Goal: Task Accomplishment & Management: Manage account settings

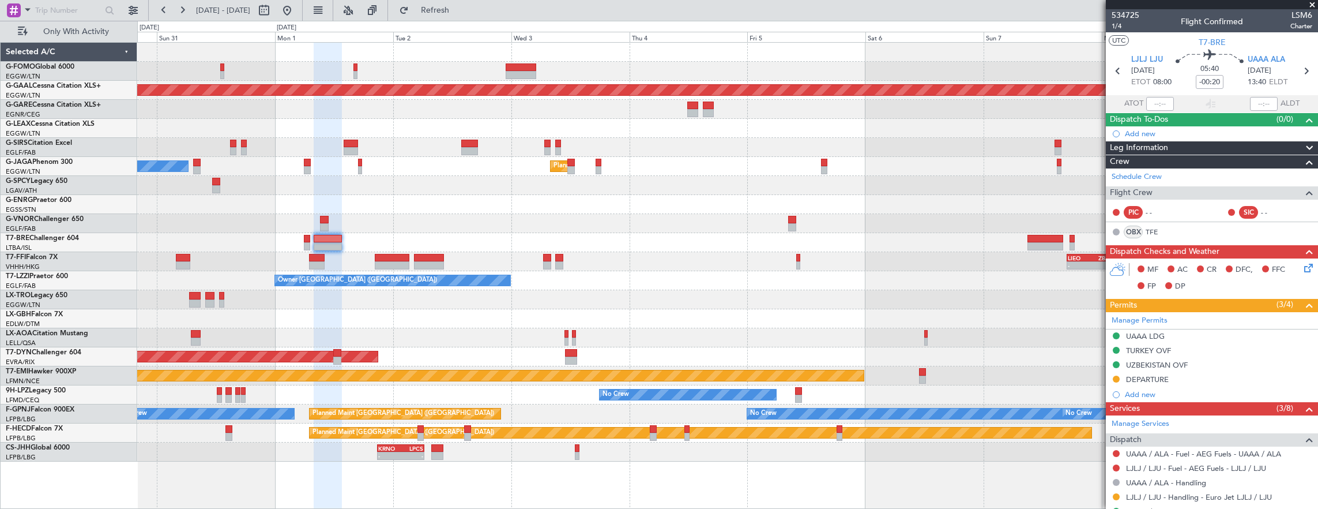
click at [327, 187] on div "Planned Maint Dusseldorf Owner Ibiza Planned Maint [GEOGRAPHIC_DATA] ([GEOGRAPH…" at bounding box center [727, 252] width 1181 height 419
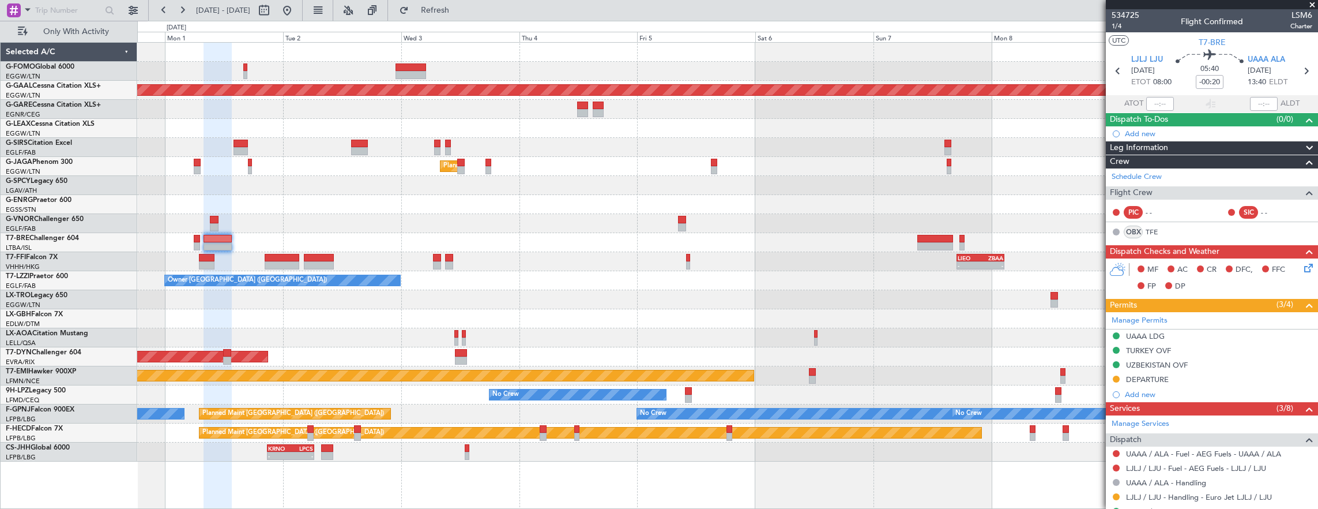
click at [481, 237] on div "Planned Maint Dusseldorf Planned Maint [GEOGRAPHIC_DATA] ([GEOGRAPHIC_DATA]) Ow…" at bounding box center [727, 252] width 1181 height 419
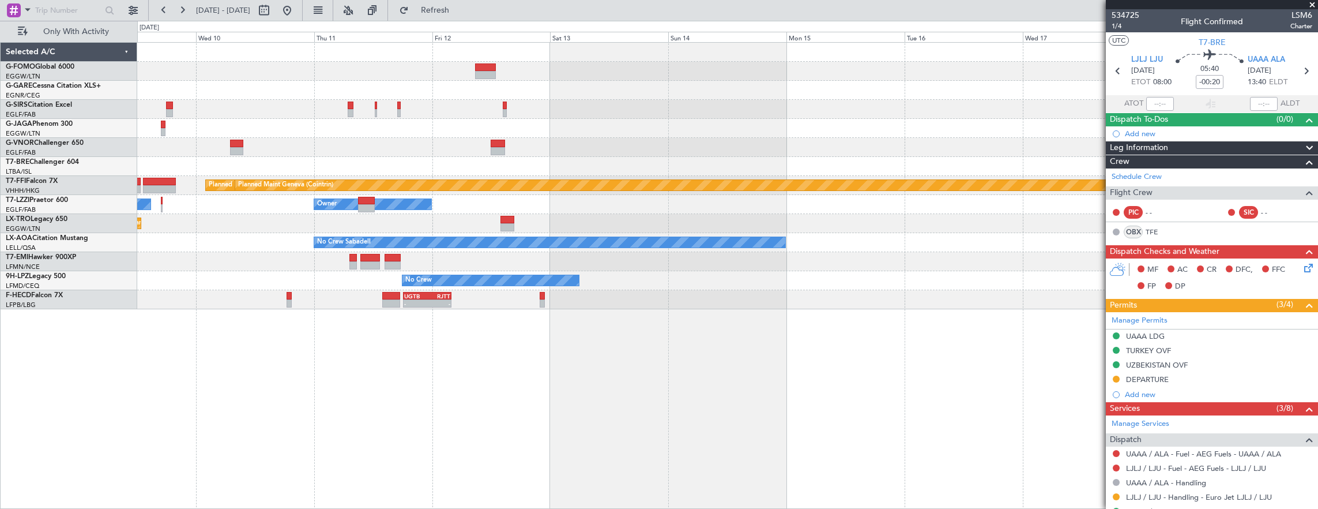
click at [419, 303] on div "Planned Maint Tianjin ([GEOGRAPHIC_DATA]) Planned Maint Geneva ([GEOGRAPHIC_DAT…" at bounding box center [728, 275] width 1182 height 467
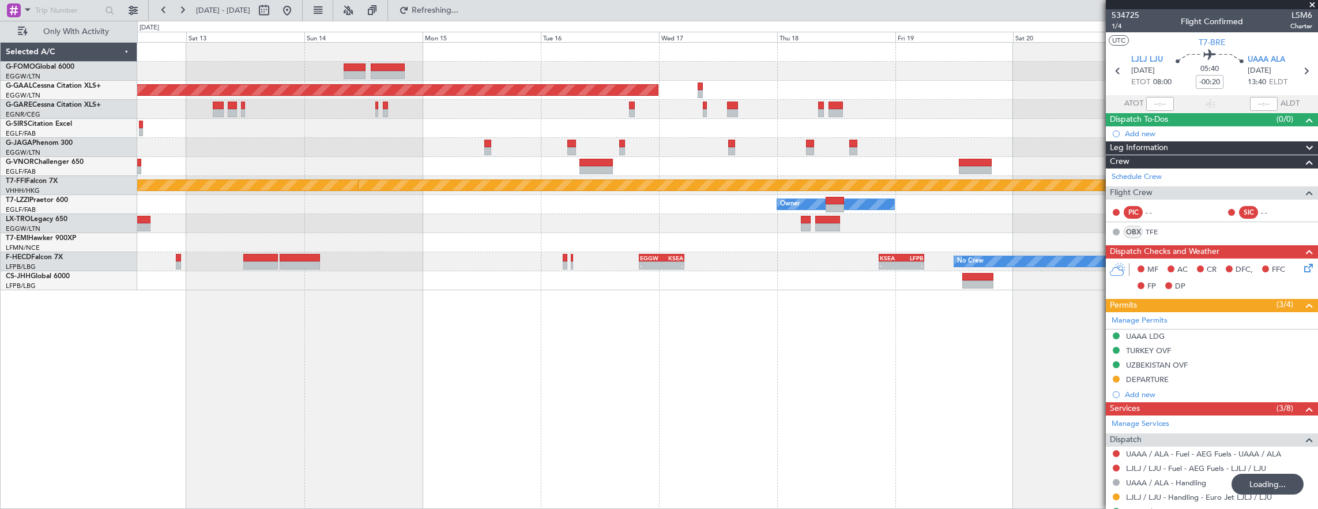
click at [536, 164] on div at bounding box center [727, 166] width 1181 height 19
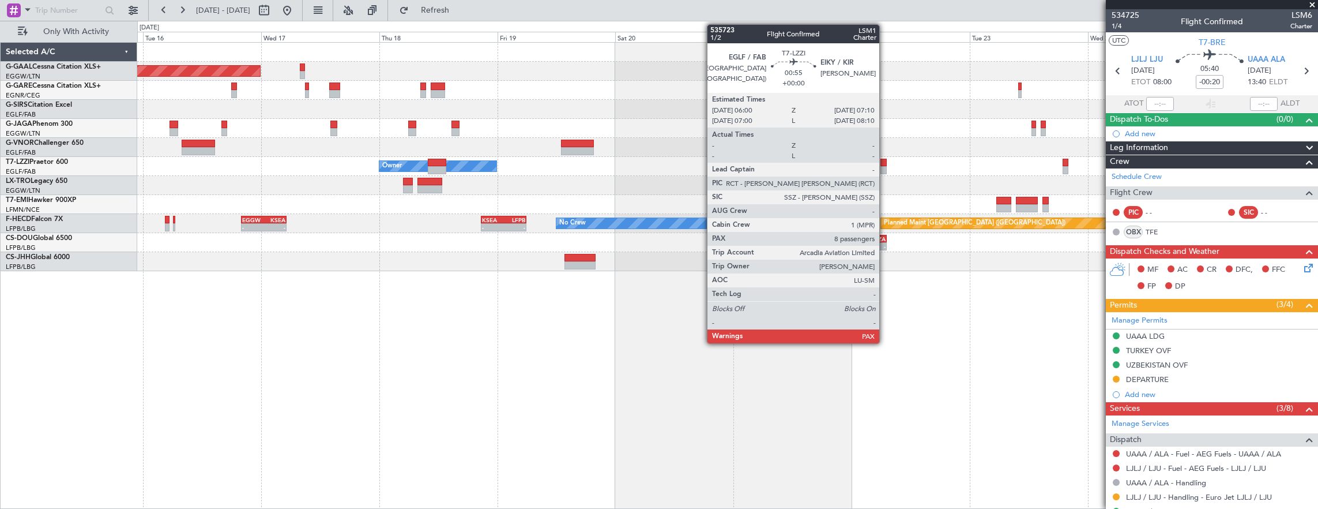
click at [885, 163] on div at bounding box center [884, 163] width 6 height 8
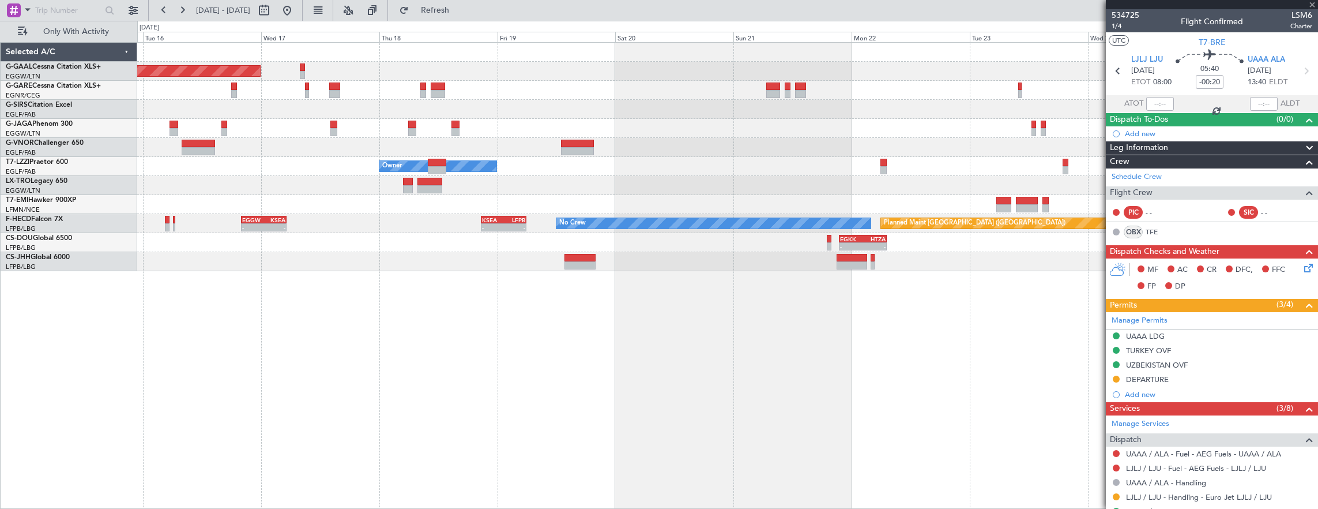
type input "8"
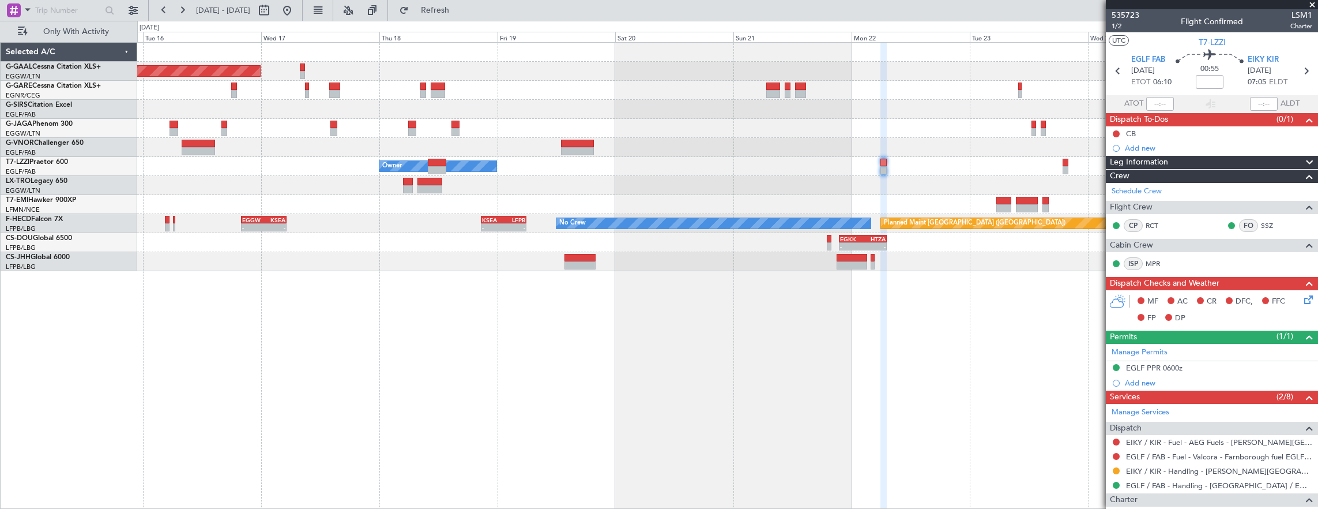
click at [185, 318] on div "Planned Maint Dusseldorf Owner Planned Maint [GEOGRAPHIC_DATA] ([GEOGRAPHIC_DAT…" at bounding box center [728, 275] width 1182 height 467
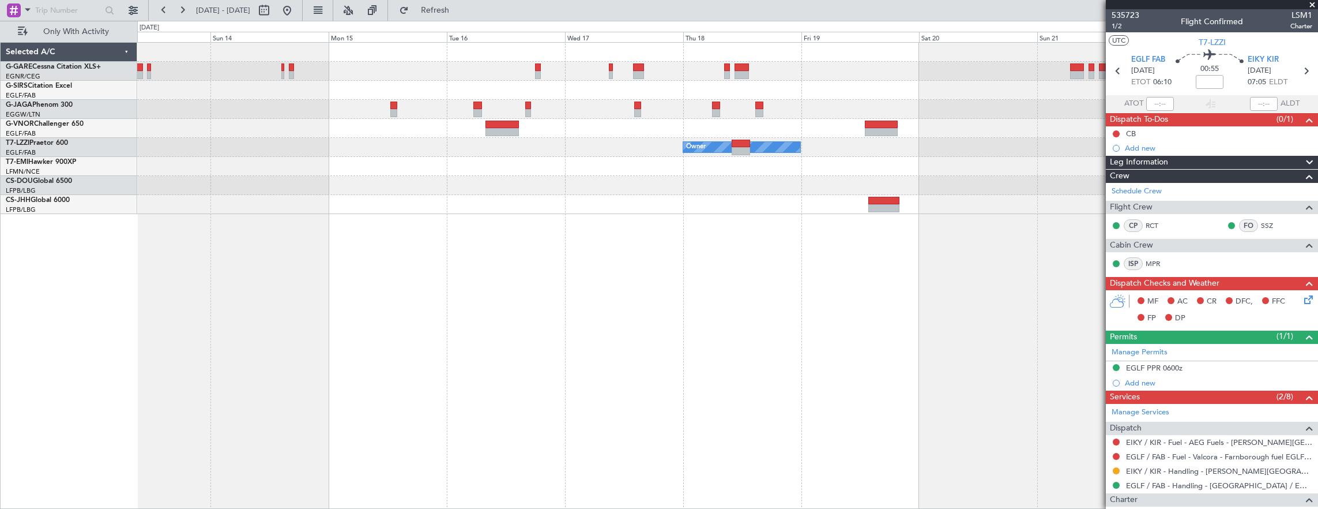
click at [1151, 345] on fb-app "[DATE] - [DATE] Refresh Quick Links Only With Activity Owner Owner - - EGKK 21:…" at bounding box center [659, 259] width 1318 height 500
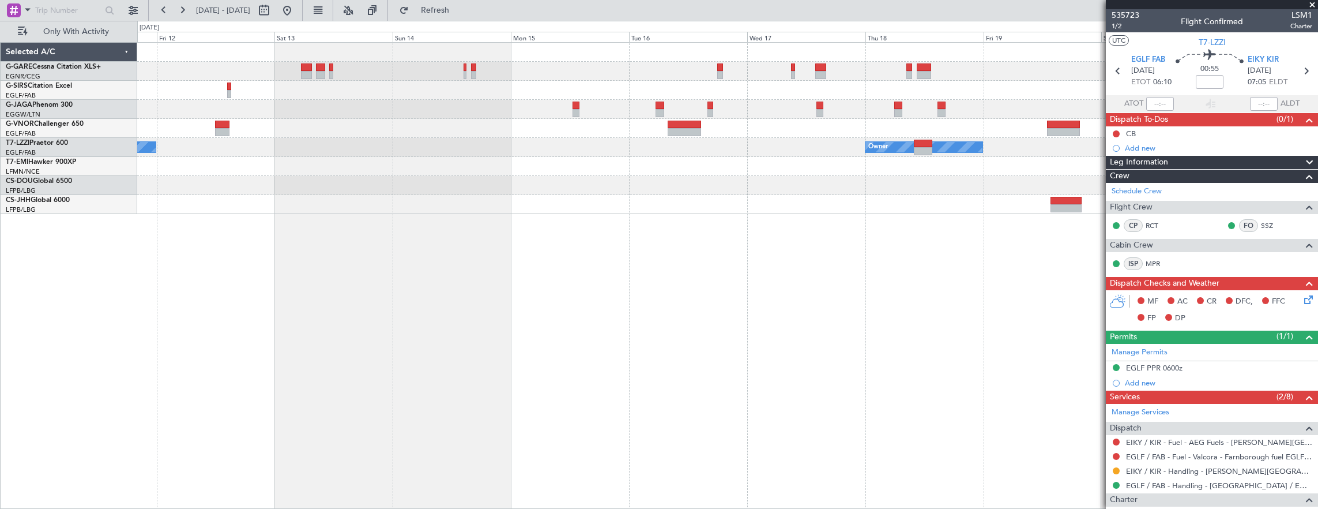
click at [577, 374] on div "Owner Owner Owner - - EGKK 21:30 Z HTZA 07:10 Z" at bounding box center [728, 275] width 1182 height 467
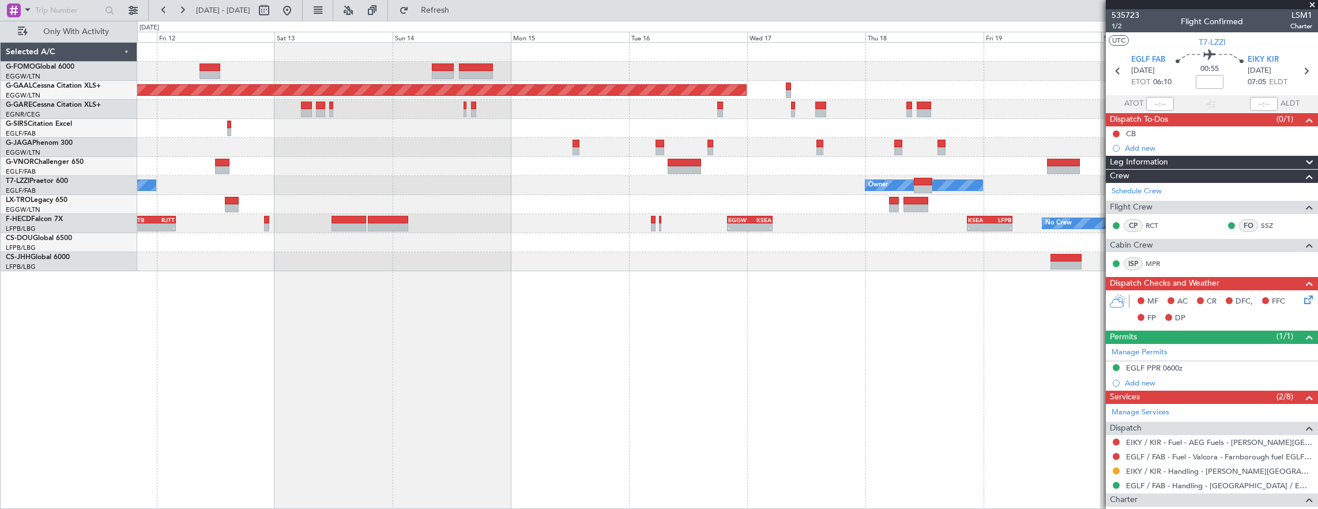
click at [727, 385] on div "Planned Maint Dusseldorf Owner Owner Owner Planned [GEOGRAPHIC_DATA] No Crew - …" at bounding box center [728, 275] width 1182 height 467
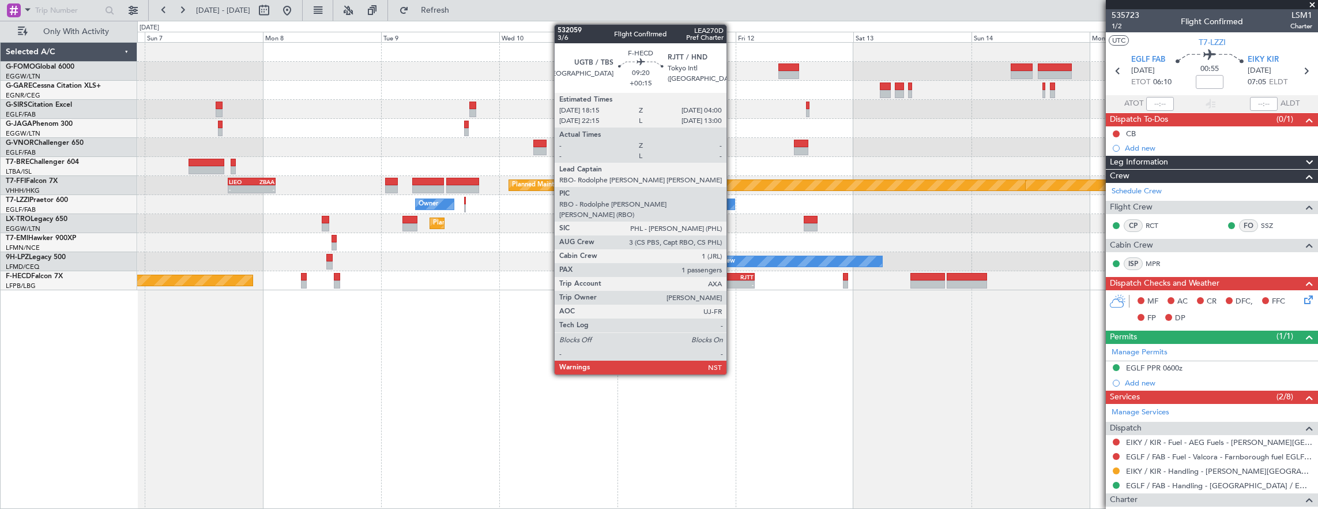
click at [732, 278] on div "RJTT" at bounding box center [742, 276] width 23 height 7
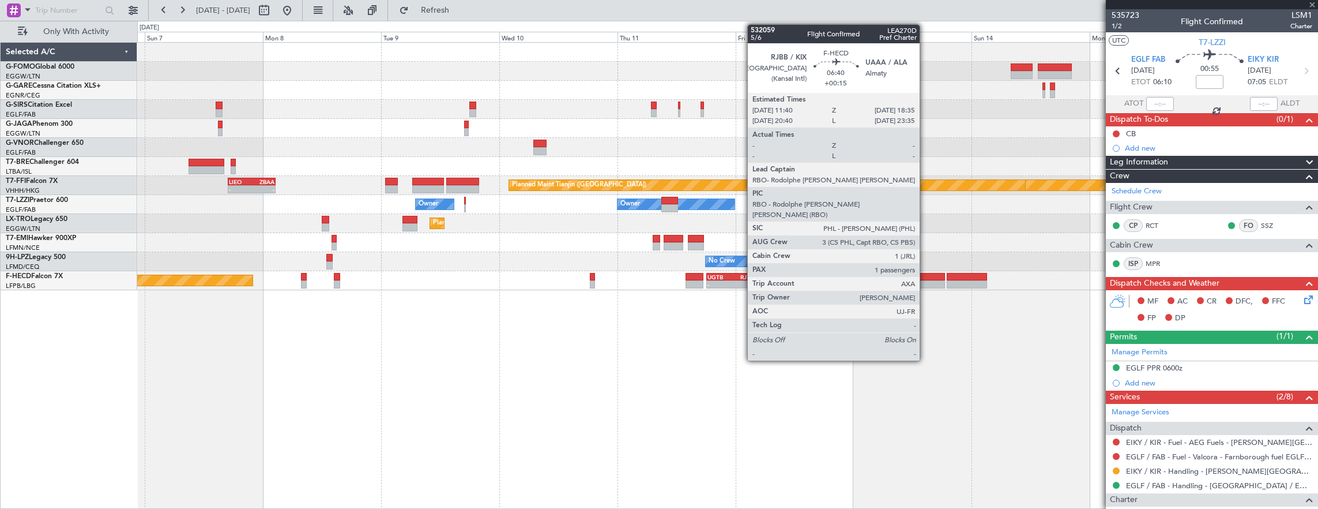
type input "+00:15"
type input "1"
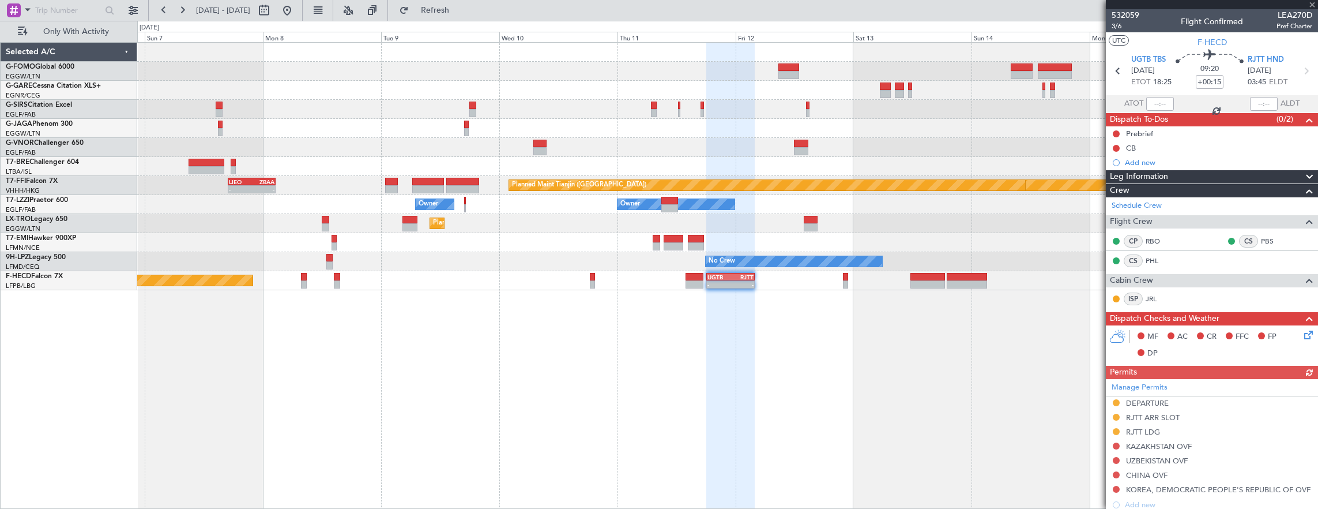
scroll to position [58, 0]
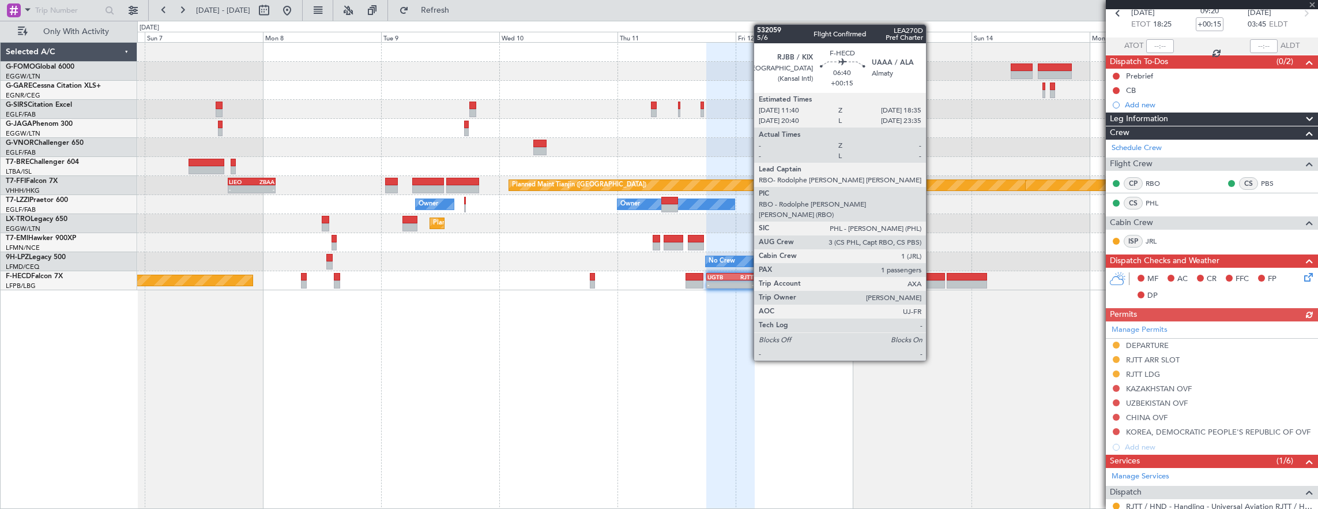
click at [932, 285] on div at bounding box center [928, 284] width 35 height 8
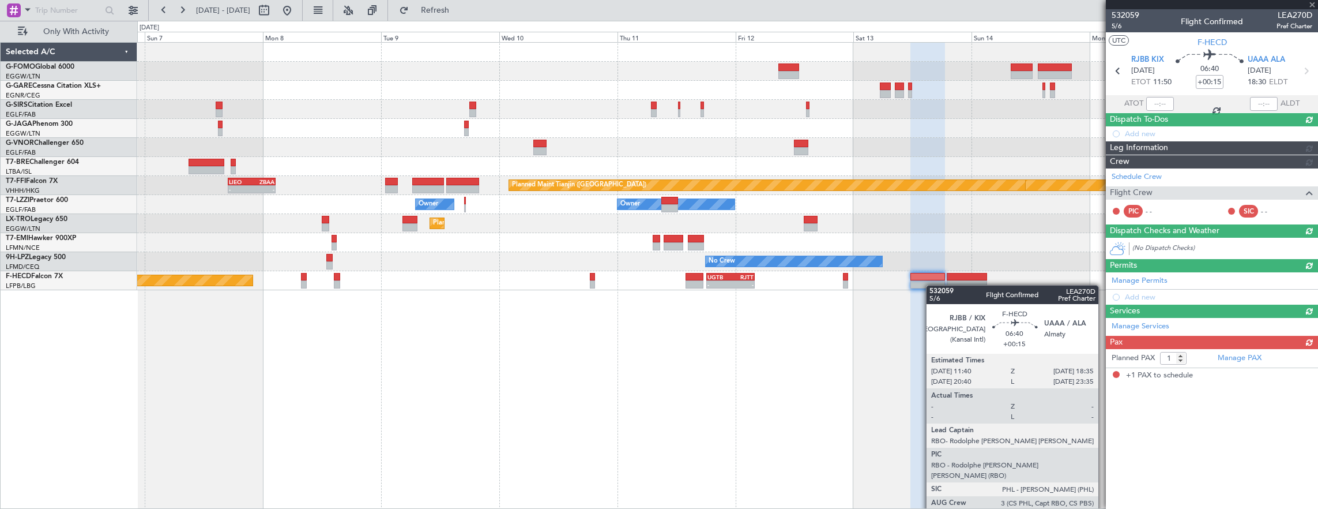
scroll to position [0, 0]
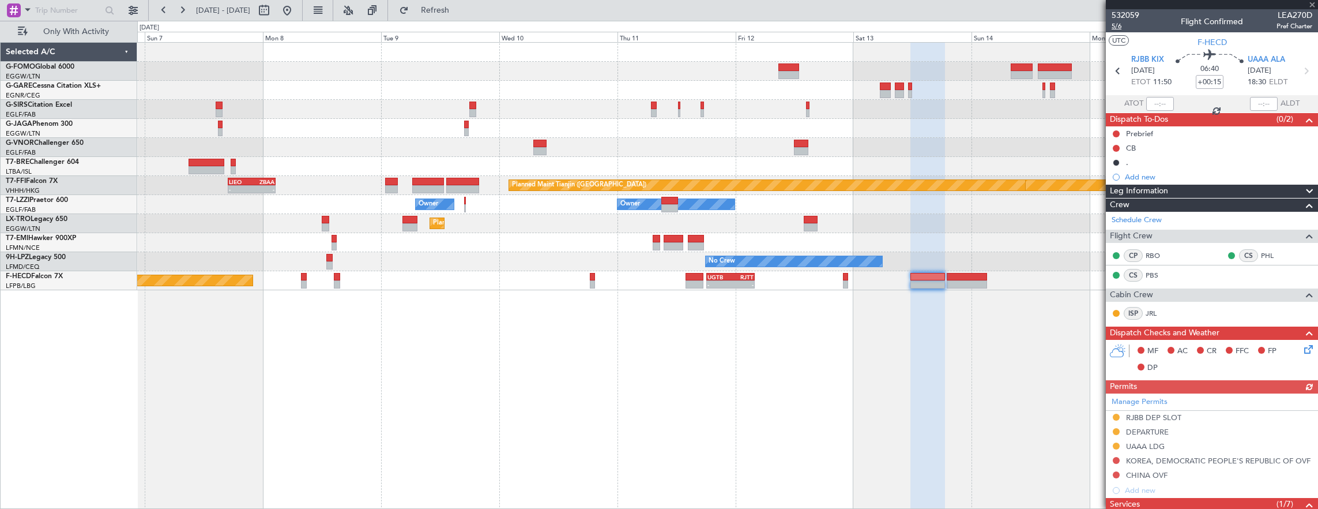
click at [1125, 27] on span "5/6" at bounding box center [1126, 26] width 28 height 10
click at [296, 9] on button at bounding box center [287, 10] width 18 height 18
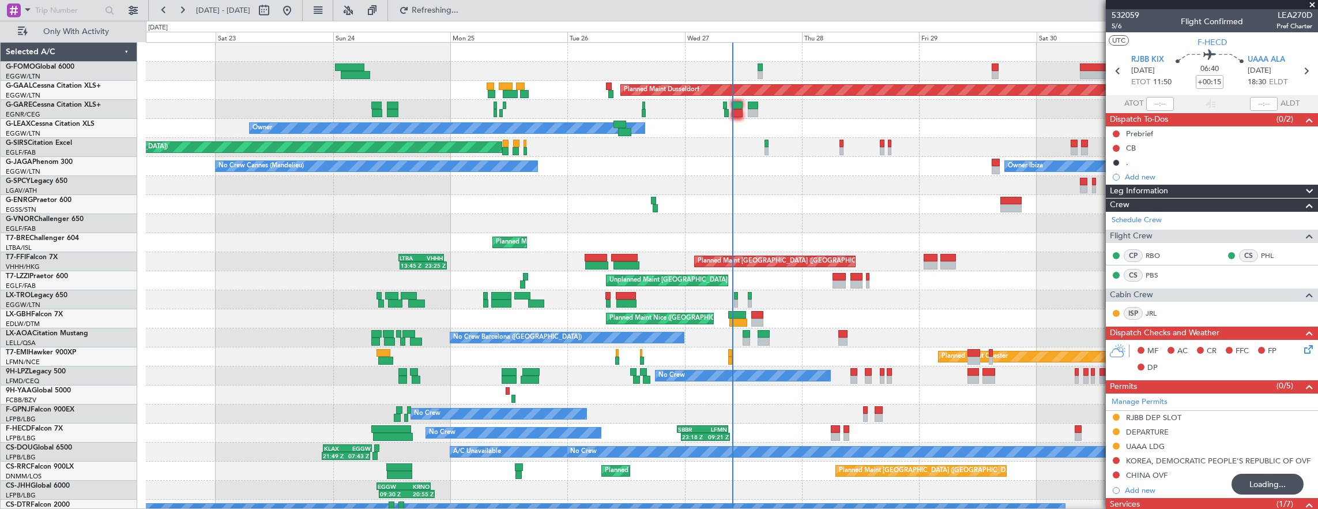
click at [65, 92] on div "Planned Maint Dusseldorf Unplanned Maint [PERSON_NAME] Owner Unplanned Maint [G…" at bounding box center [659, 265] width 1318 height 488
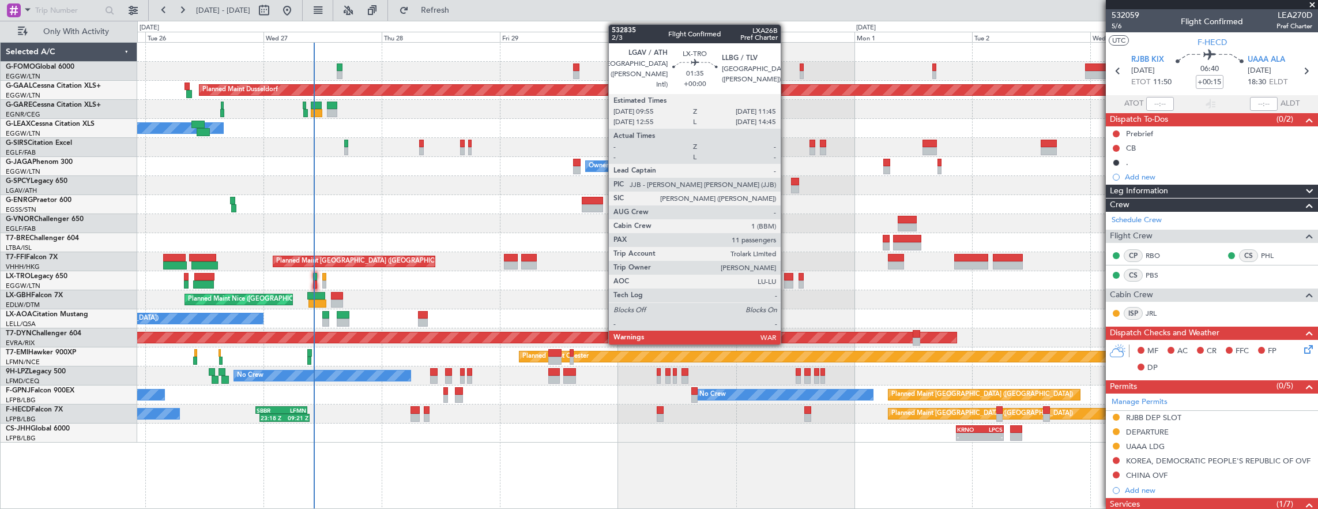
click at [787, 282] on div at bounding box center [788, 284] width 9 height 8
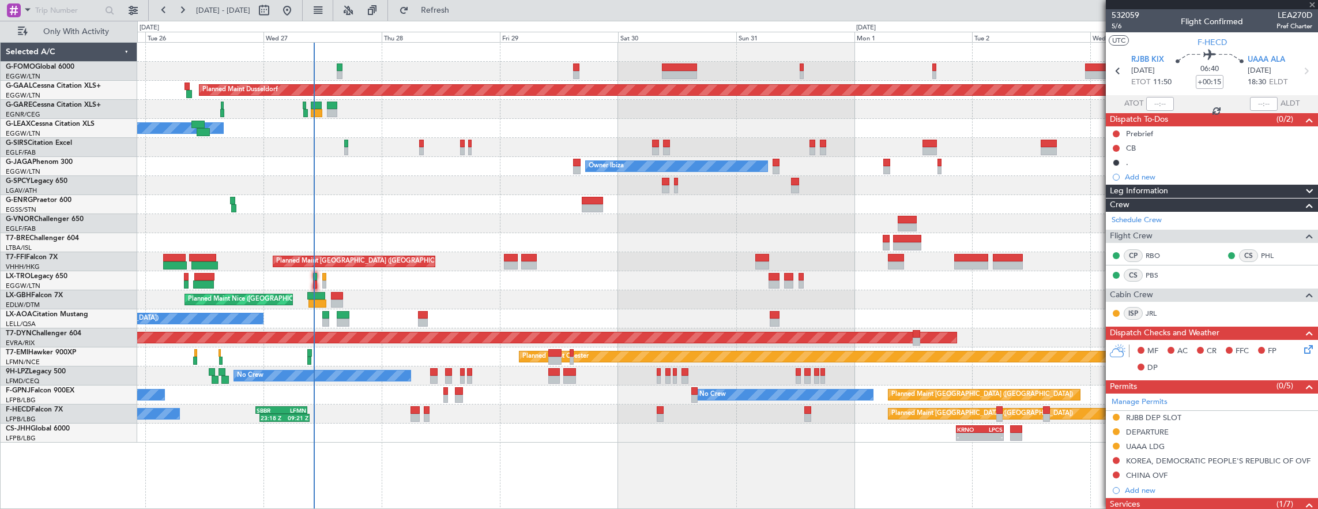
type input "11"
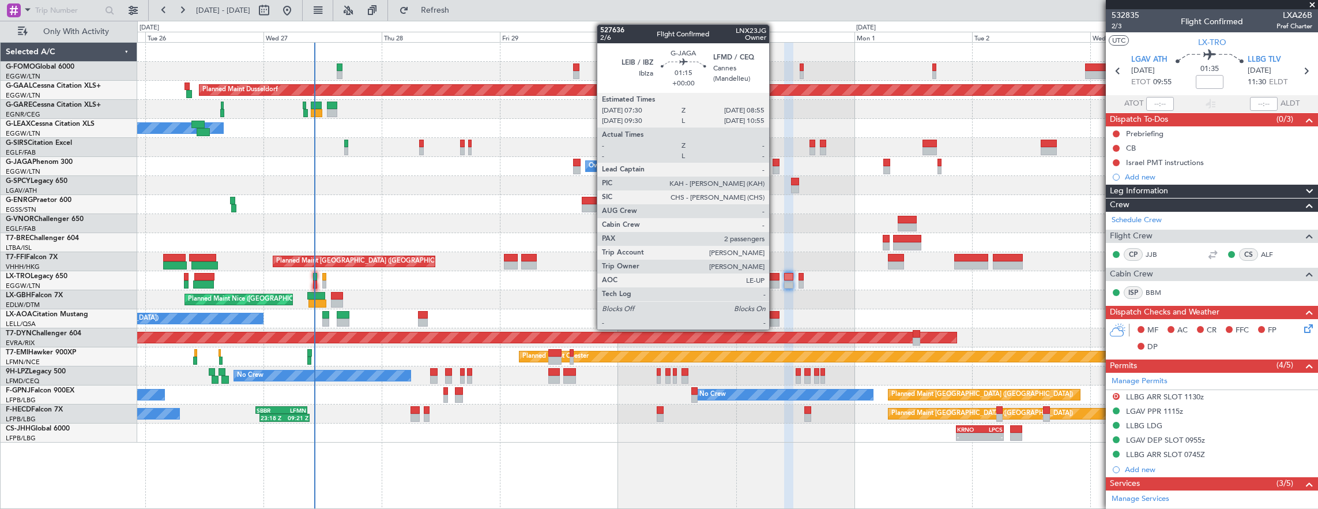
click at [407, 130] on div "Planned Maint Dusseldorf Owner Unplanned Maint [GEOGRAPHIC_DATA] ([GEOGRAPHIC_D…" at bounding box center [727, 243] width 1181 height 400
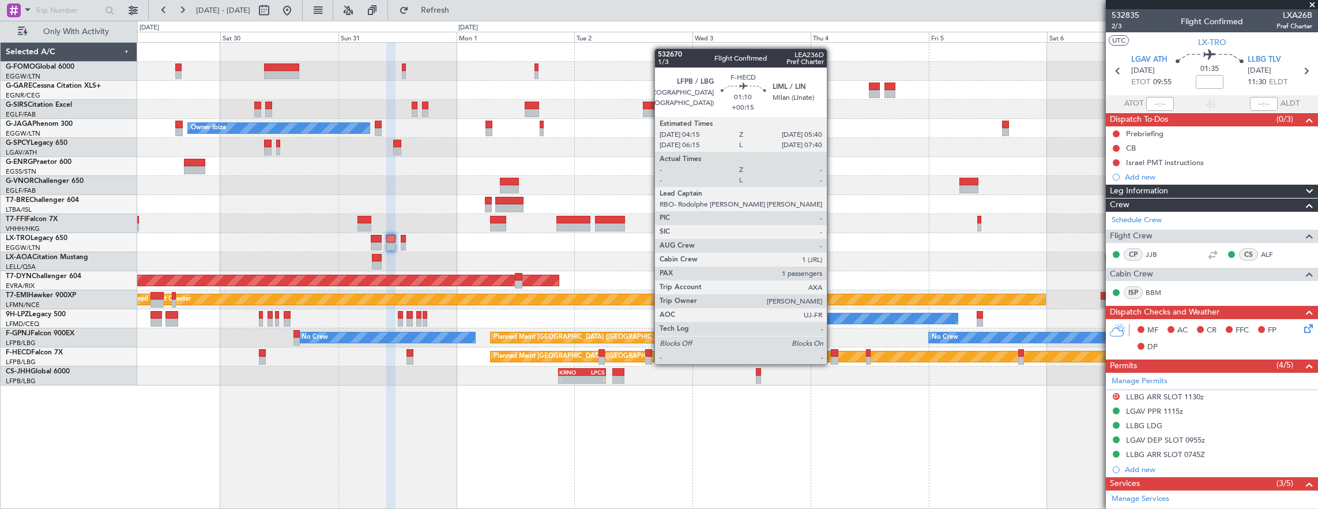
click at [833, 352] on div at bounding box center [834, 353] width 7 height 8
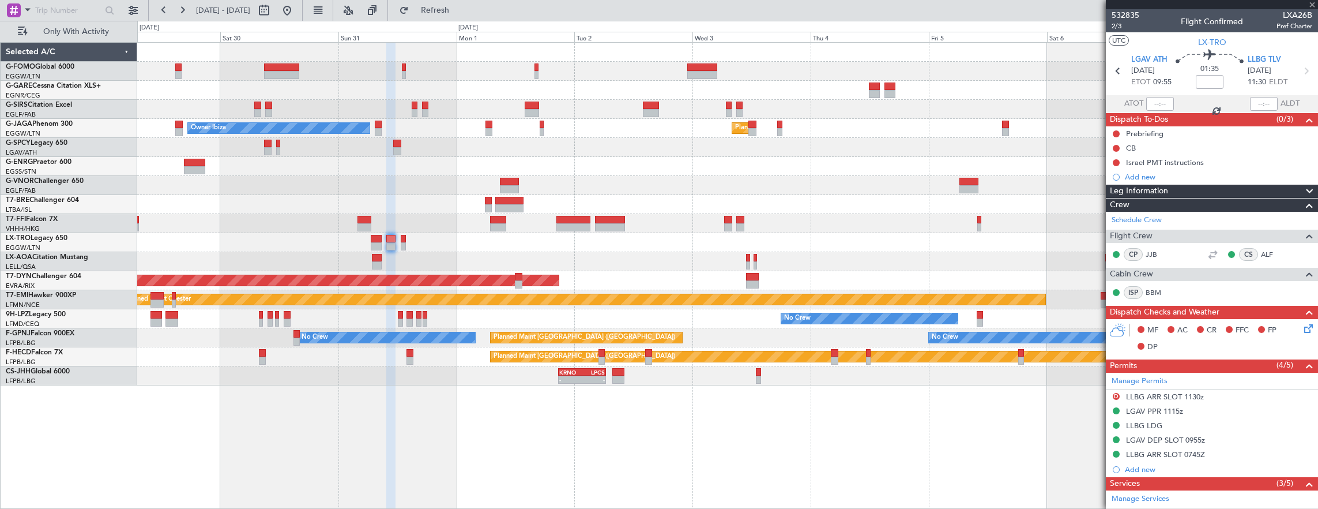
type input "+00:15"
type input "1"
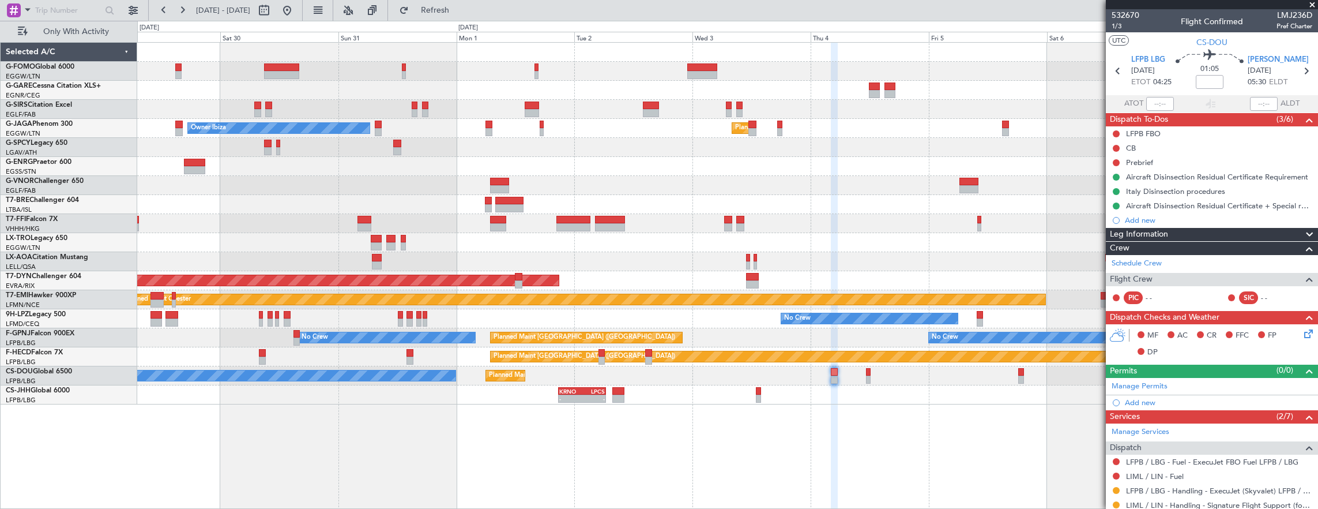
click at [767, 149] on div at bounding box center [727, 147] width 1181 height 19
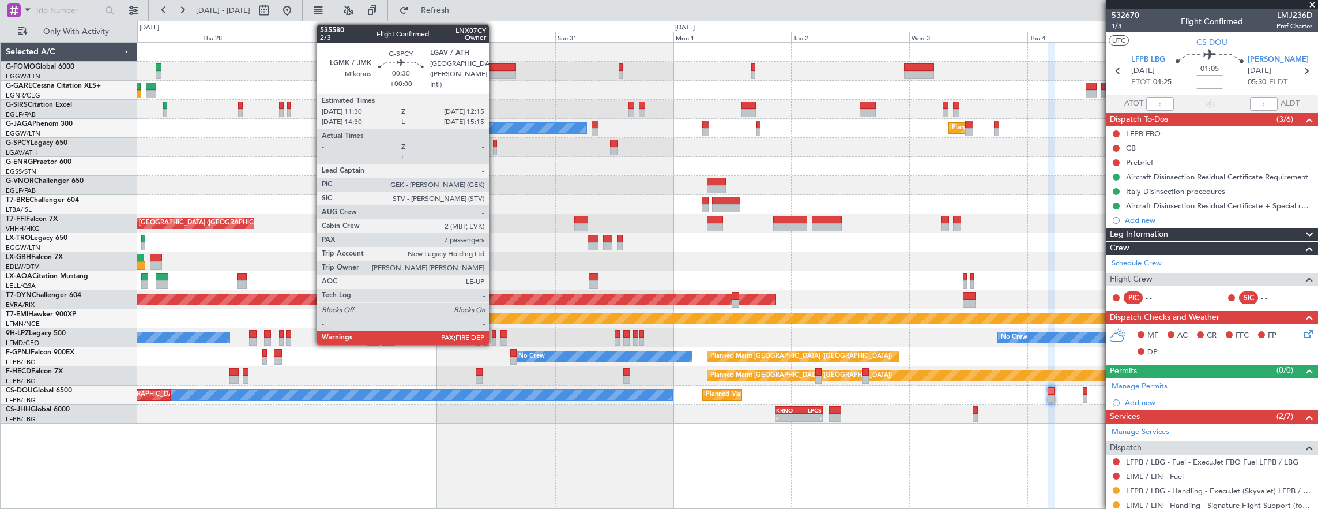
click at [495, 146] on div at bounding box center [495, 144] width 4 height 8
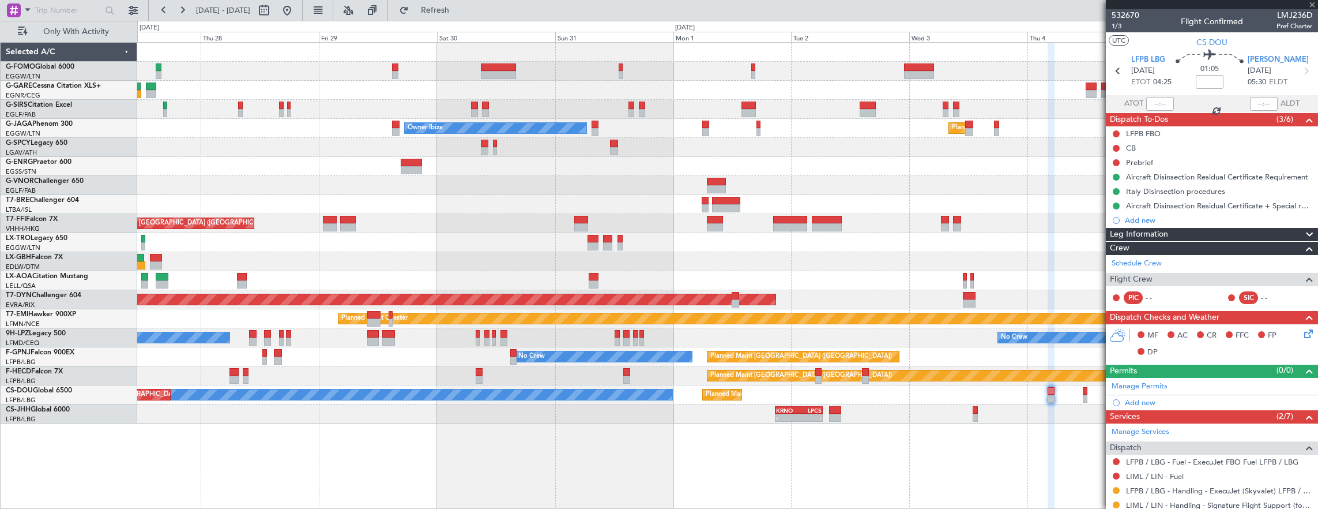
type input "7"
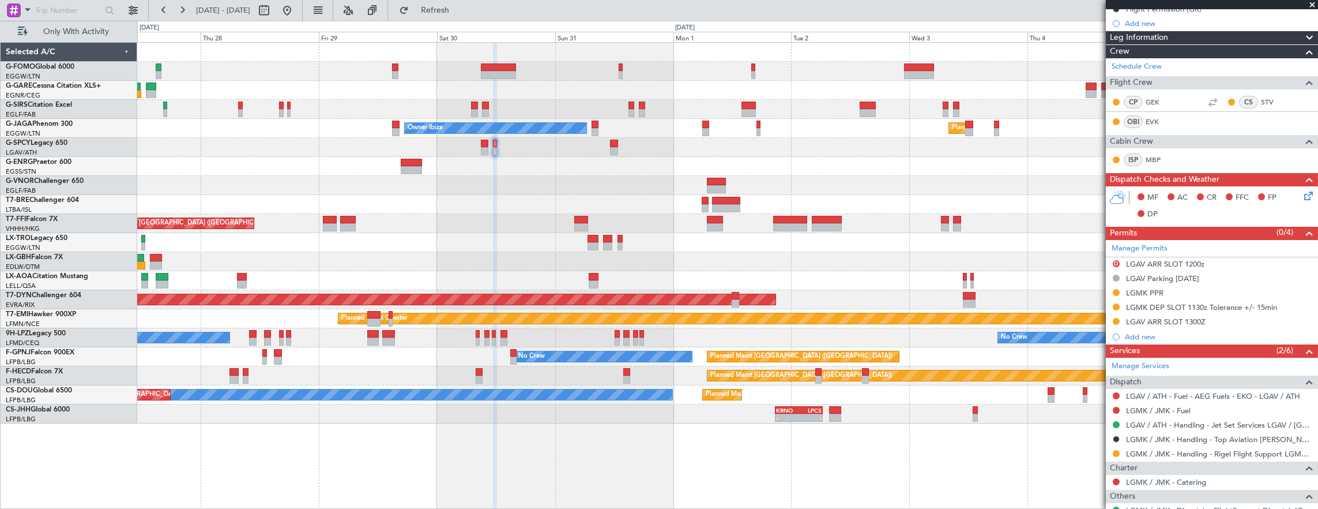
scroll to position [173, 0]
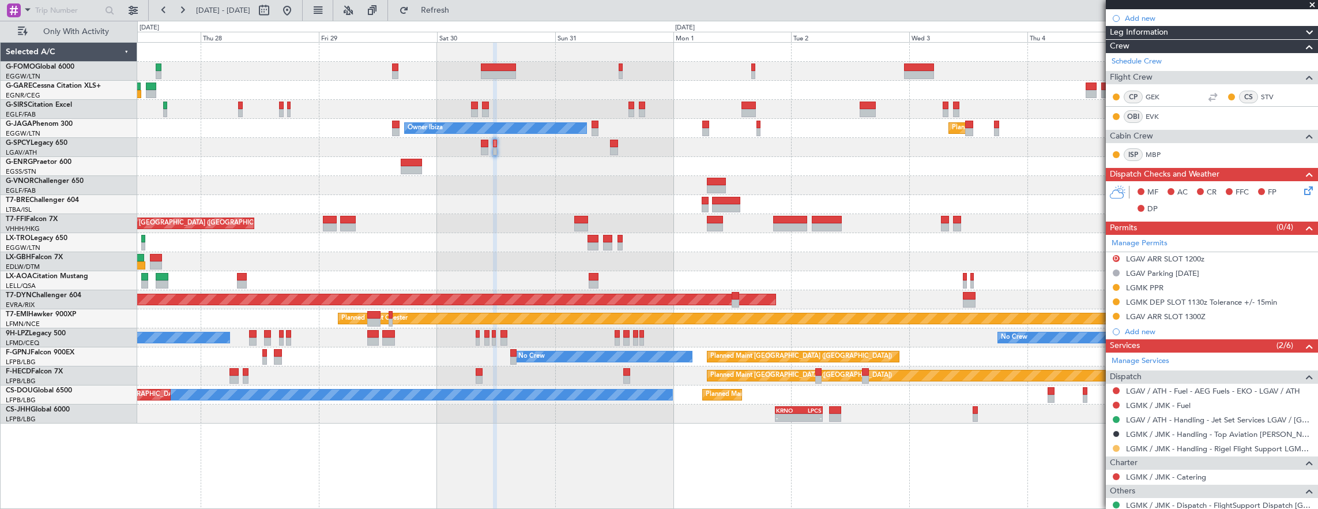
click at [1115, 448] on button at bounding box center [1116, 448] width 7 height 7
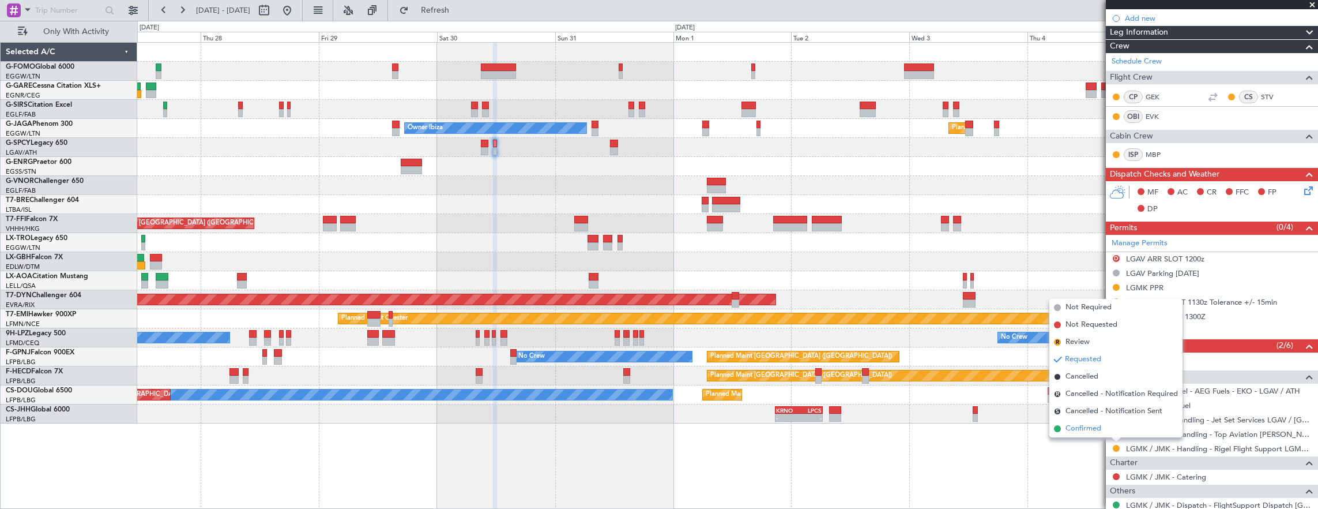
click at [1113, 434] on li "Confirmed" at bounding box center [1116, 428] width 133 height 17
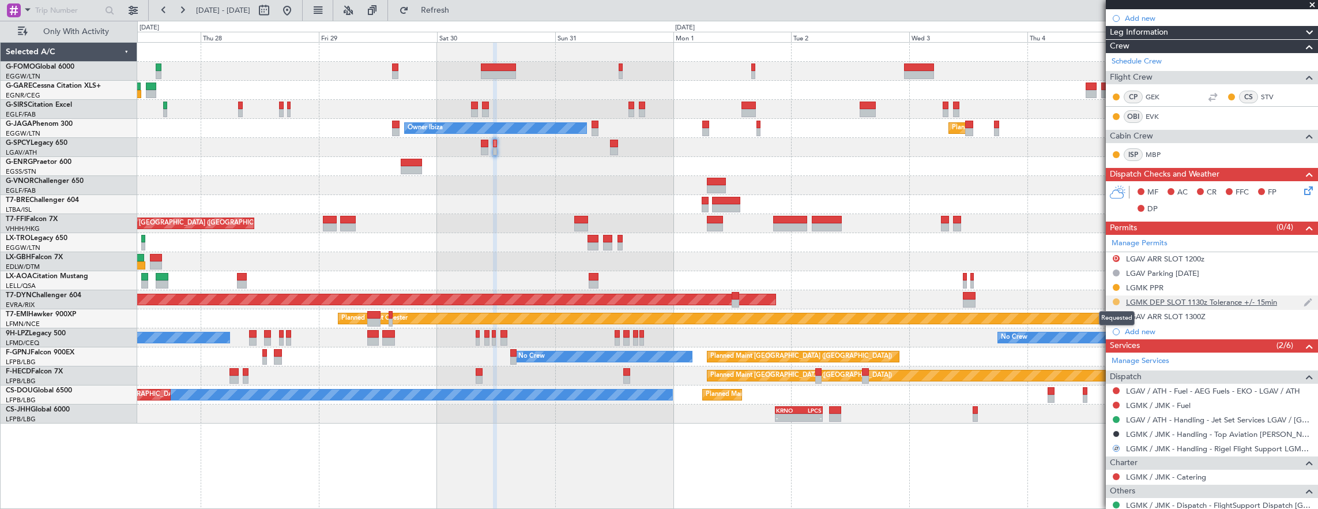
click at [1117, 299] on button at bounding box center [1116, 301] width 7 height 7
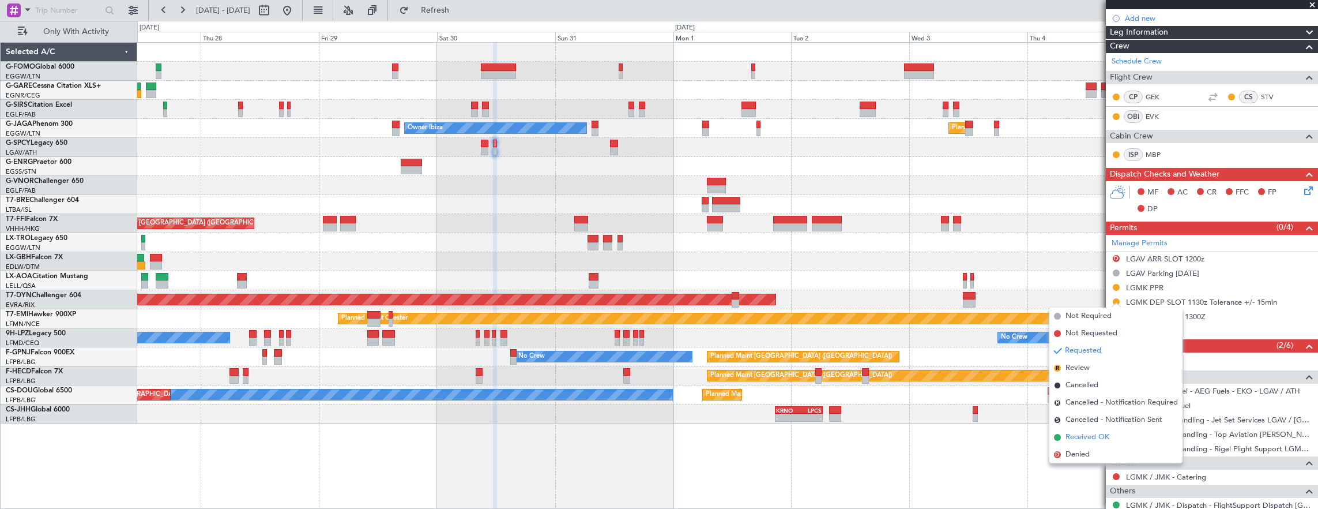
click at [1094, 436] on span "Received OK" at bounding box center [1088, 437] width 44 height 12
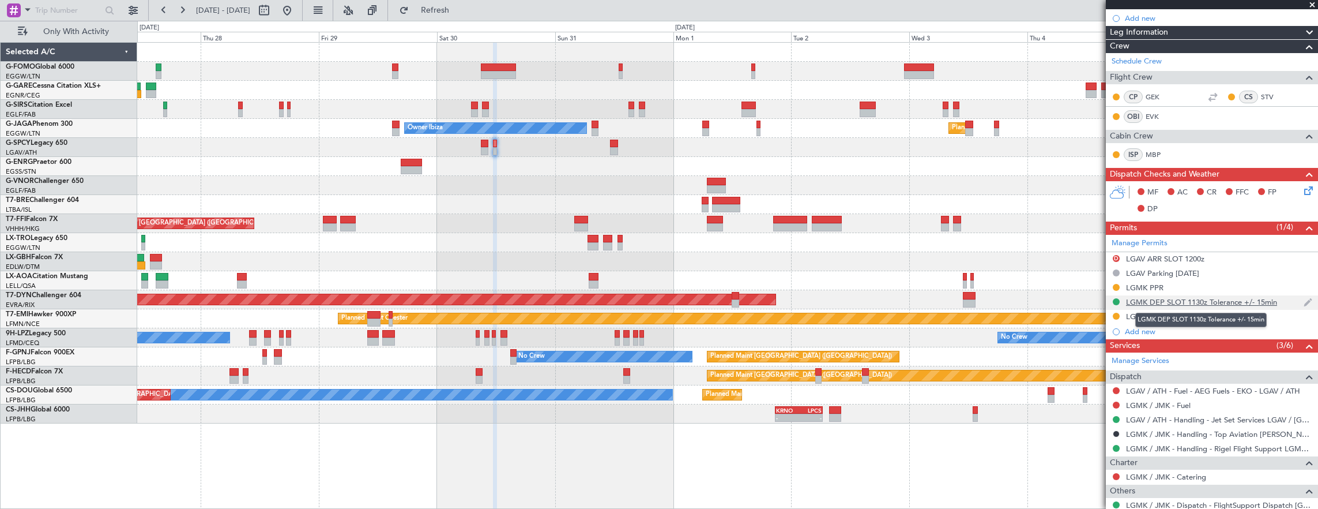
click at [1228, 302] on div "LGMK DEP SLOT 1130z Tolerance +/- 15min" at bounding box center [1201, 302] width 151 height 10
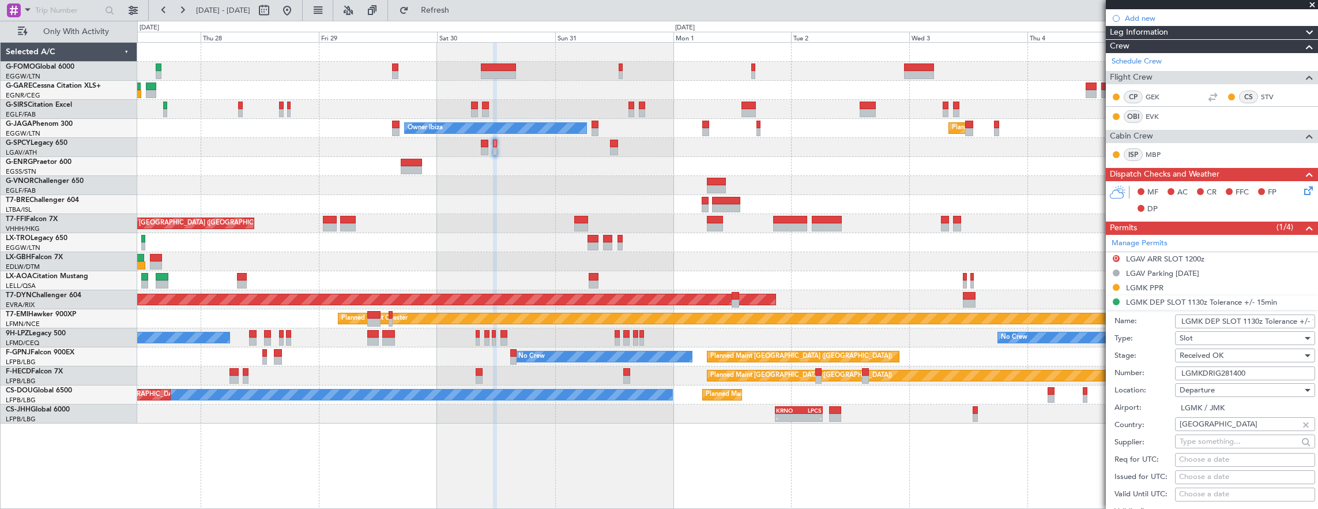
drag, startPoint x: 1252, startPoint y: 316, endPoint x: 1318, endPoint y: 351, distance: 74.6
click at [1252, 316] on input "LGMK DEP SLOT 1130z Tolerance +/- 15min" at bounding box center [1245, 321] width 140 height 14
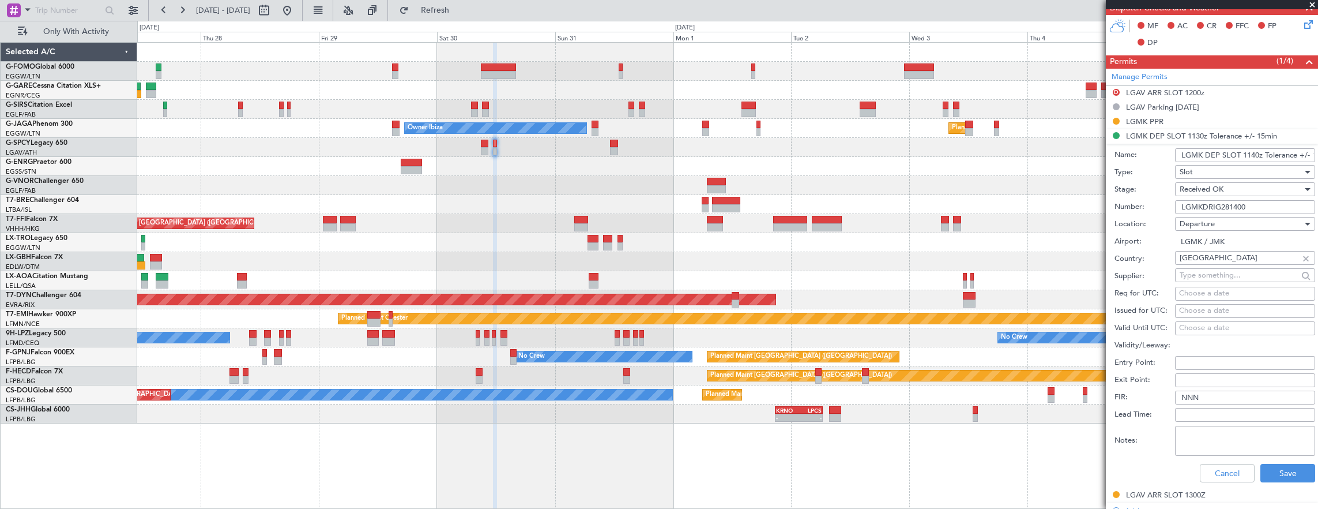
scroll to position [461, 0]
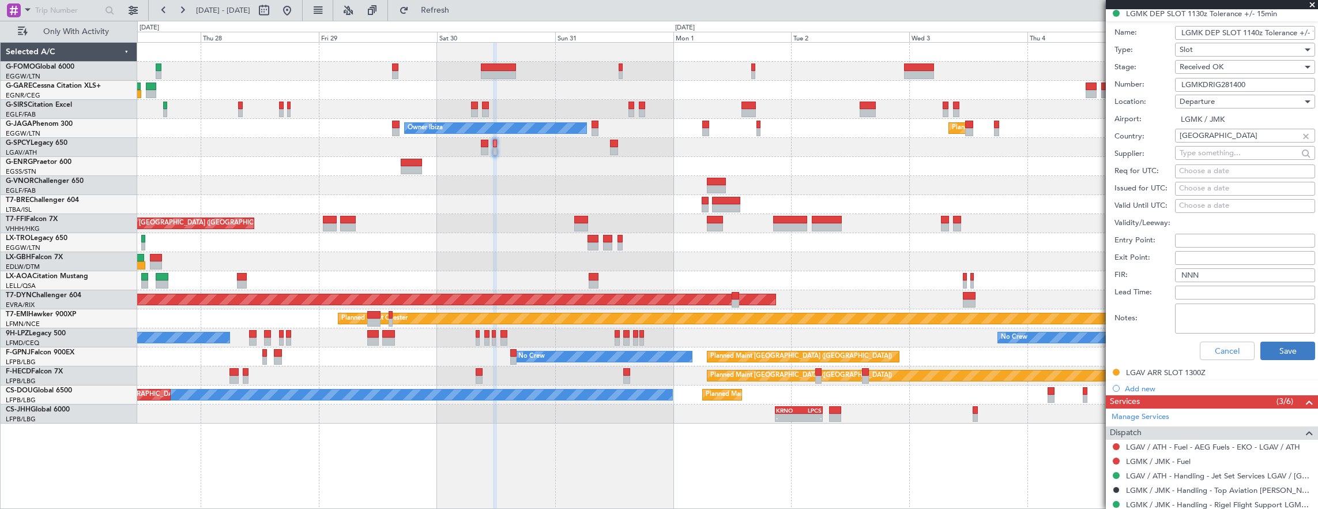
type input "LGMK DEP SLOT 1140z Tolerance +/- 15min"
click at [1287, 346] on button "Save" at bounding box center [1288, 350] width 55 height 18
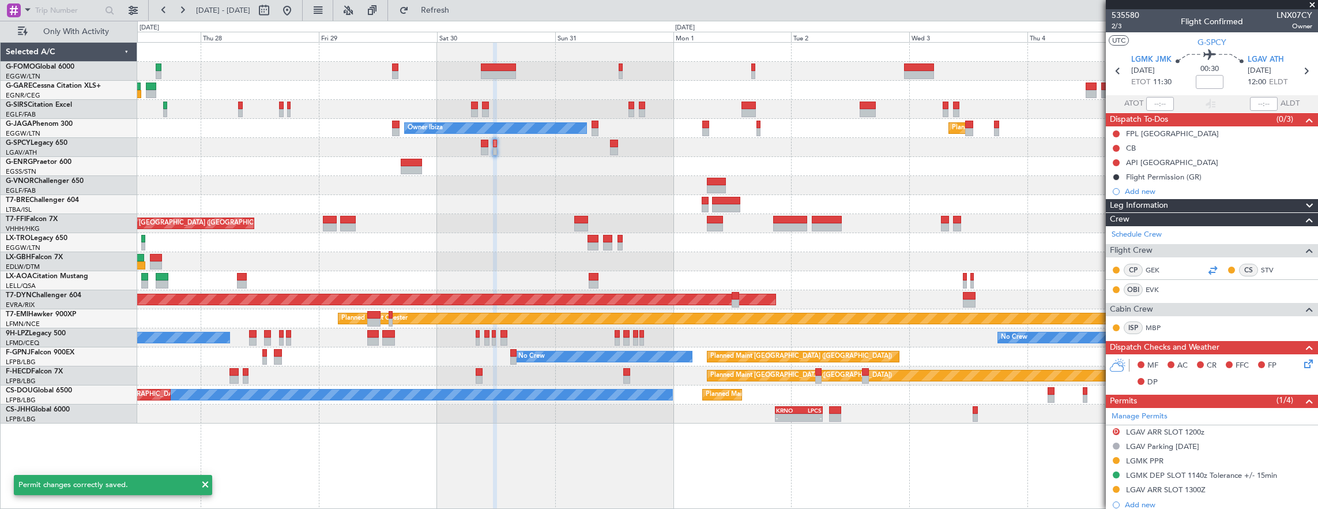
scroll to position [173, 0]
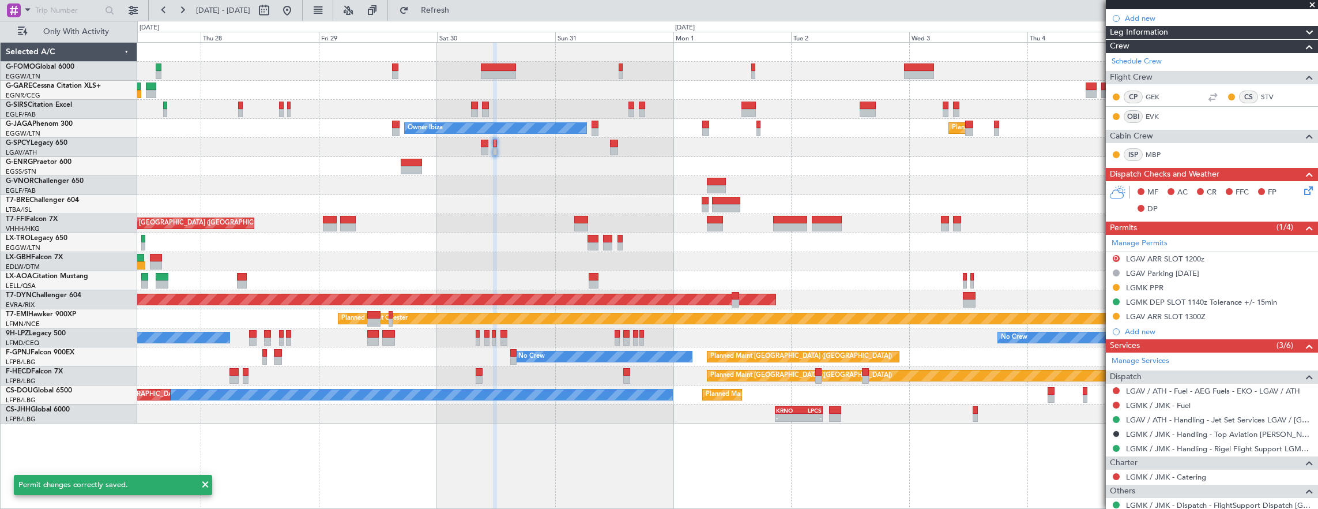
click at [1198, 284] on div "LGMK PPR" at bounding box center [1212, 288] width 212 height 14
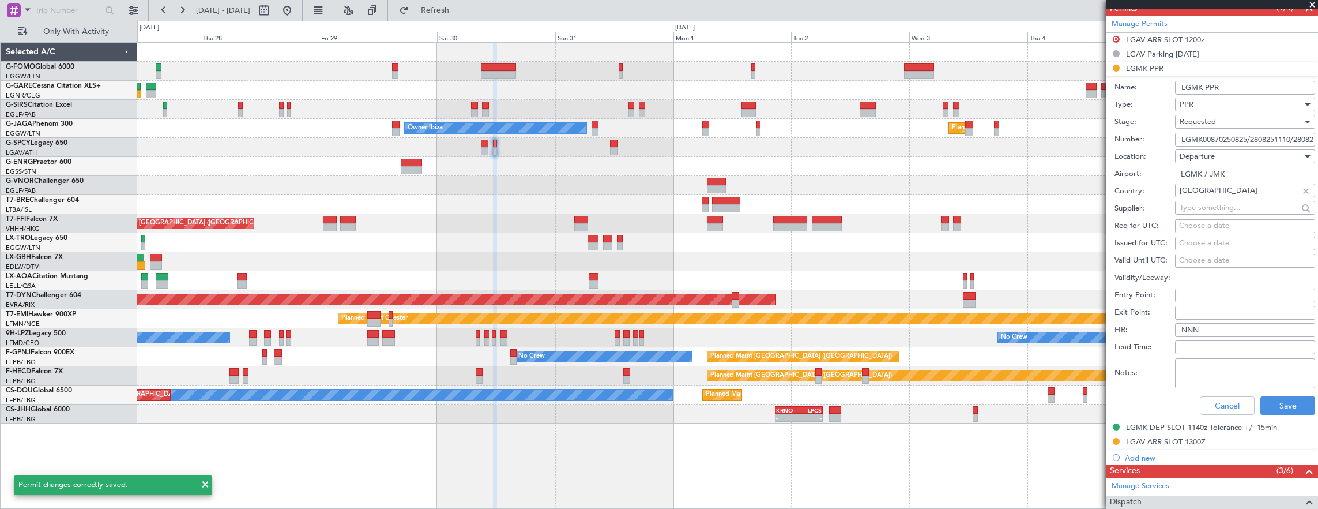
scroll to position [404, 0]
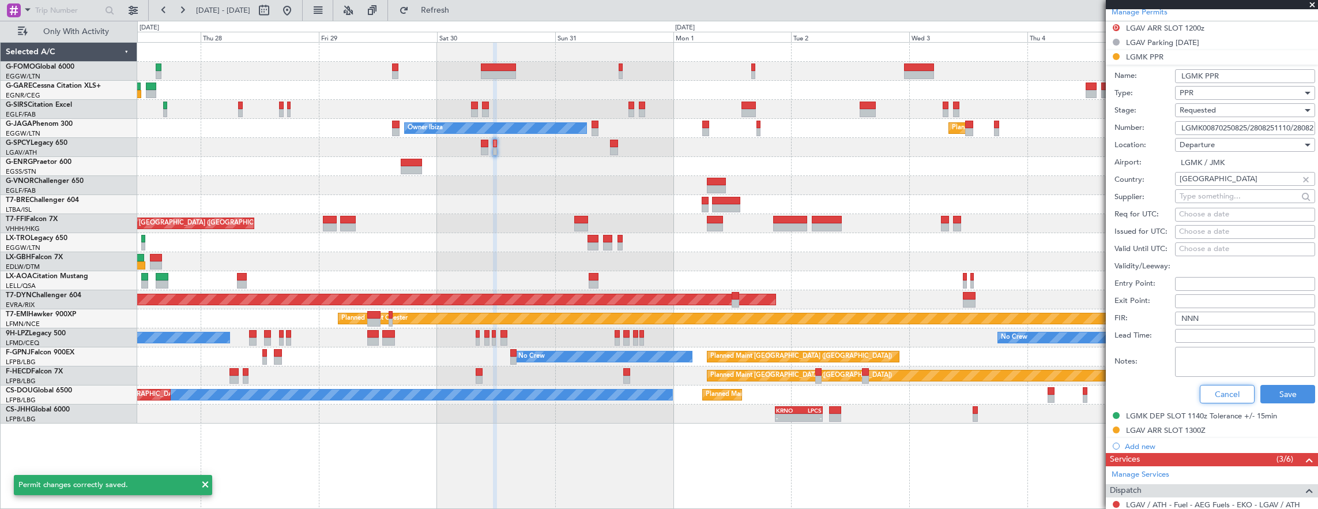
click at [1220, 396] on button "Cancel" at bounding box center [1227, 394] width 55 height 18
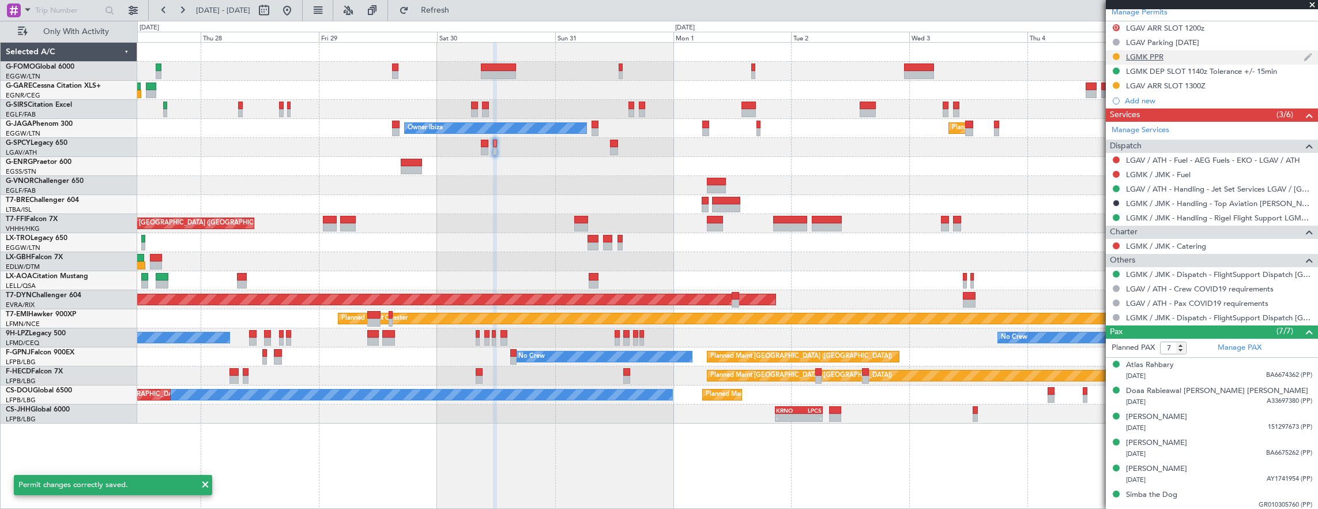
click at [1185, 52] on div "LGMK PPR" at bounding box center [1212, 57] width 212 height 14
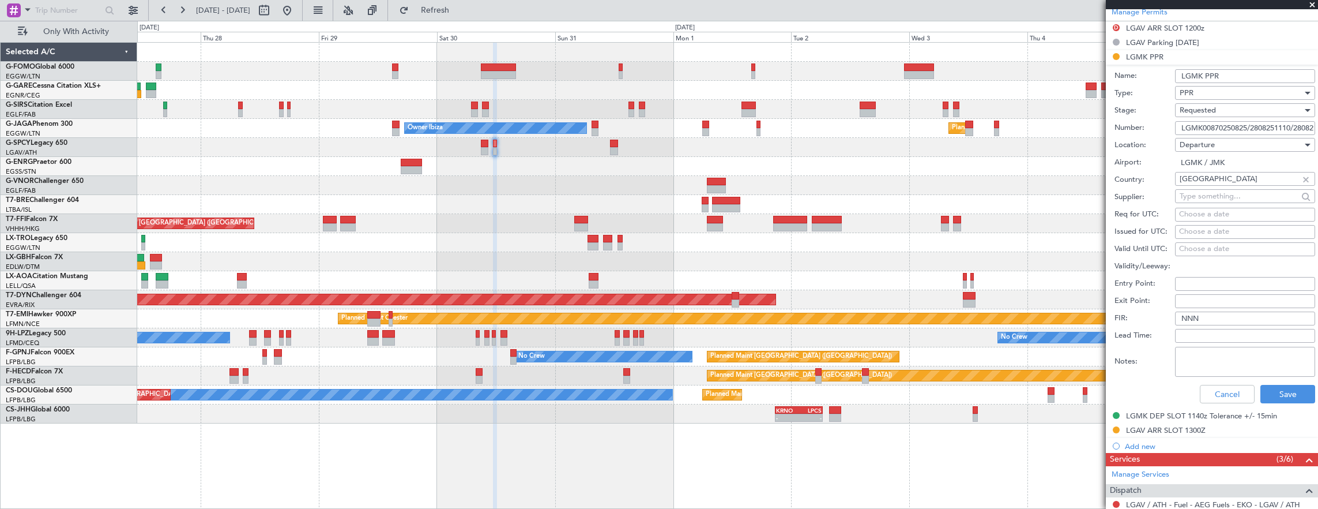
scroll to position [0, 32]
drag, startPoint x: 1250, startPoint y: 126, endPoint x: 1320, endPoint y: 135, distance: 69.7
click at [1318, 135] on html "[DATE] - [DATE] Refresh Quick Links Only With Activity Unplanned Maint [GEOGRAP…" at bounding box center [659, 254] width 1318 height 509
type input "LGMK00870250825"
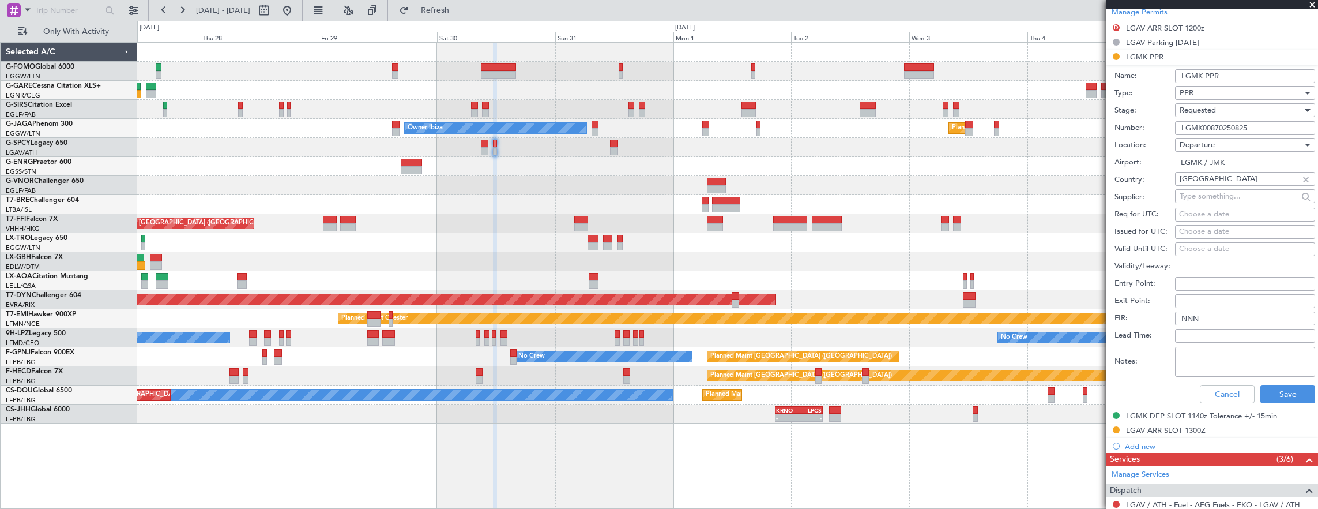
click at [1194, 105] on span "Requested" at bounding box center [1198, 110] width 36 height 10
click at [1222, 201] on span "Received OK" at bounding box center [1241, 196] width 121 height 17
click at [1269, 392] on button "Save" at bounding box center [1288, 394] width 55 height 18
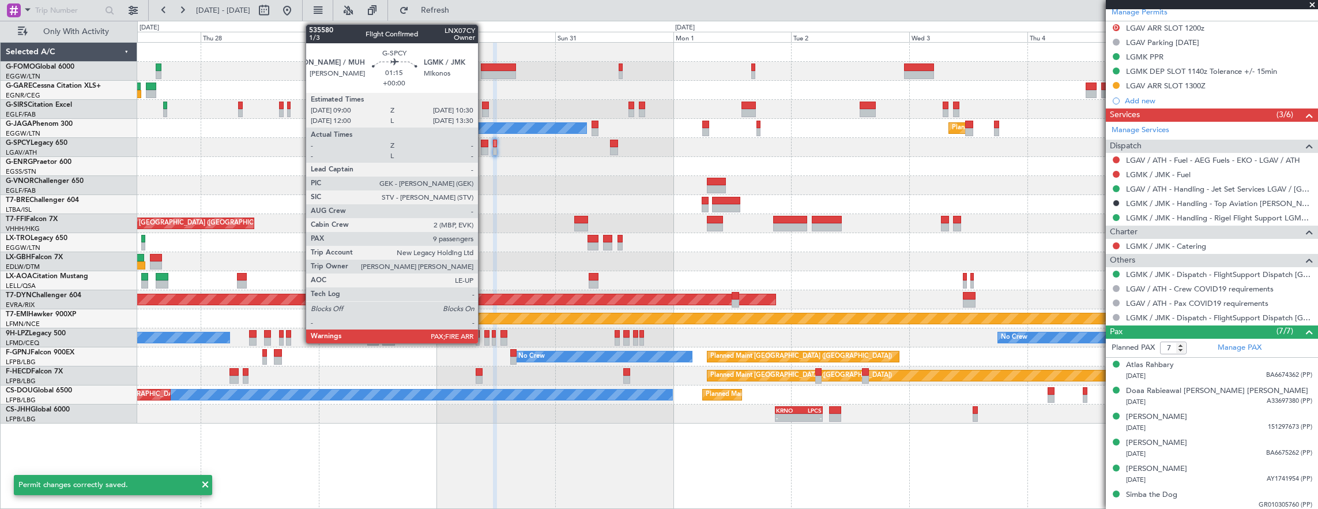
click at [484, 143] on div at bounding box center [484, 144] width 7 height 8
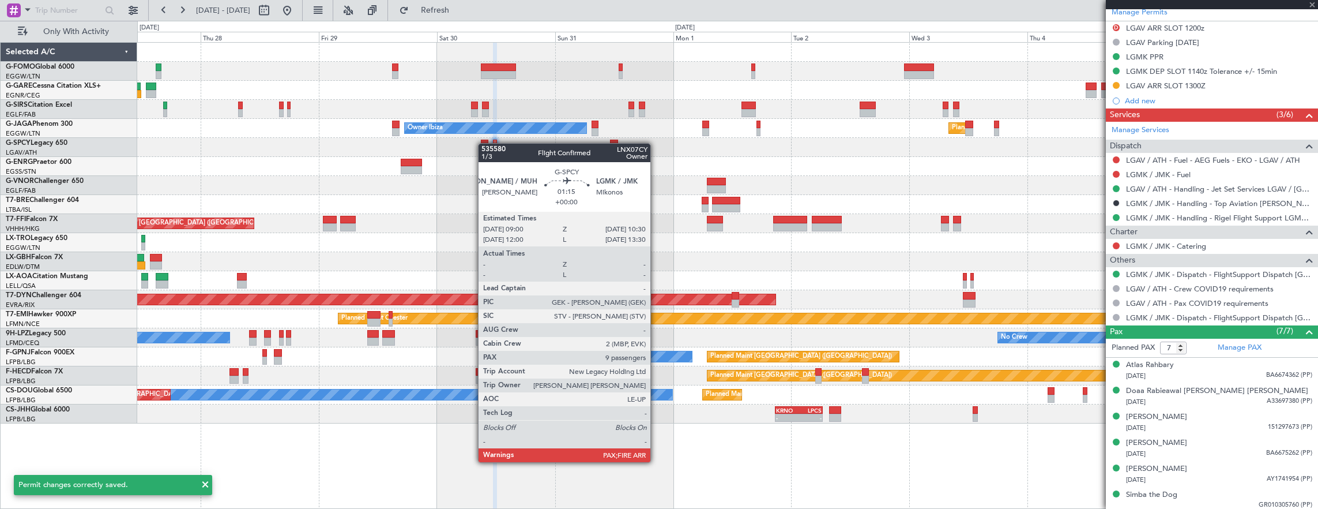
type input "9"
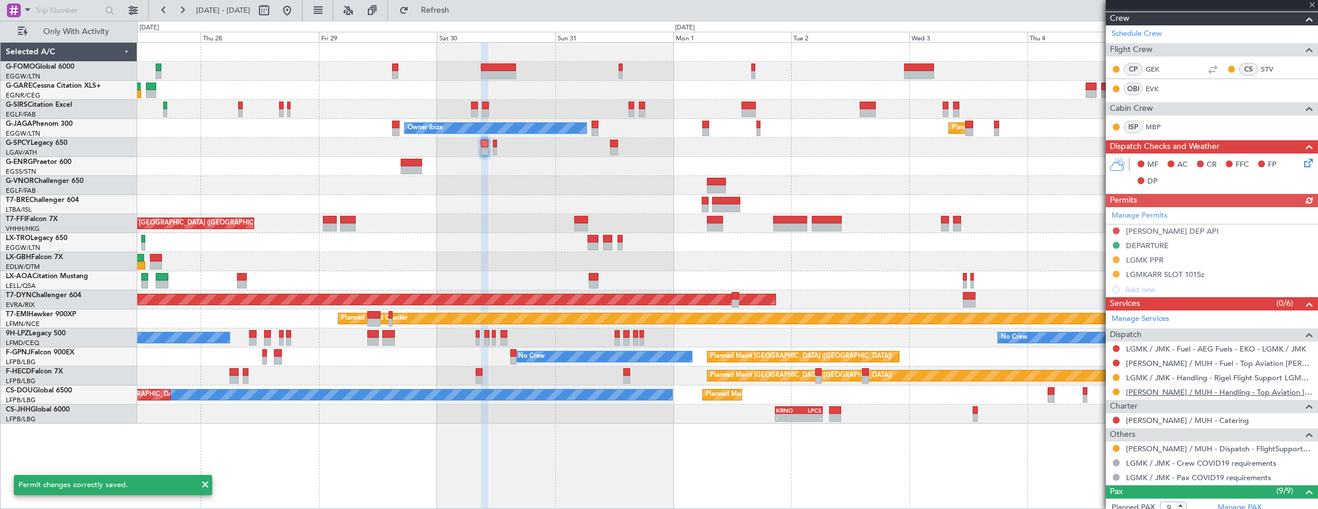
scroll to position [231, 0]
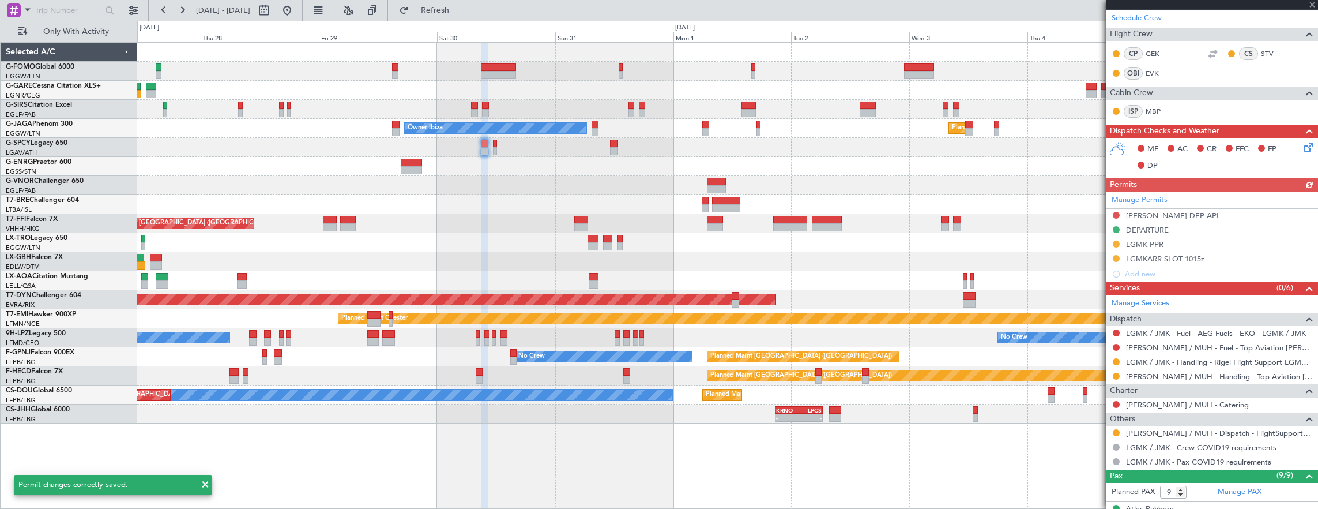
click at [1114, 433] on button at bounding box center [1116, 432] width 7 height 7
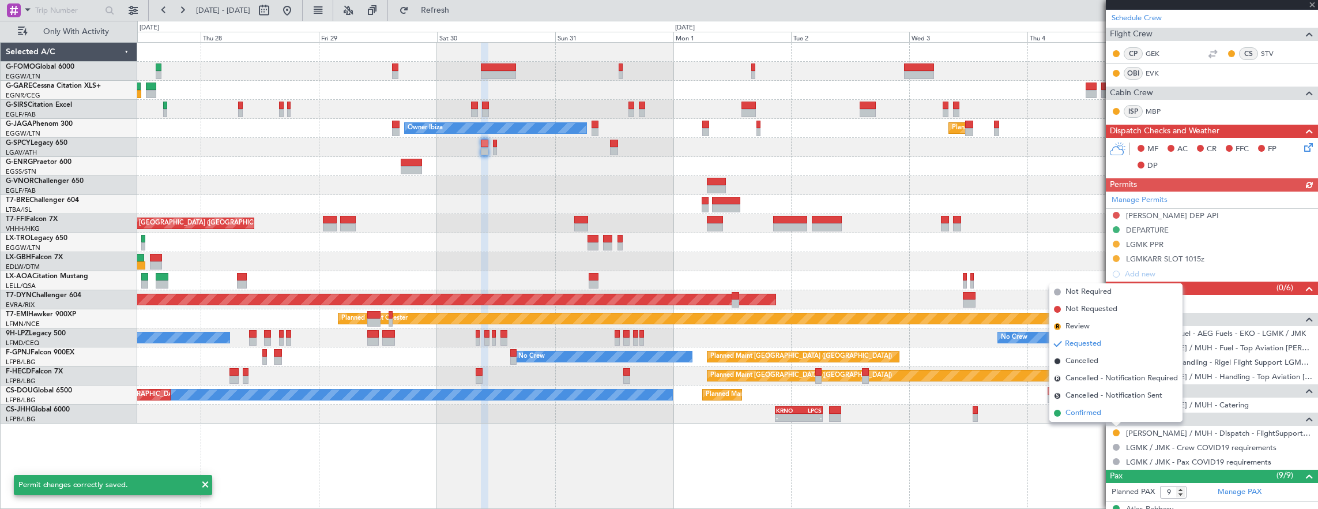
click at [1111, 418] on li "Confirmed" at bounding box center [1116, 412] width 133 height 17
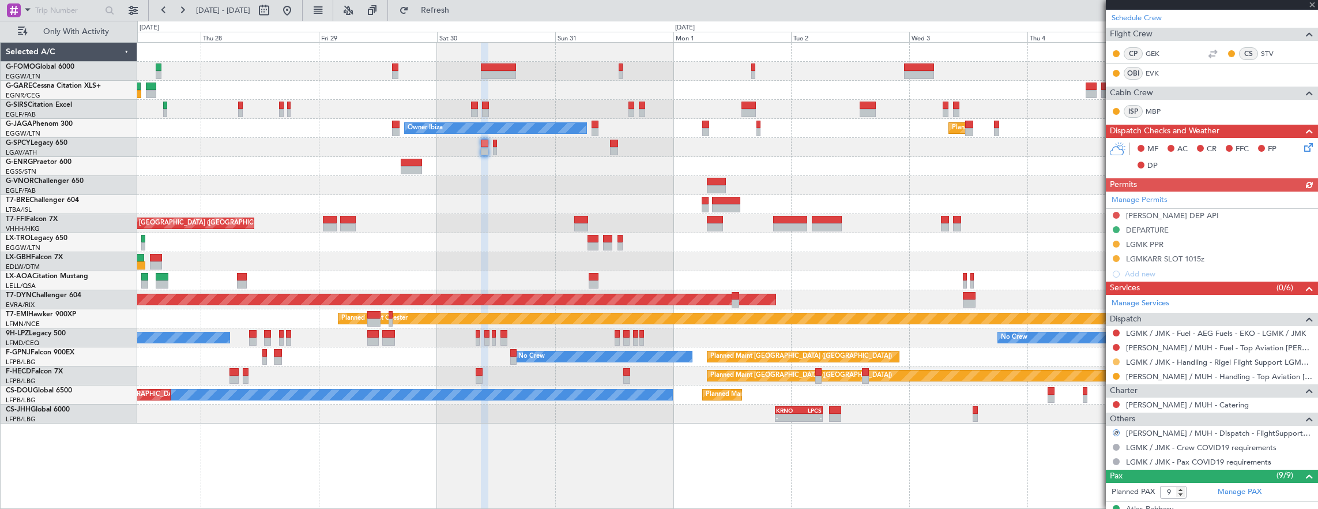
click at [1117, 358] on button at bounding box center [1116, 361] width 7 height 7
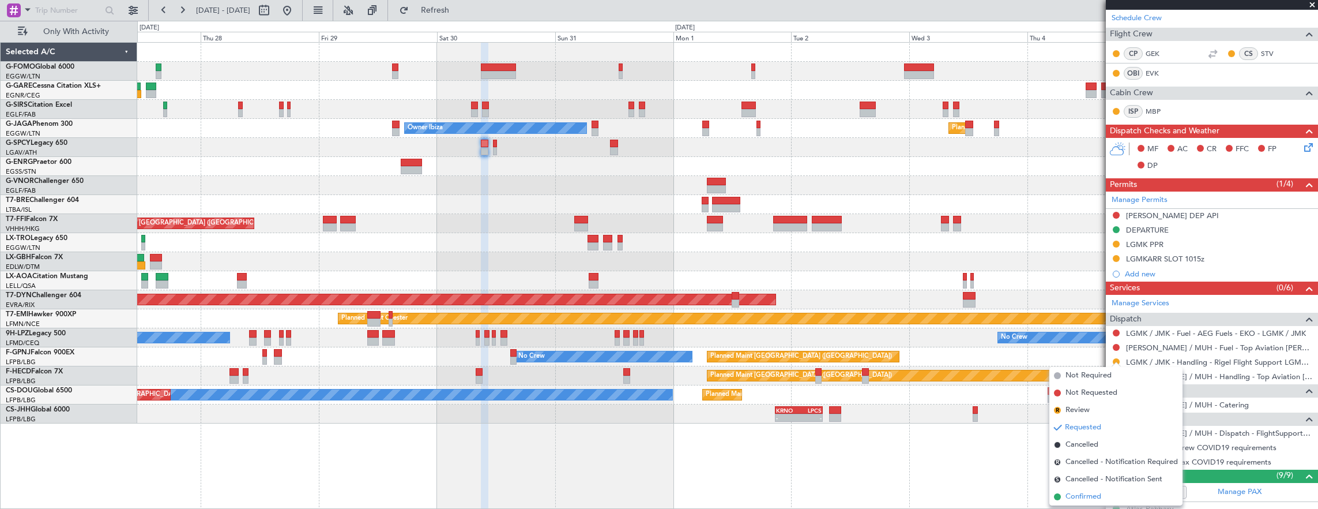
click at [1087, 499] on span "Confirmed" at bounding box center [1084, 497] width 36 height 12
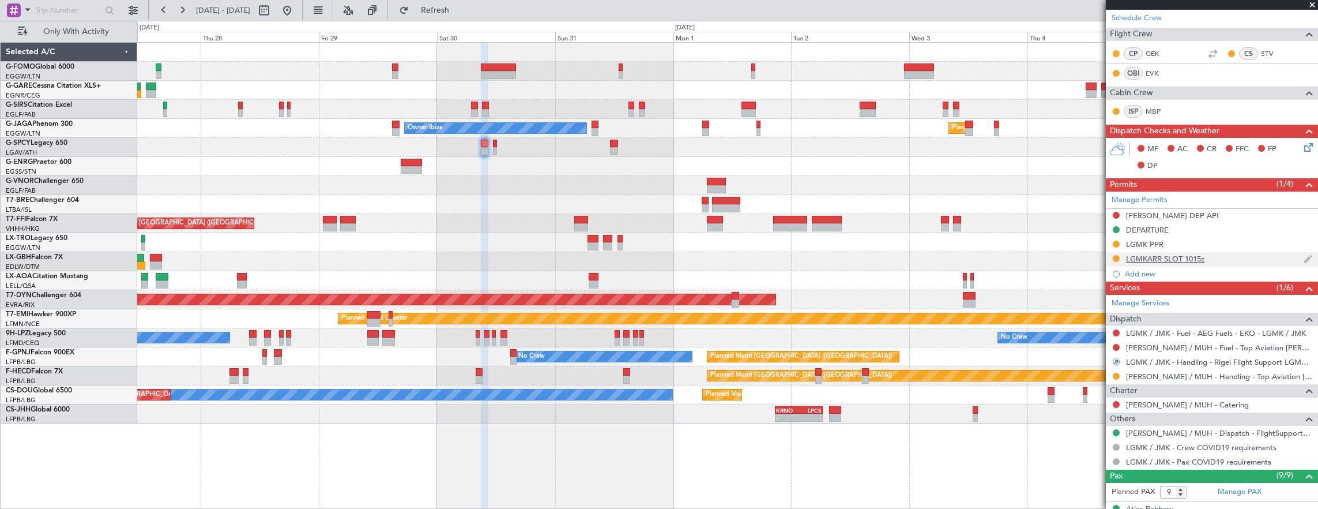
click at [1164, 254] on div "LGMKARR SLOT 1015z" at bounding box center [1165, 259] width 78 height 10
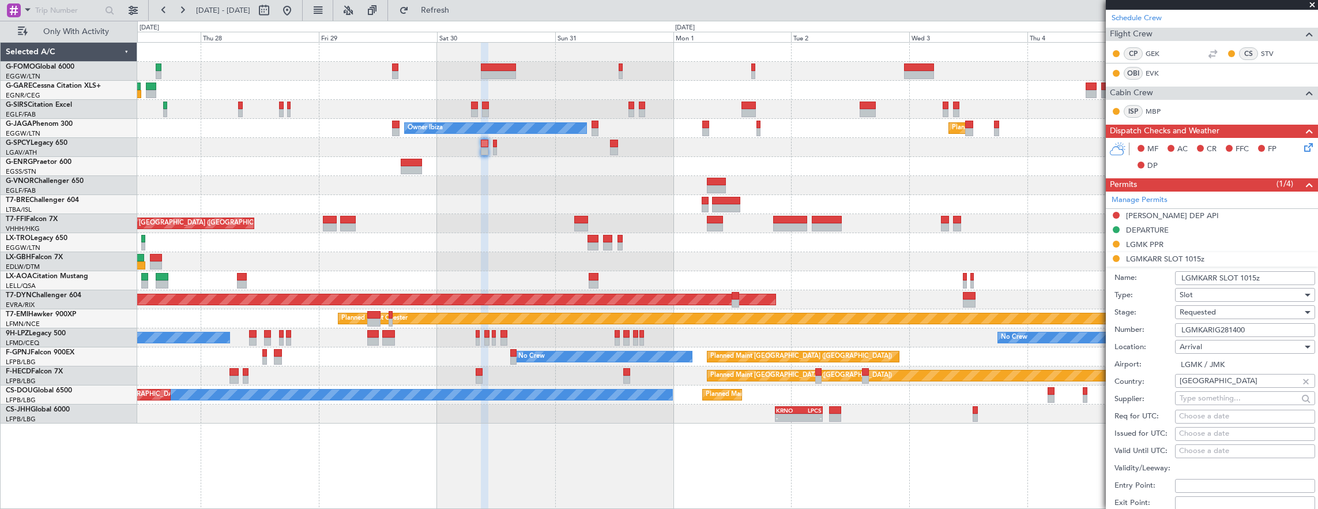
click at [1202, 278] on input "LGMKARR SLOT 1015z" at bounding box center [1245, 278] width 140 height 14
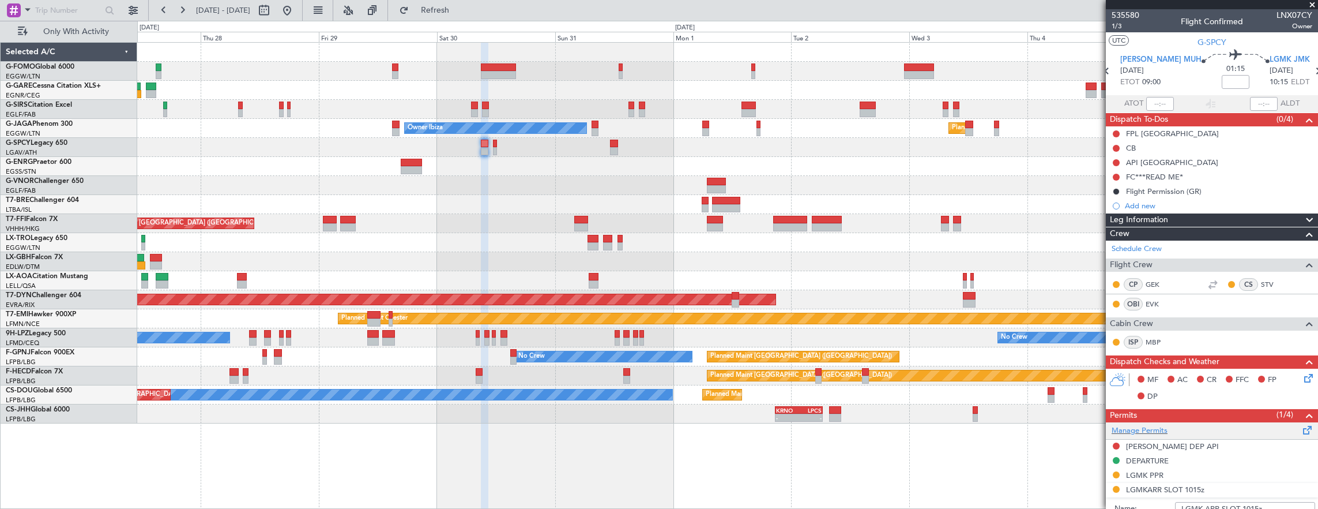
scroll to position [173, 0]
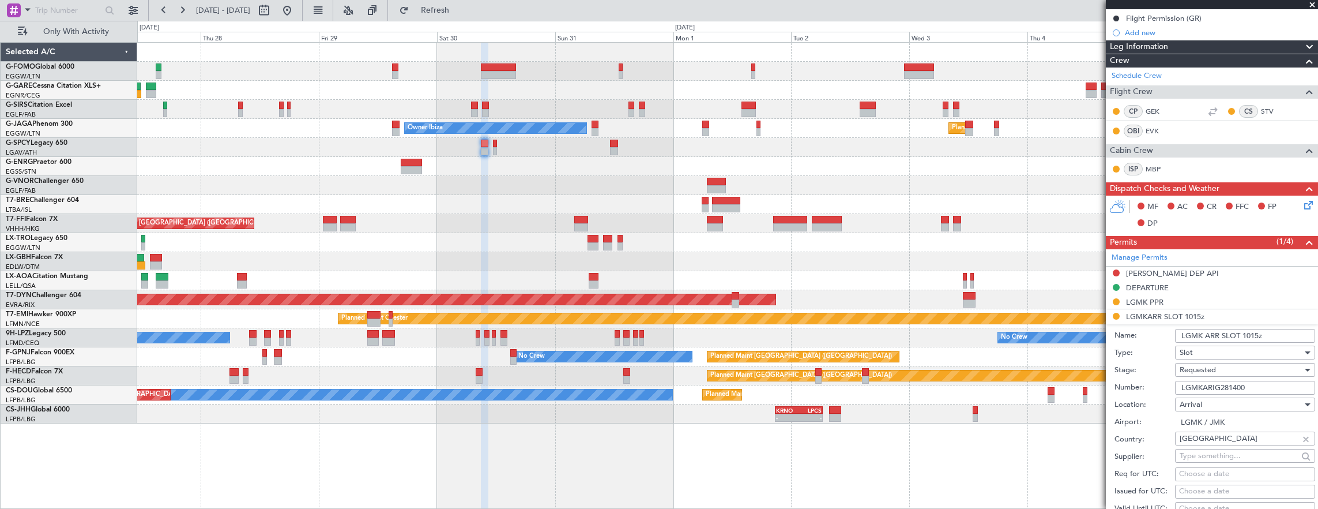
click at [1251, 333] on input "LGMK ARR SLOT 1015z" at bounding box center [1245, 336] width 140 height 14
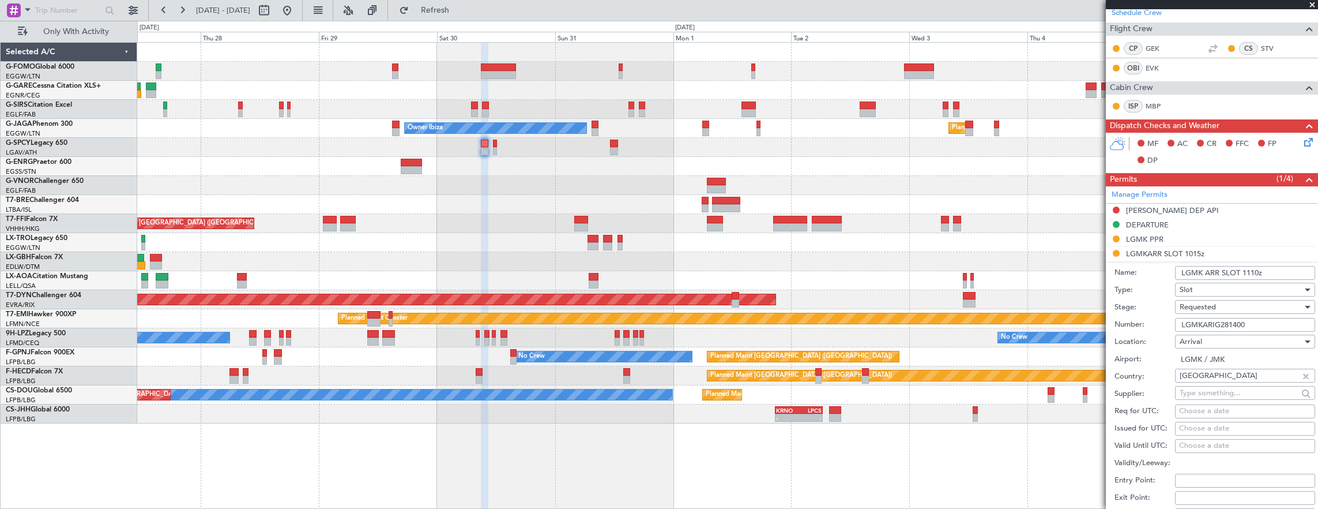
scroll to position [288, 0]
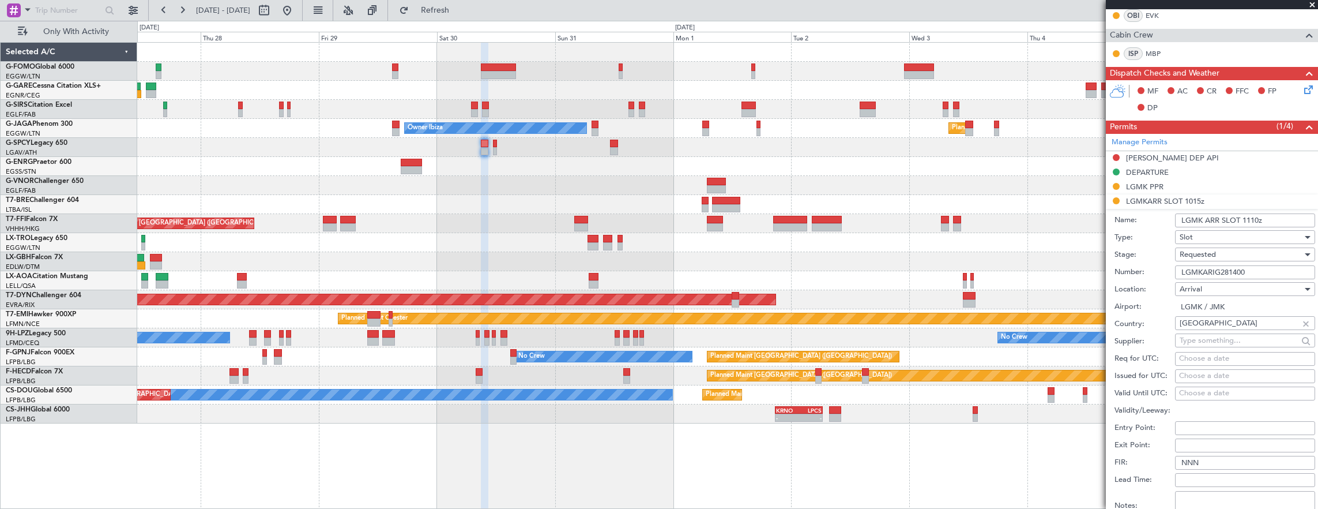
type input "LGMK ARR SLOT 1110z"
click at [1239, 248] on div "Requested" at bounding box center [1241, 254] width 123 height 17
click at [1239, 340] on span "Received OK" at bounding box center [1241, 340] width 121 height 17
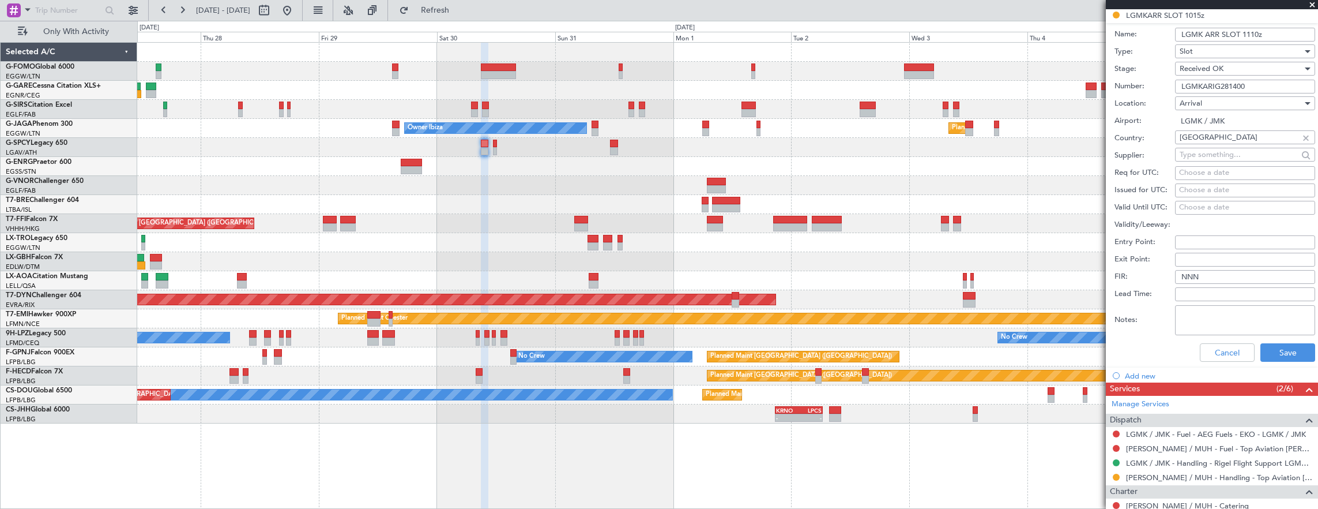
scroll to position [519, 0]
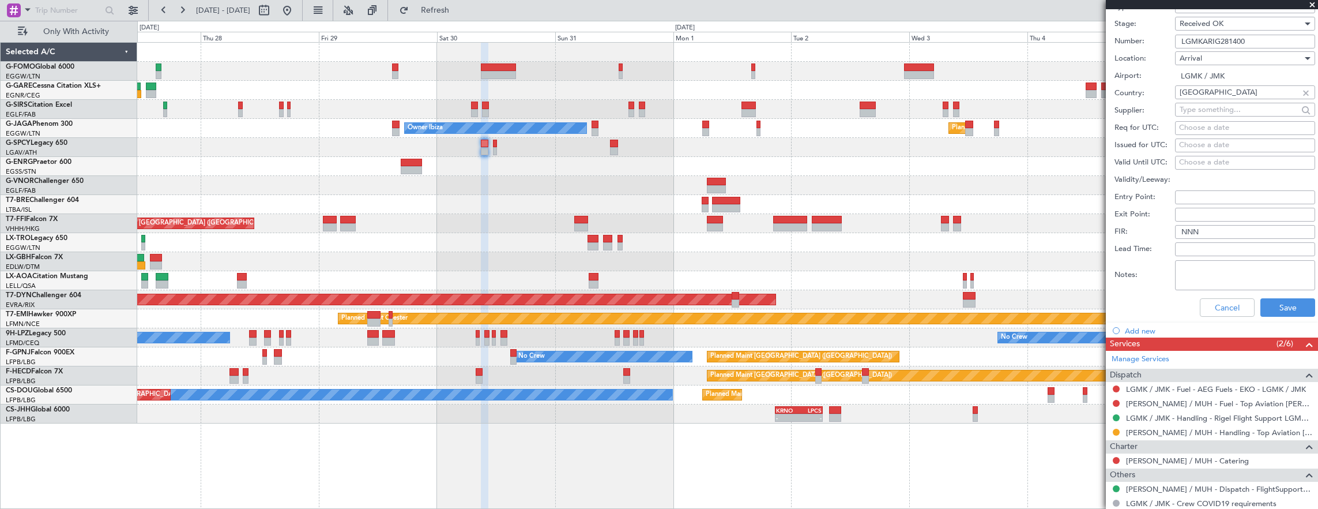
click at [1286, 316] on div "Cancel Save" at bounding box center [1215, 307] width 201 height 30
click at [1283, 303] on button "Save" at bounding box center [1288, 307] width 55 height 18
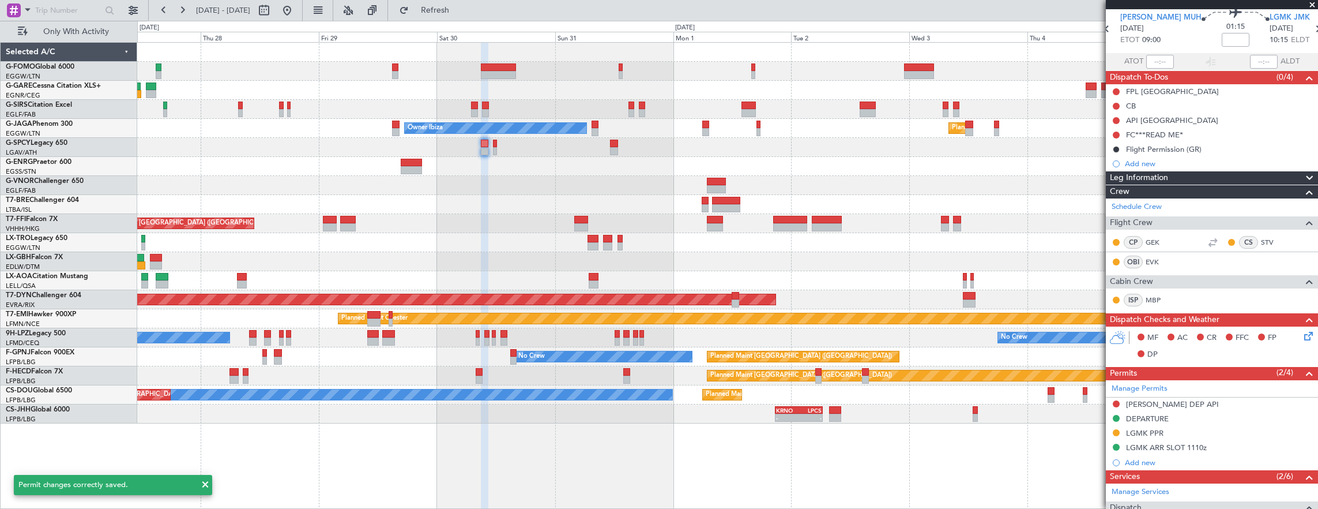
scroll to position [58, 0]
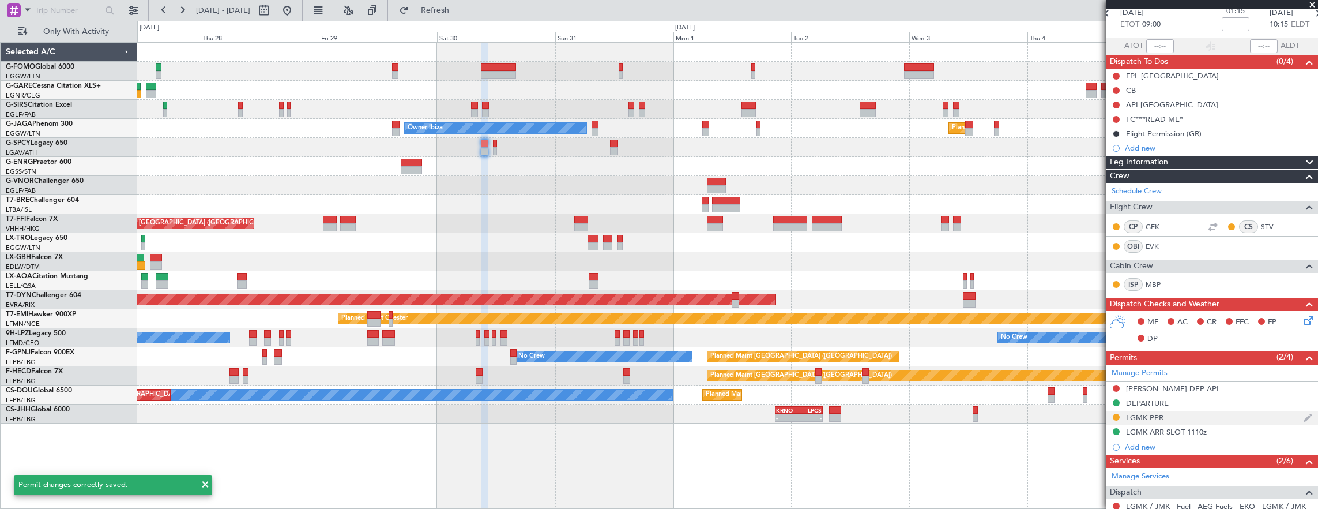
click at [1181, 414] on div "LGMK PPR" at bounding box center [1212, 418] width 212 height 14
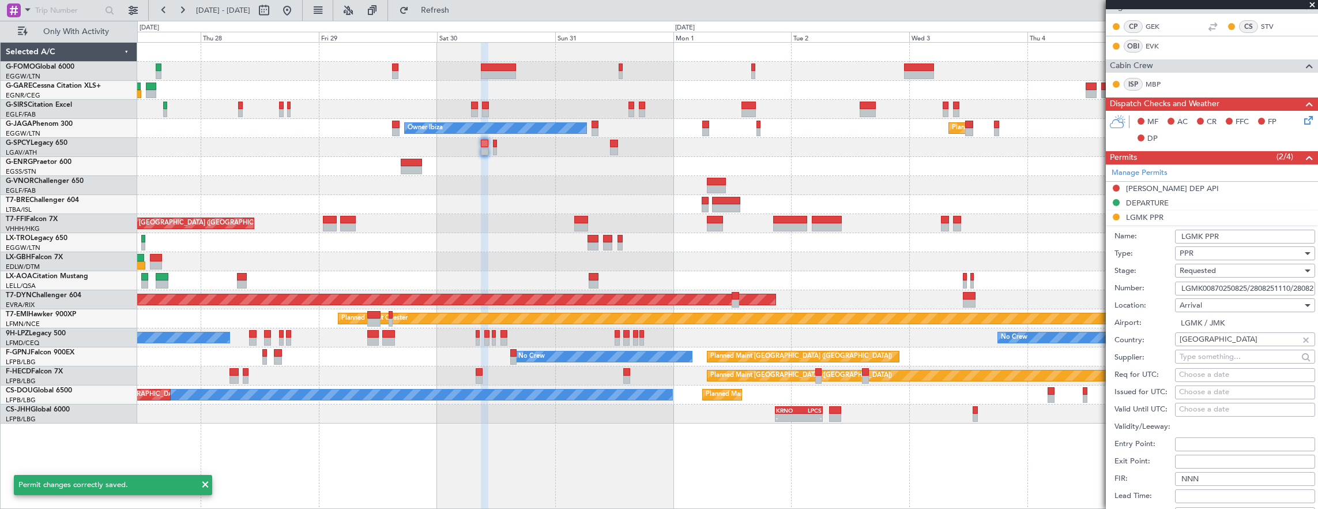
scroll to position [346, 0]
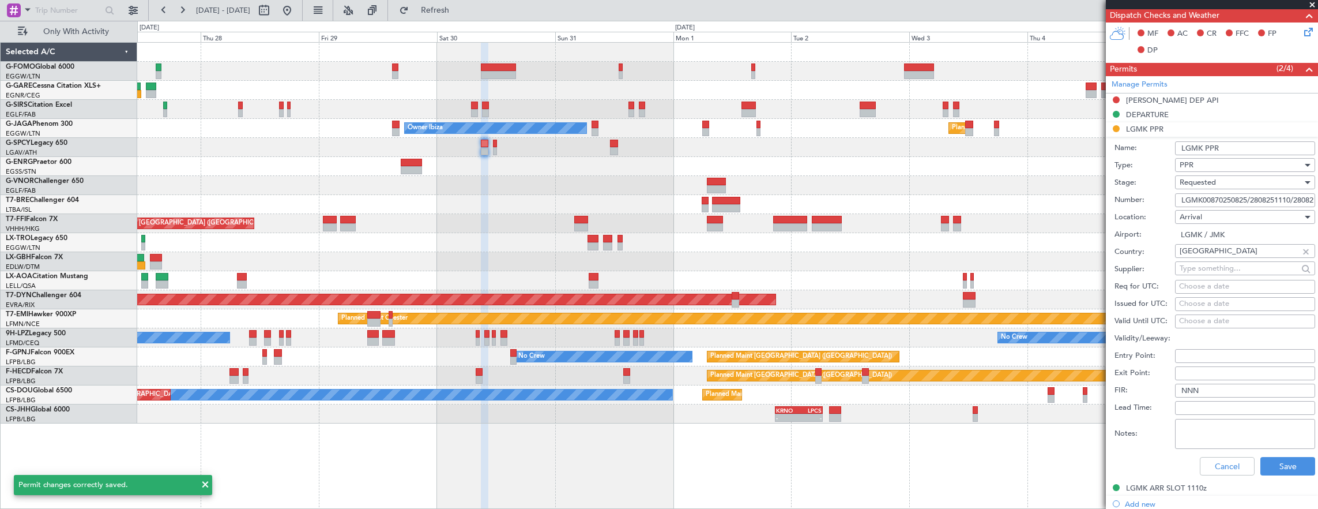
drag, startPoint x: 1250, startPoint y: 201, endPoint x: 1318, endPoint y: 211, distance: 68.2
click at [1318, 211] on html "[DATE] - [DATE] Refresh Quick Links Only With Activity Unplanned Maint [GEOGRAP…" at bounding box center [659, 254] width 1318 height 509
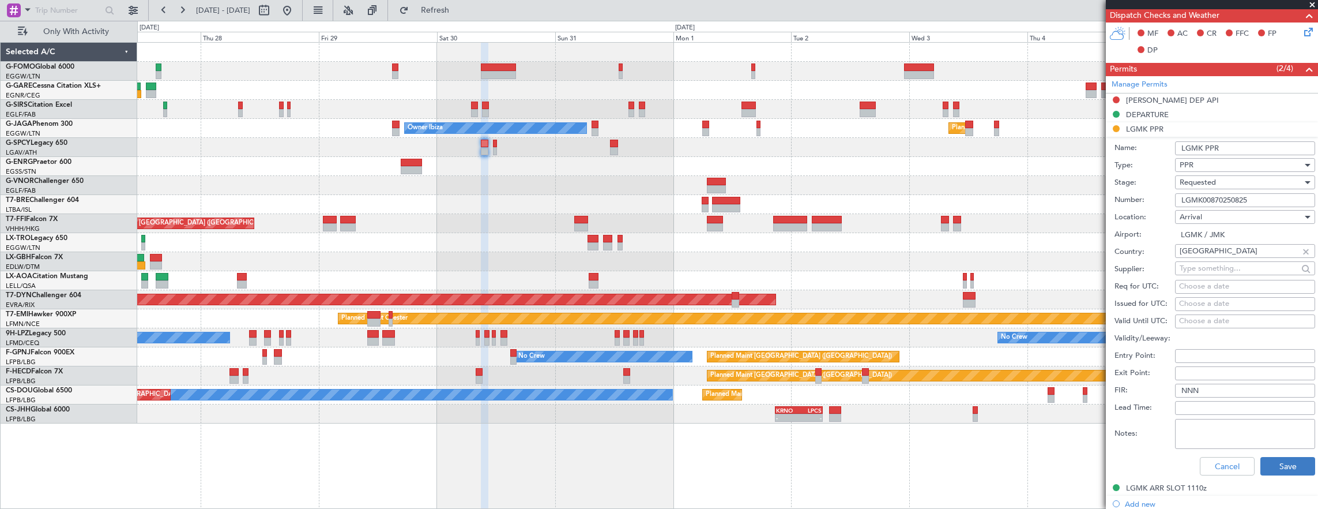
type input "LGMK00870250825"
click at [1263, 462] on button "Save" at bounding box center [1288, 466] width 55 height 18
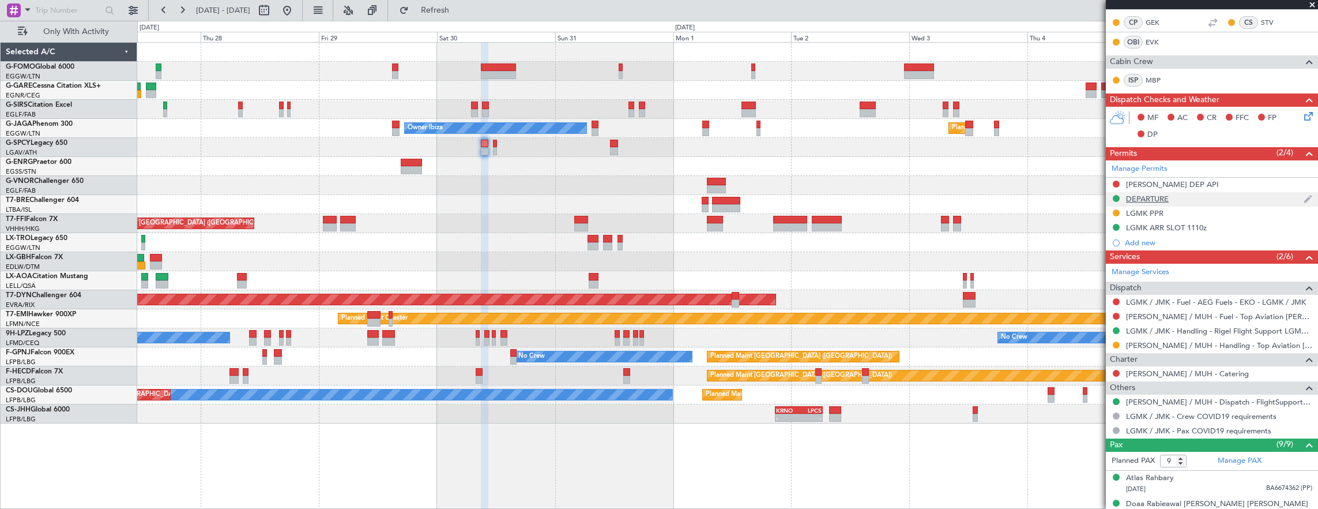
scroll to position [231, 0]
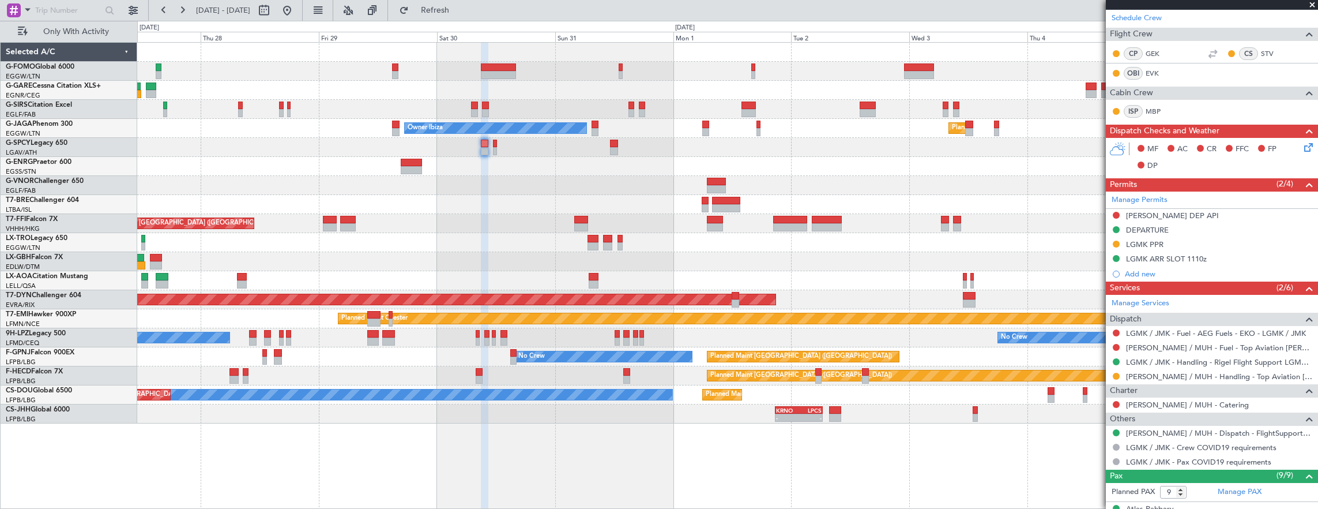
drag, startPoint x: 1117, startPoint y: 241, endPoint x: 1108, endPoint y: 255, distance: 16.6
click at [1117, 241] on button at bounding box center [1116, 244] width 7 height 7
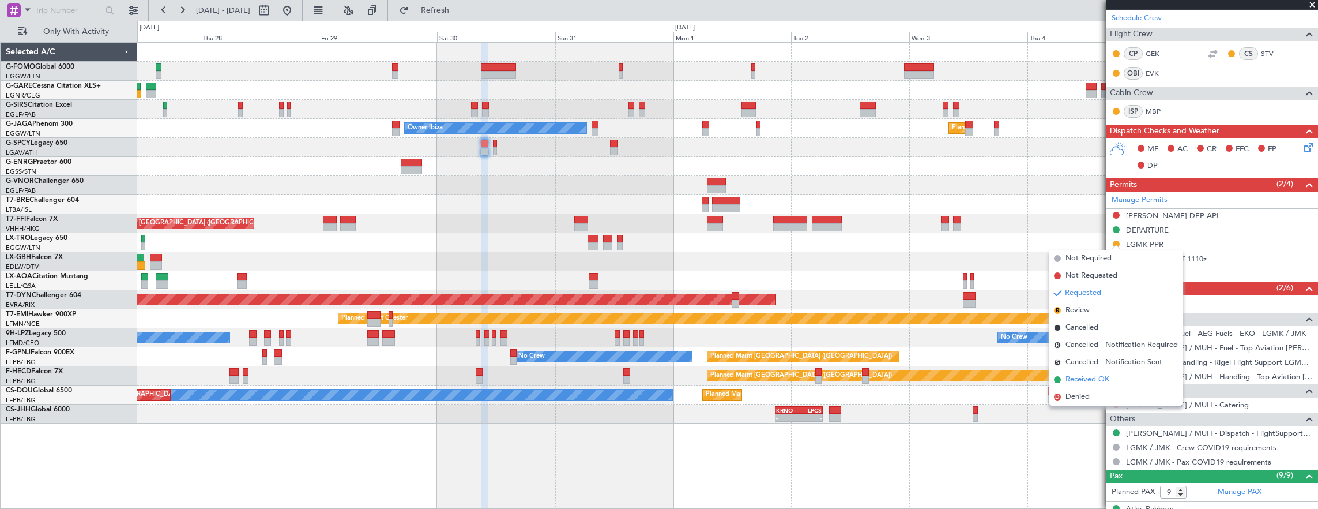
click at [1095, 378] on span "Received OK" at bounding box center [1088, 380] width 44 height 12
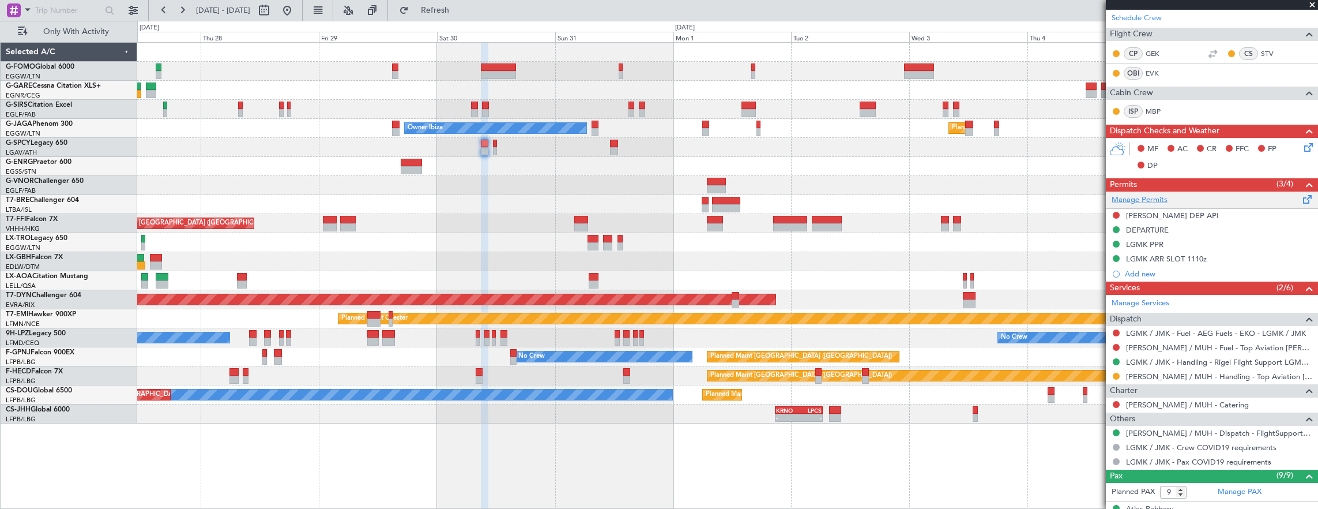
click at [1134, 195] on link "Manage Permits" at bounding box center [1140, 200] width 56 height 12
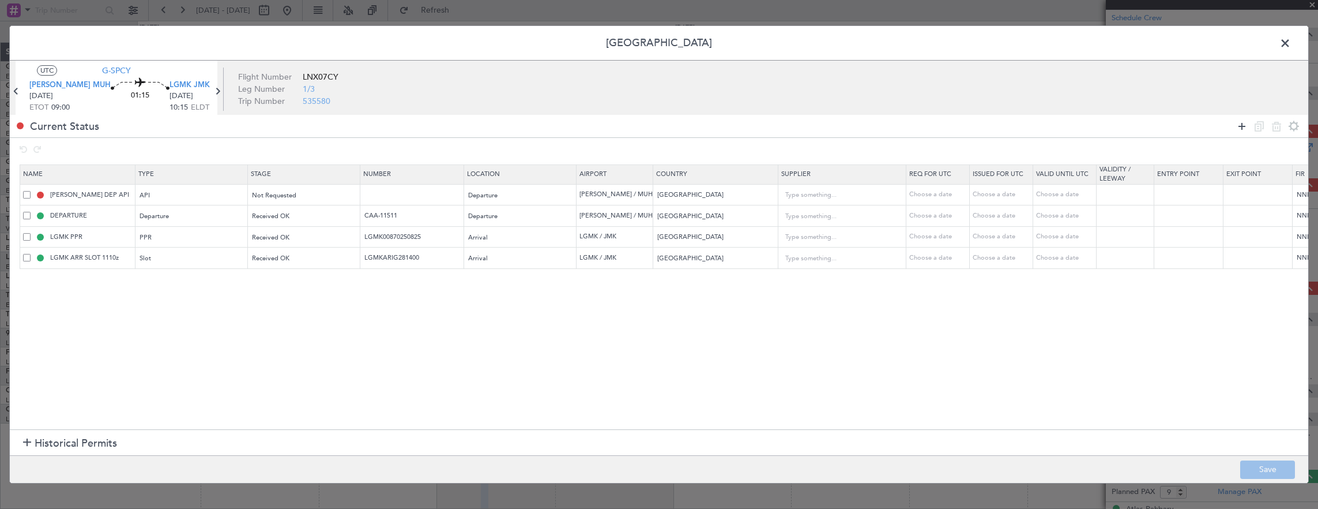
click at [1239, 127] on icon at bounding box center [1242, 126] width 14 height 14
click at [154, 280] on div "Type" at bounding box center [189, 280] width 96 height 17
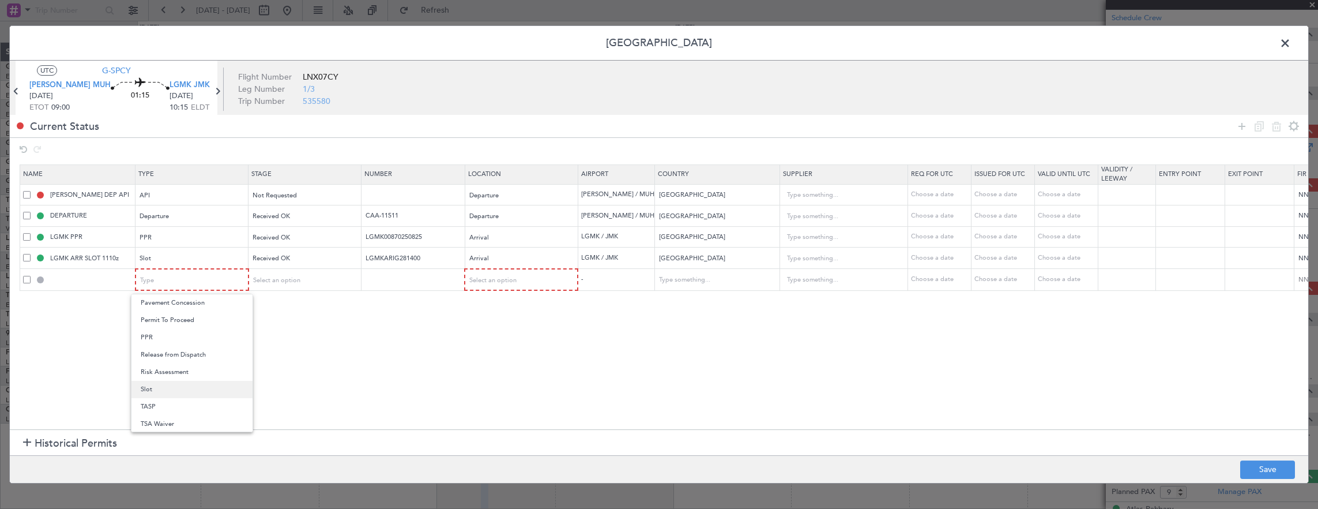
click at [171, 384] on span "Slot" at bounding box center [192, 389] width 103 height 17
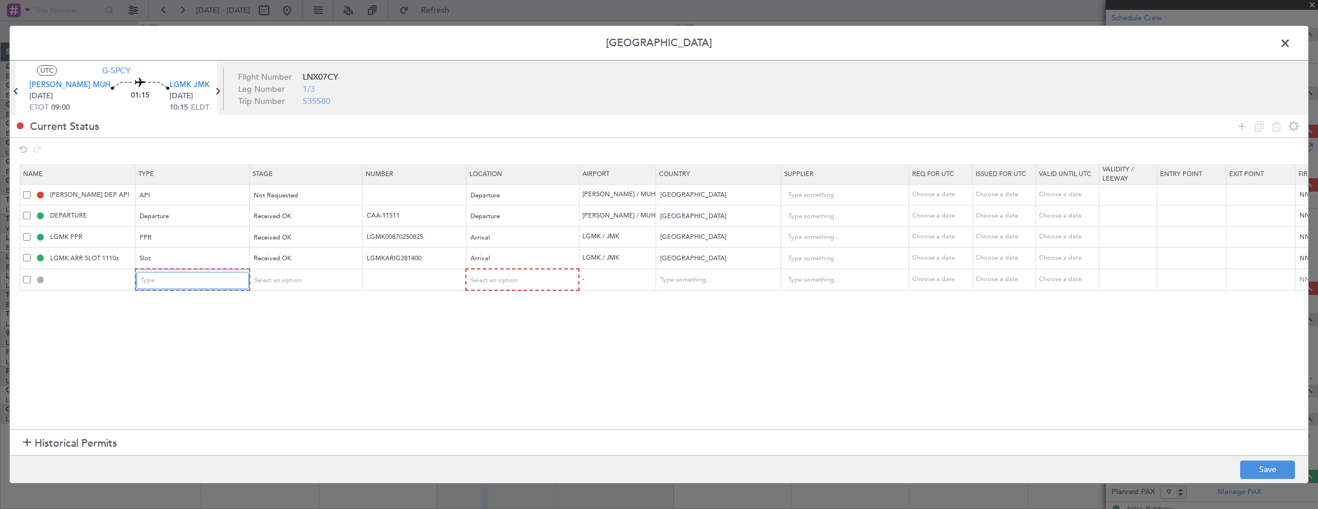
scroll to position [347, 0]
click at [300, 276] on div "Select an option" at bounding box center [301, 280] width 96 height 17
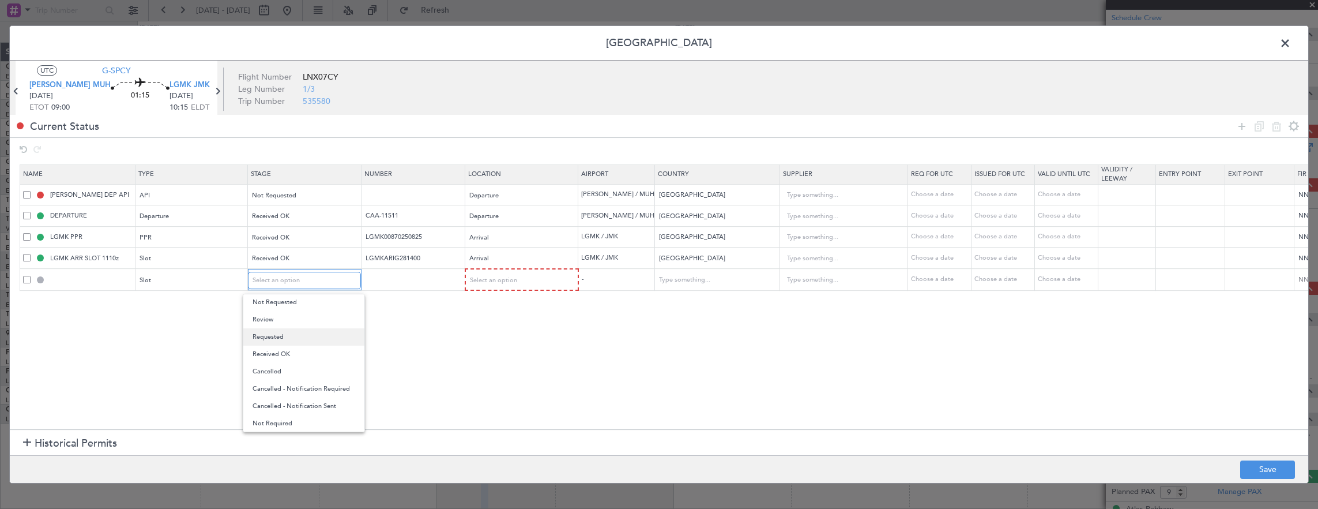
scroll to position [0, 0]
click at [279, 306] on span "Denied" at bounding box center [304, 302] width 103 height 17
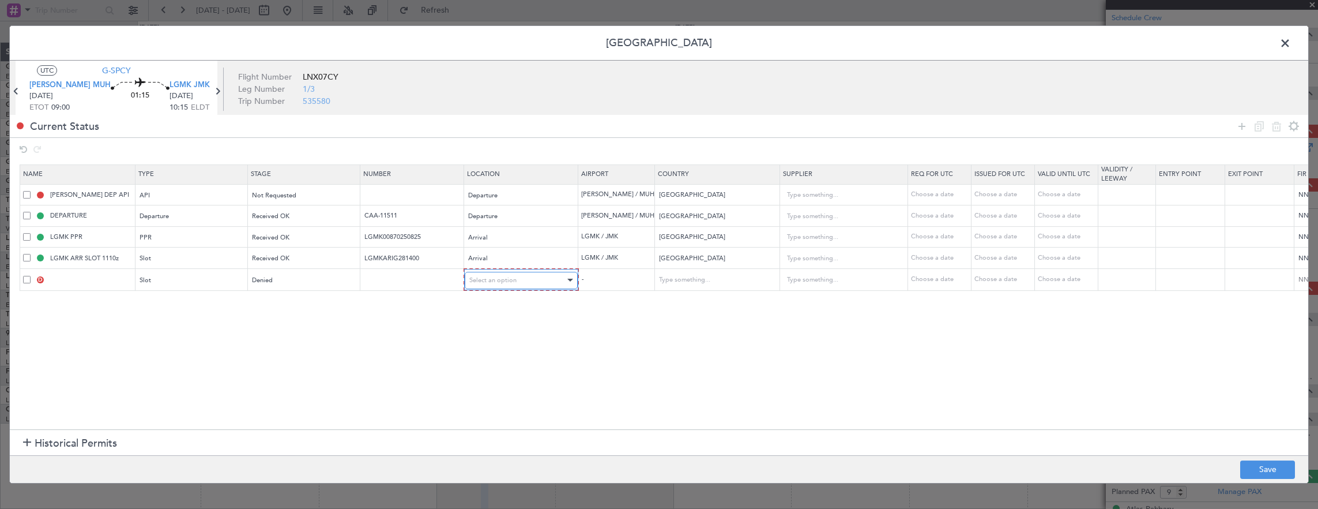
click at [496, 279] on span "Select an option" at bounding box center [492, 280] width 47 height 9
click at [488, 343] on span "Arrival" at bounding box center [520, 337] width 103 height 17
click at [1268, 461] on button "Save" at bounding box center [1268, 469] width 55 height 18
type input "LGMK ARR SLOT"
type input "[GEOGRAPHIC_DATA]"
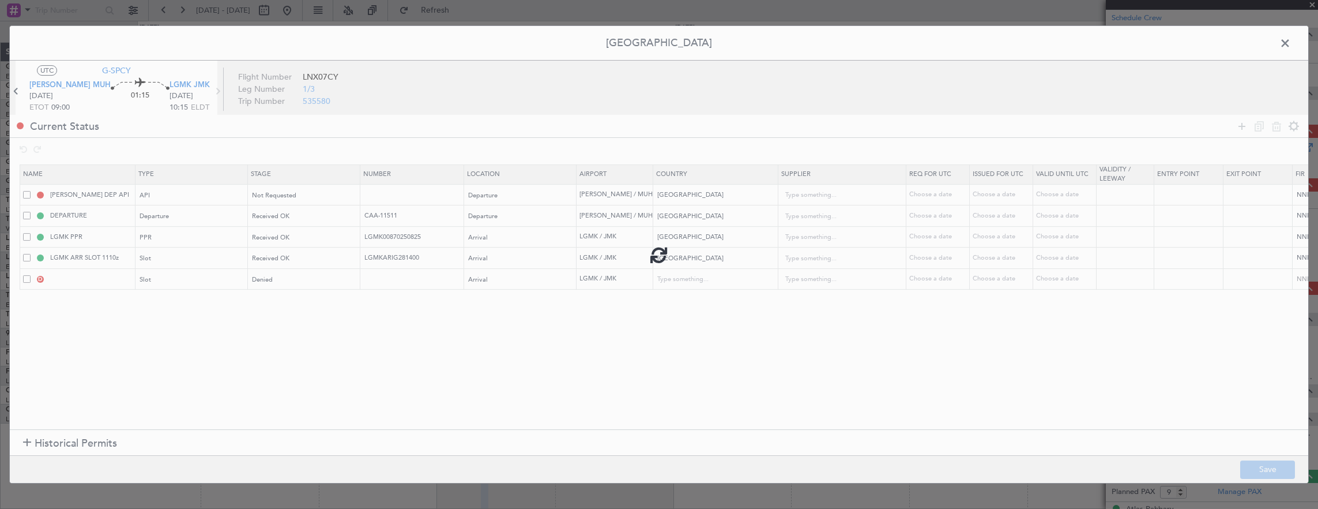
type input "NNN"
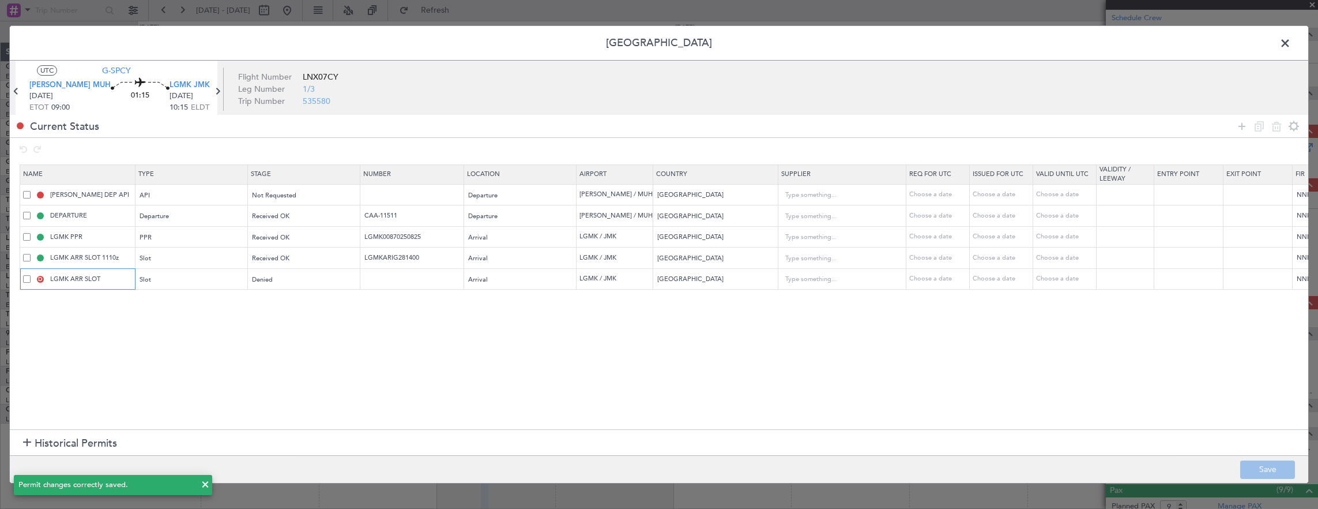
click at [108, 274] on input "LGMK ARR SLOT" at bounding box center [91, 279] width 87 height 10
type input "LGMK ARR SLOT 1015z"
click at [1262, 461] on button "Save" at bounding box center [1268, 469] width 55 height 18
click at [1291, 50] on span at bounding box center [1291, 46] width 0 height 23
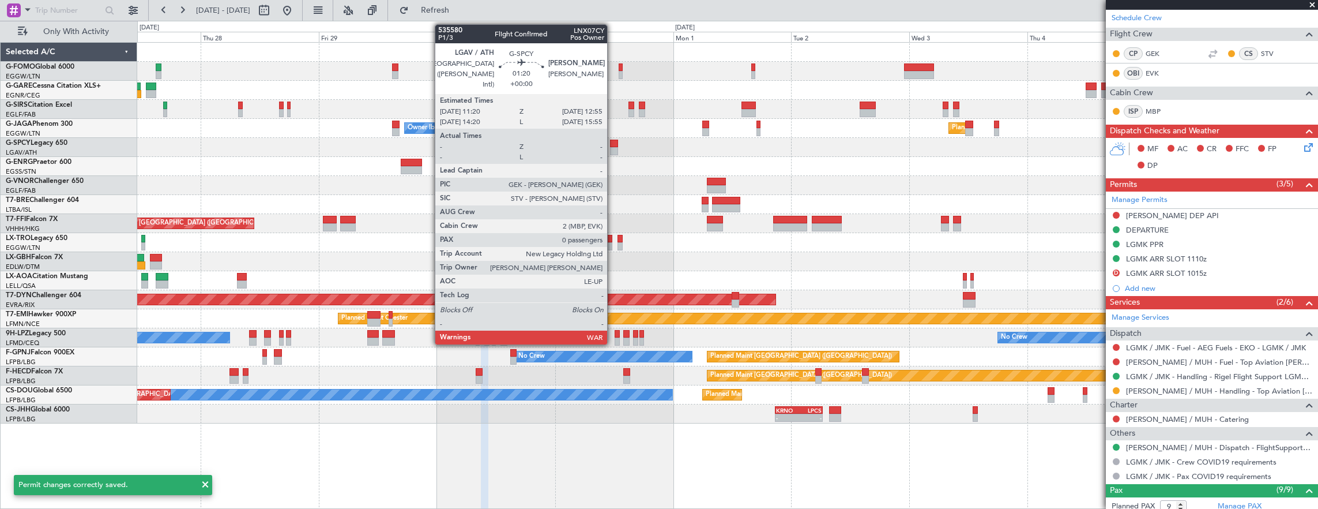
click at [613, 142] on div at bounding box center [614, 144] width 8 height 8
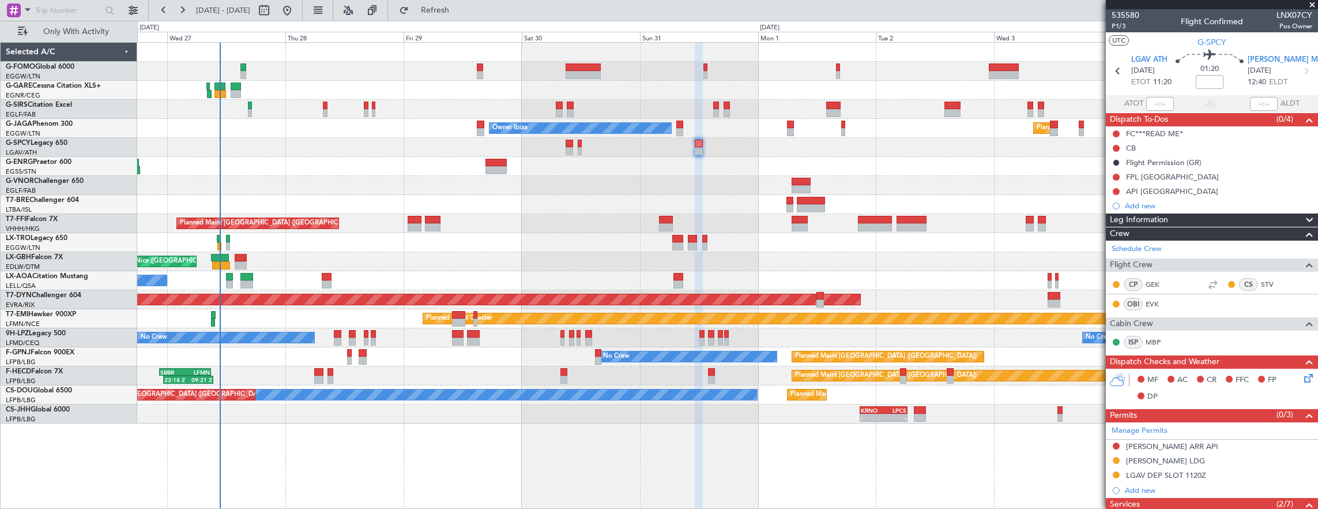
click at [449, 198] on div "Unplanned Maint Oxford ([GEOGRAPHIC_DATA]) Planned Maint [GEOGRAPHIC_DATA] ([GE…" at bounding box center [727, 233] width 1181 height 381
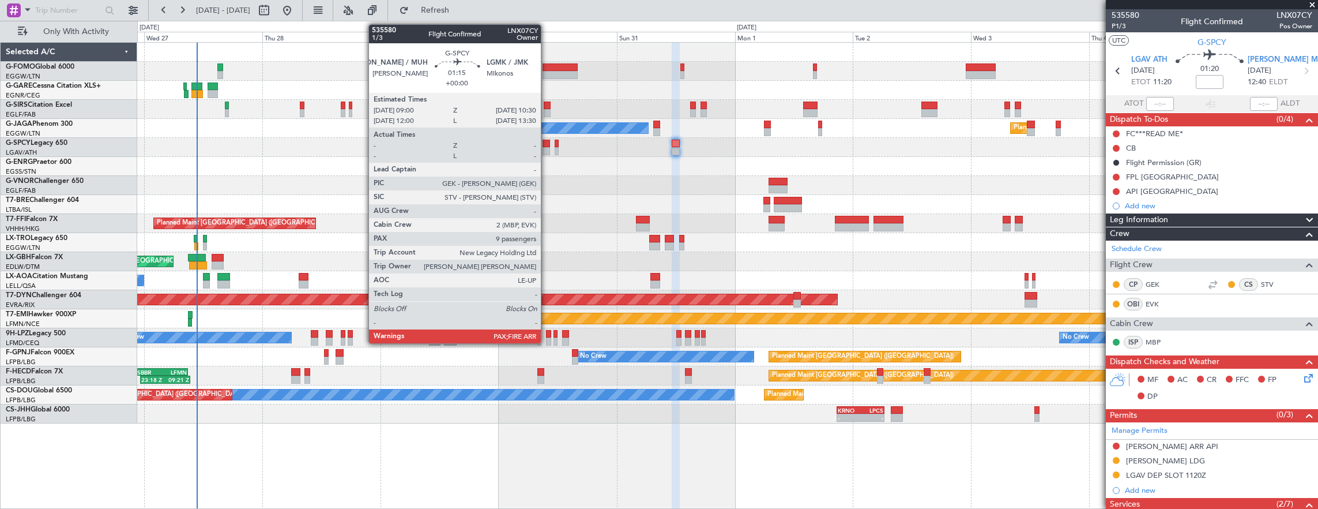
click at [547, 145] on div at bounding box center [546, 144] width 7 height 8
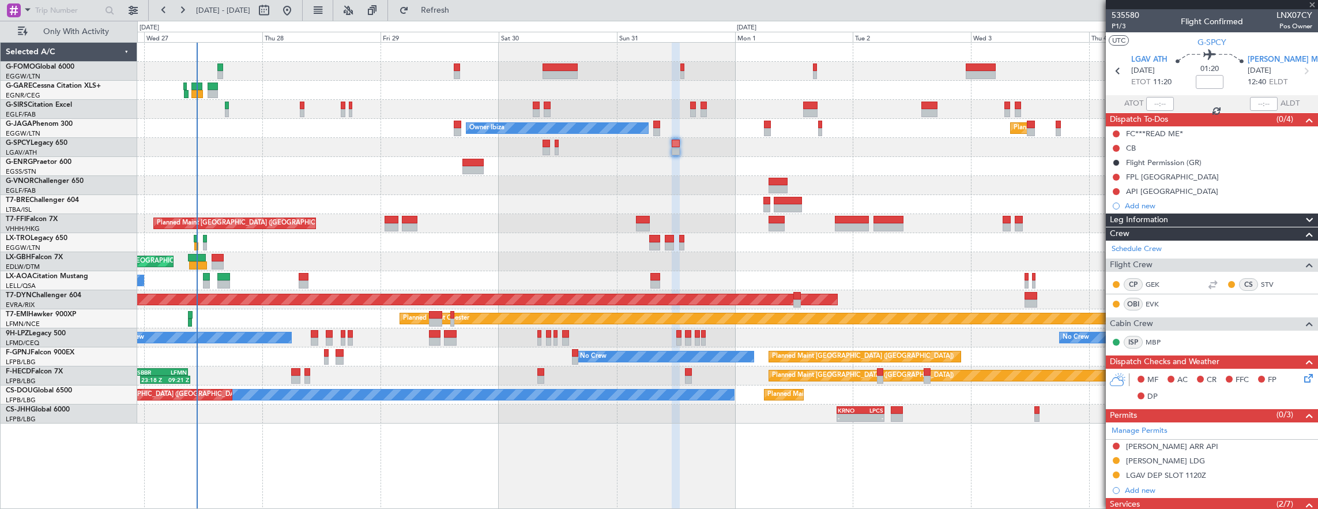
type input "9"
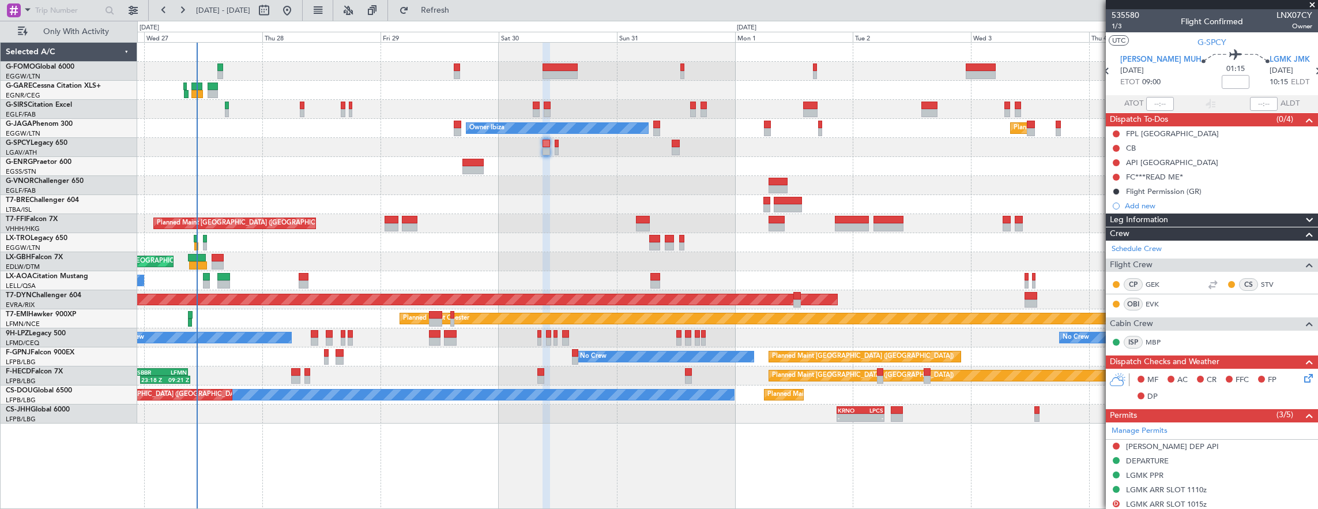
scroll to position [115, 0]
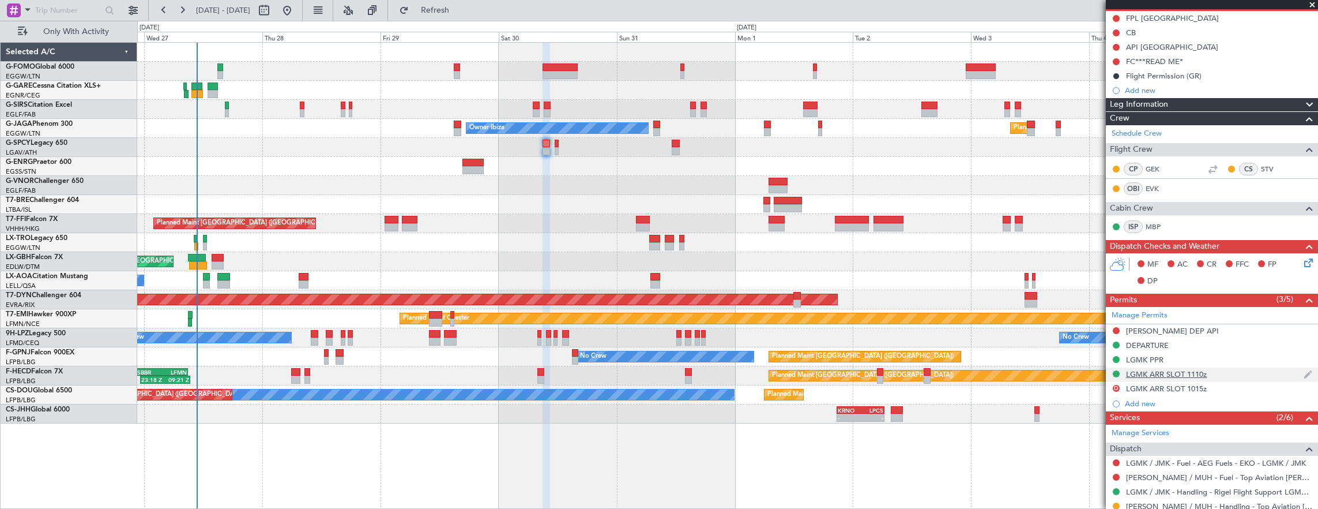
click at [1227, 374] on div "LGMK ARR SLOT 1110z" at bounding box center [1212, 374] width 212 height 14
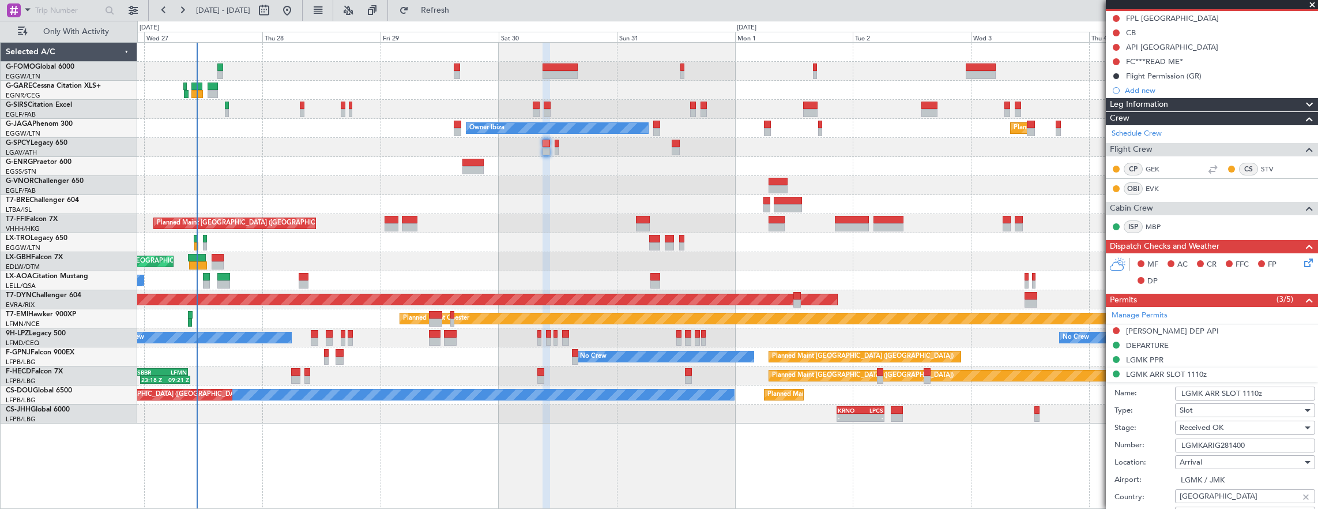
drag, startPoint x: 1250, startPoint y: 392, endPoint x: 1256, endPoint y: 391, distance: 5.9
click at [1250, 392] on input "LGMK ARR SLOT 1110z" at bounding box center [1245, 393] width 140 height 14
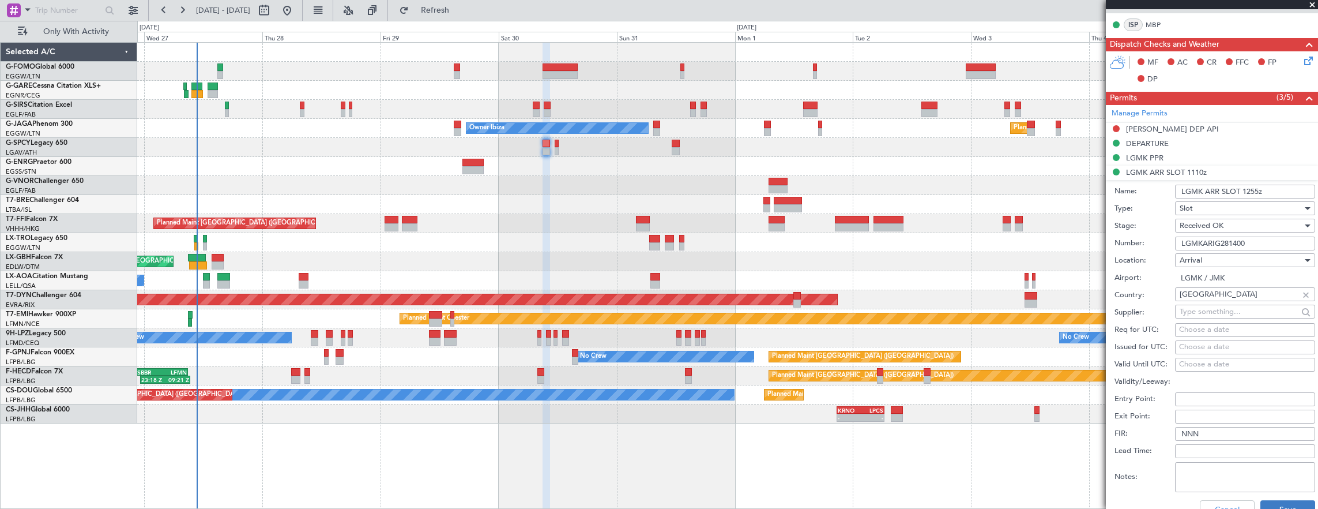
scroll to position [404, 0]
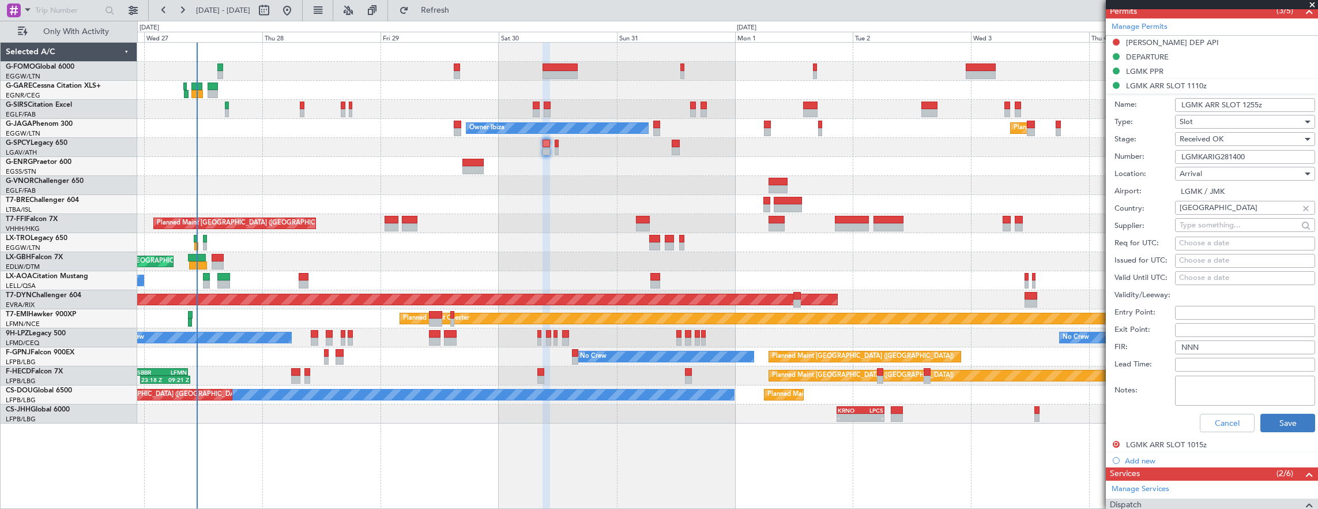
type input "LGMK ARR SLOT 1255z"
click at [1289, 415] on button "Save" at bounding box center [1288, 423] width 55 height 18
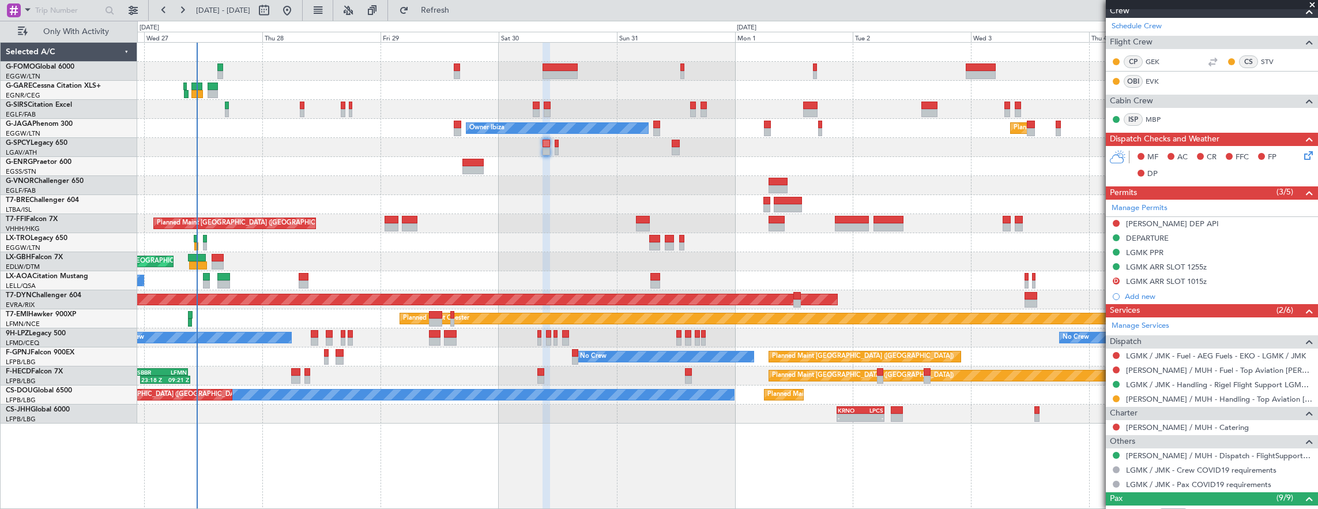
scroll to position [231, 0]
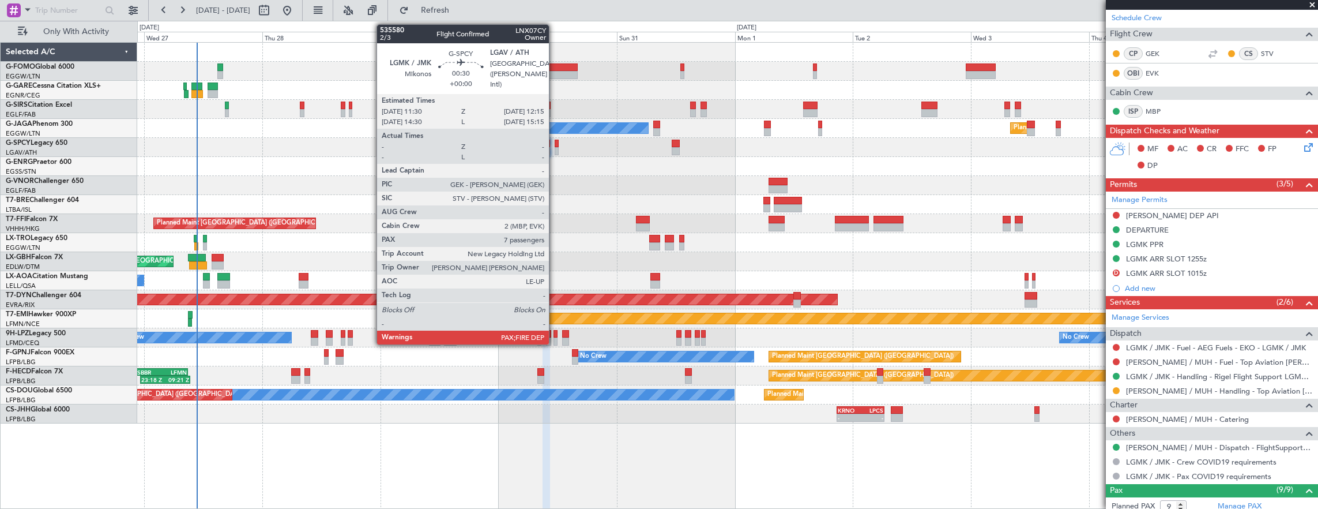
click at [555, 146] on div at bounding box center [557, 144] width 4 height 8
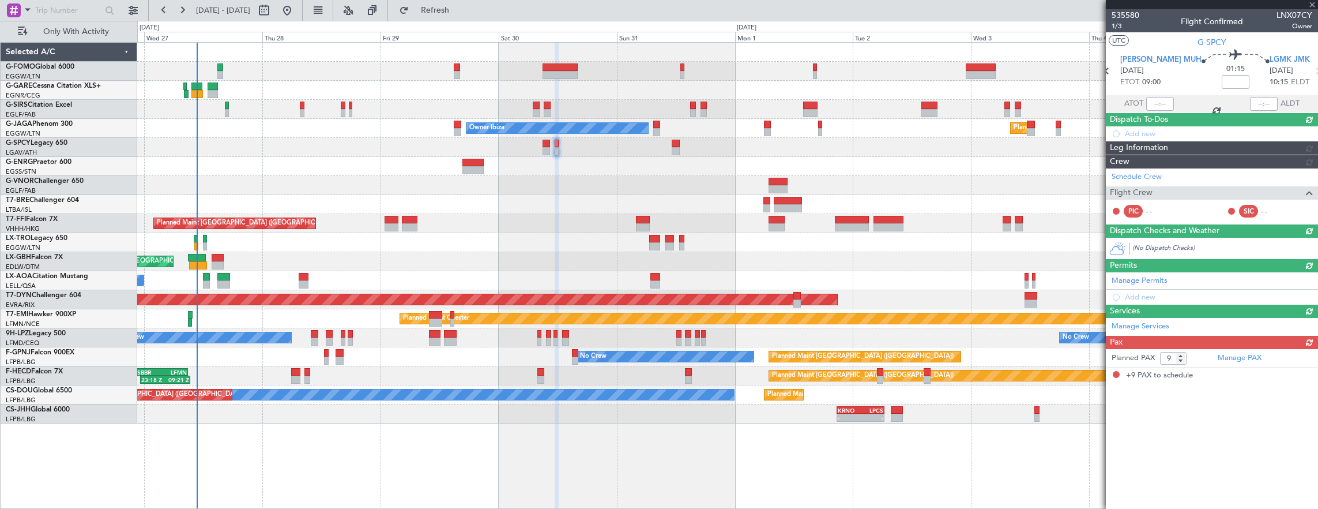
scroll to position [0, 0]
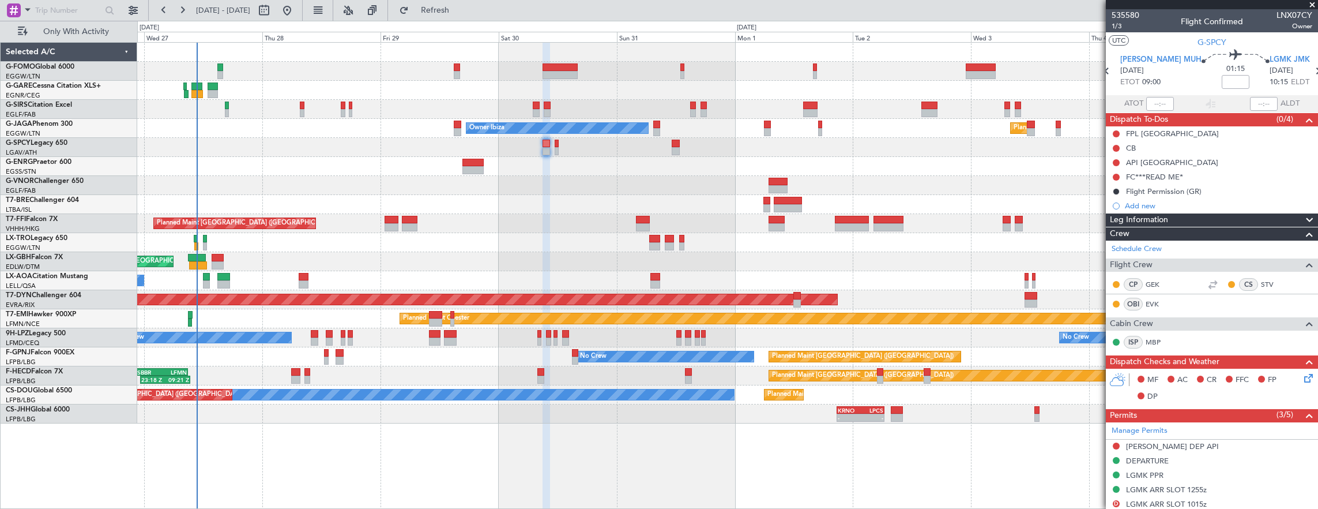
click at [555, 138] on div at bounding box center [727, 147] width 1181 height 19
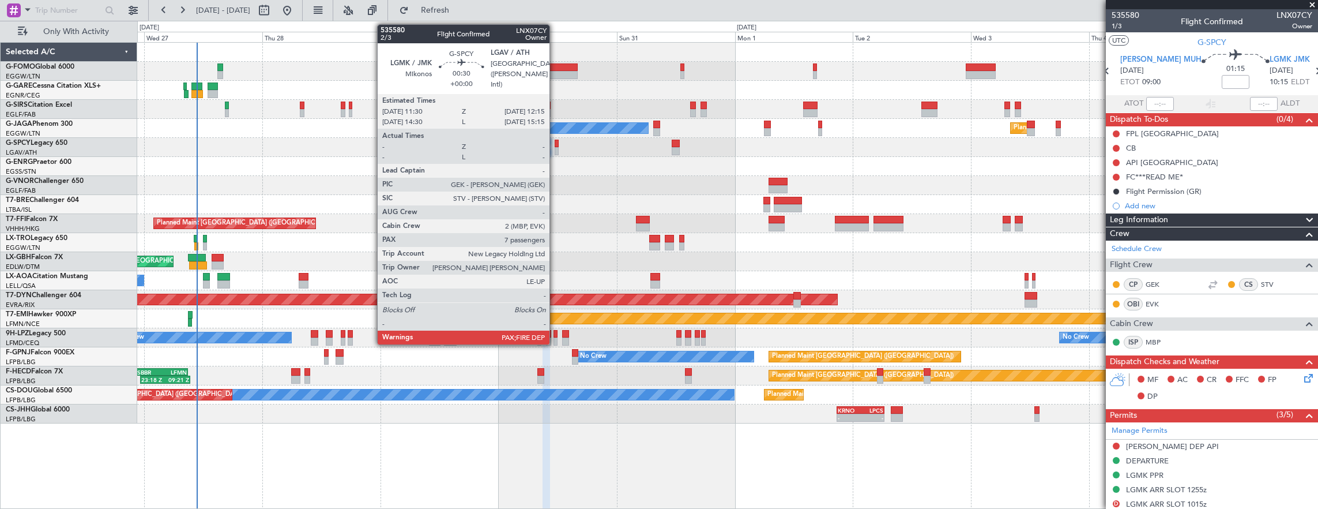
click at [555, 144] on div at bounding box center [557, 144] width 4 height 8
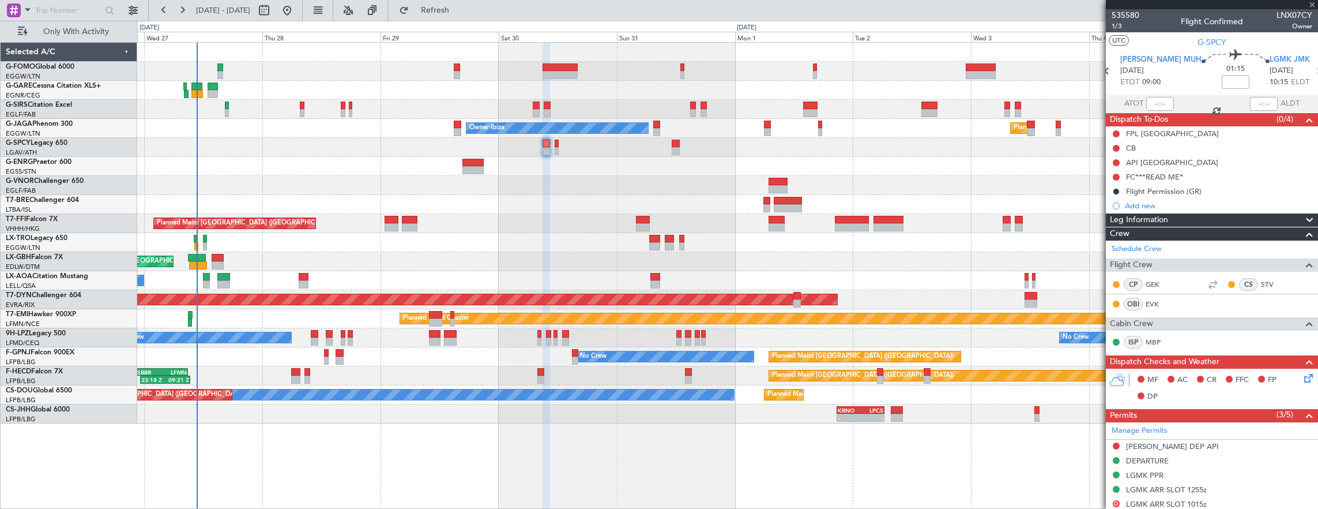
type input "7"
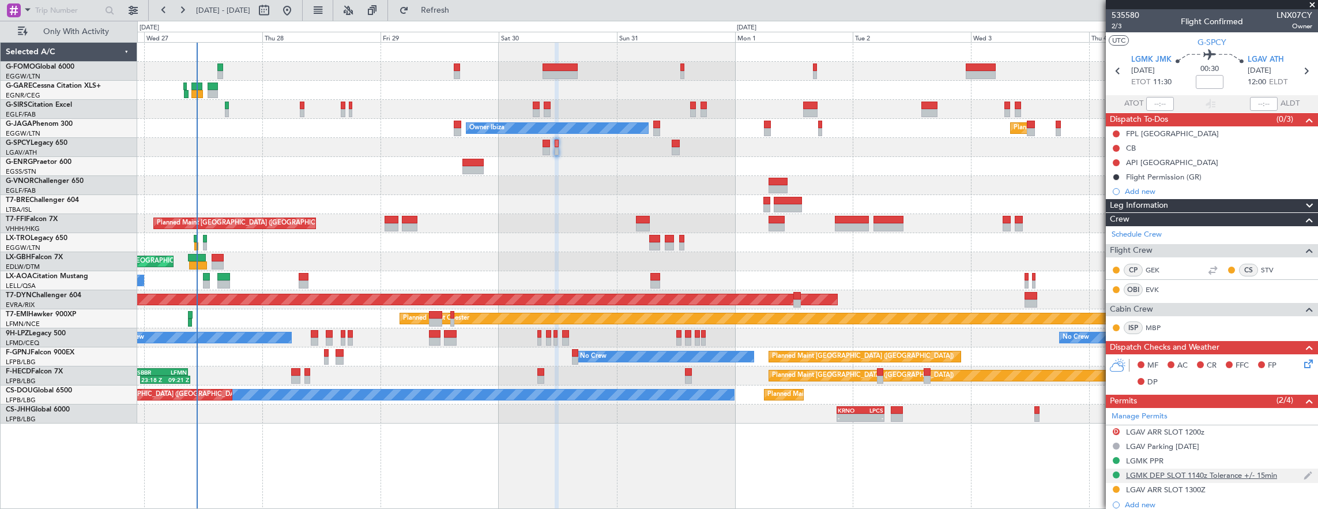
click at [1258, 474] on div "LGMK DEP SLOT 1140z Tolerance +/- 15min" at bounding box center [1201, 475] width 151 height 10
drag, startPoint x: 1252, startPoint y: 491, endPoint x: 1318, endPoint y: 508, distance: 68.3
click at [1252, 491] on input "LGMK DEP SLOT 1140z Tolerance +/- 15min" at bounding box center [1245, 494] width 140 height 14
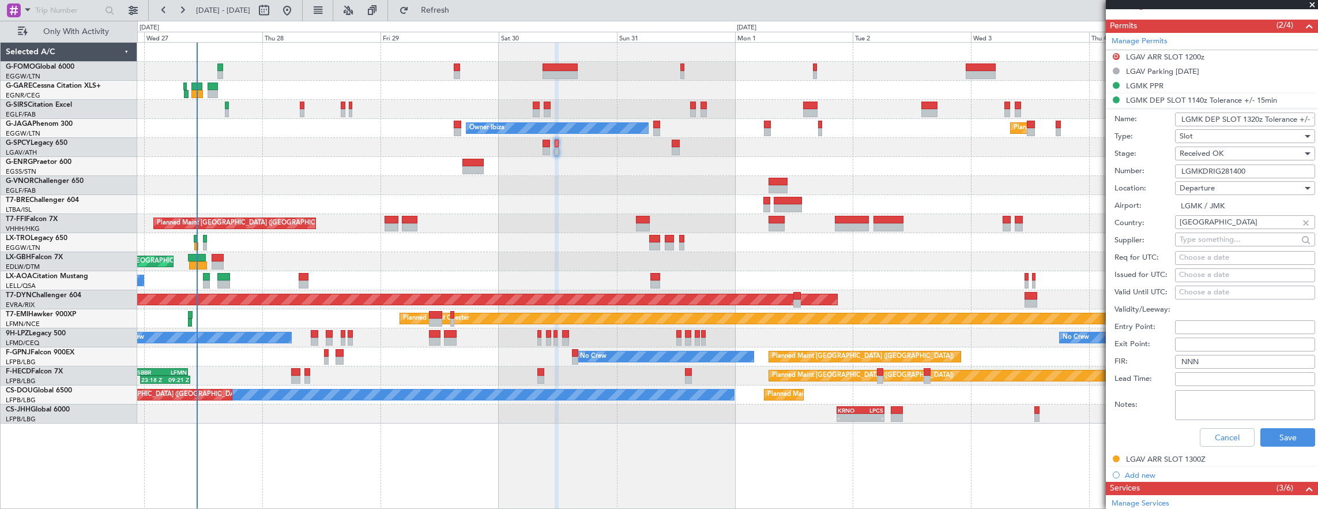
scroll to position [577, 0]
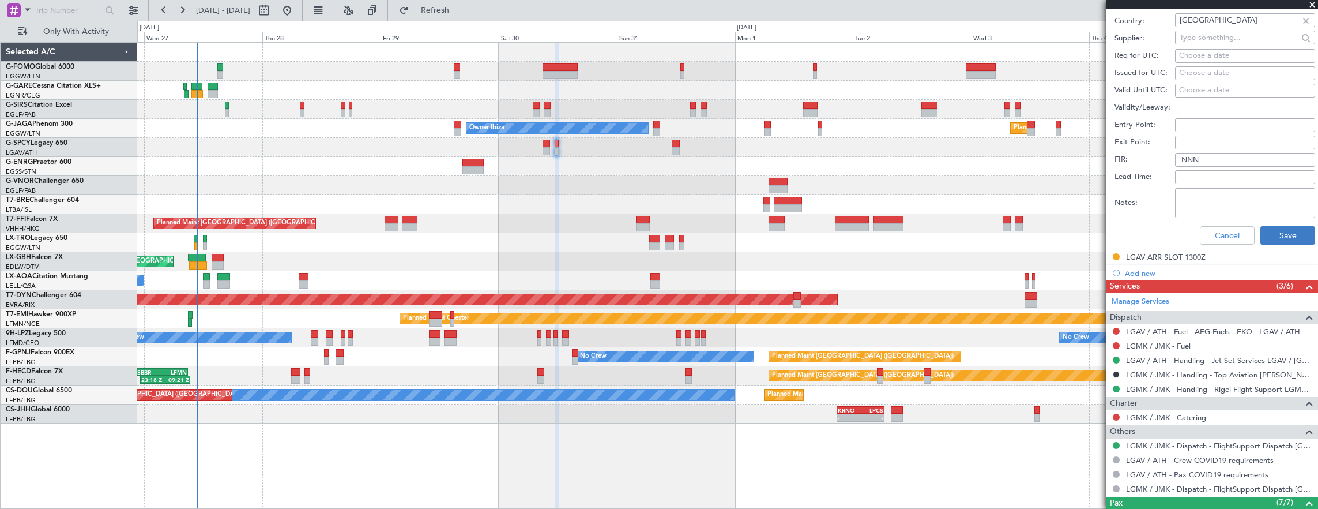
type input "LGMK DEP SLOT 1320z Tolerance +/- 15min"
click at [1273, 229] on button "Save" at bounding box center [1288, 235] width 55 height 18
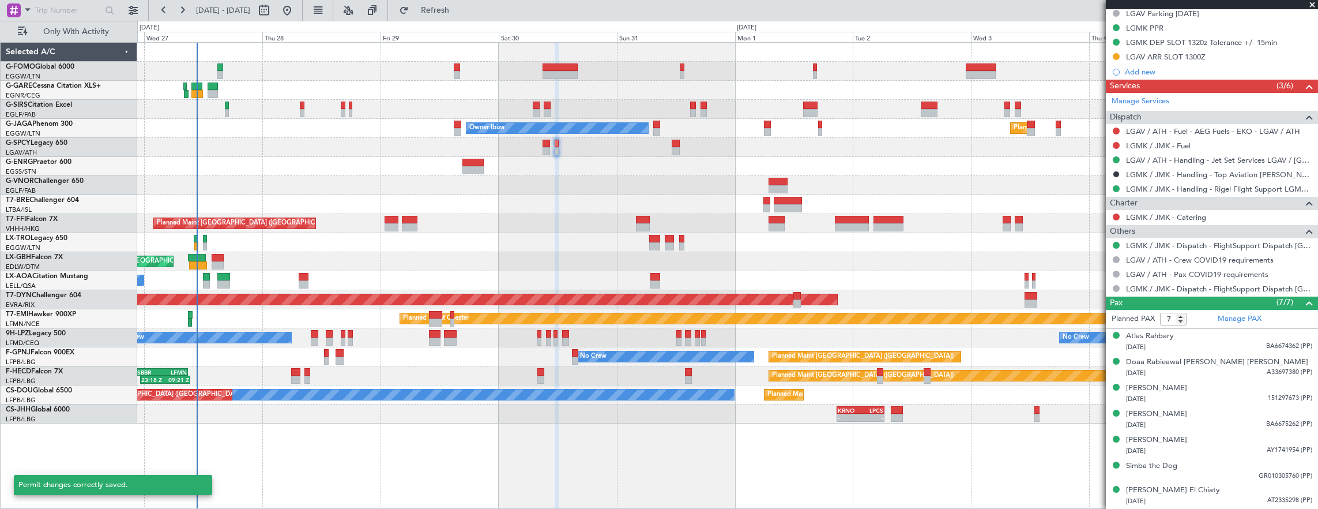
scroll to position [232, 0]
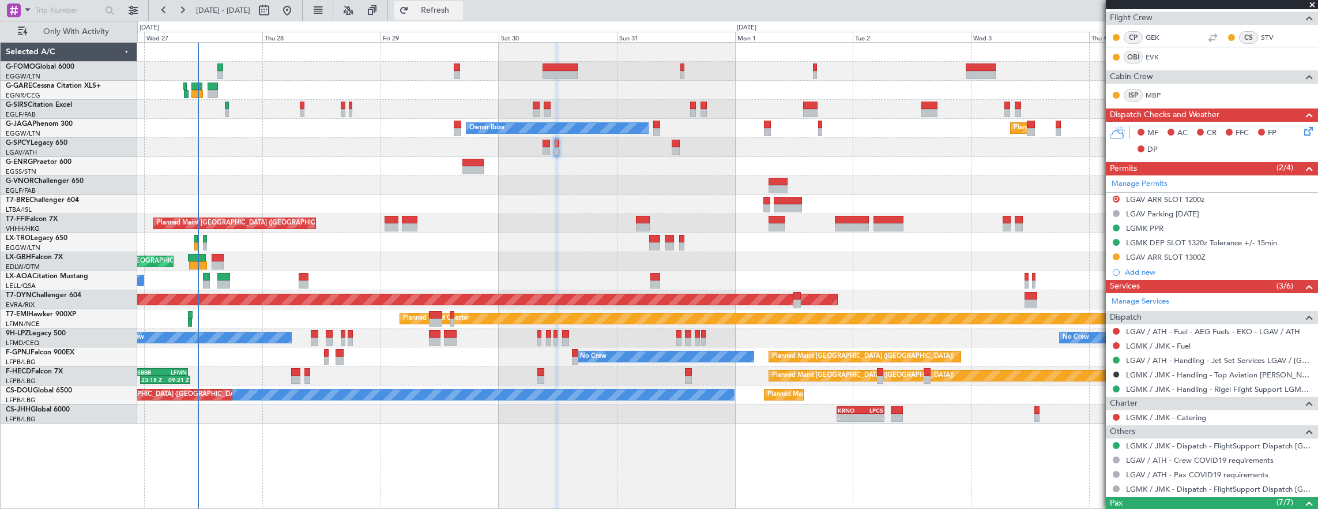
click at [460, 9] on span "Refresh" at bounding box center [435, 10] width 48 height 8
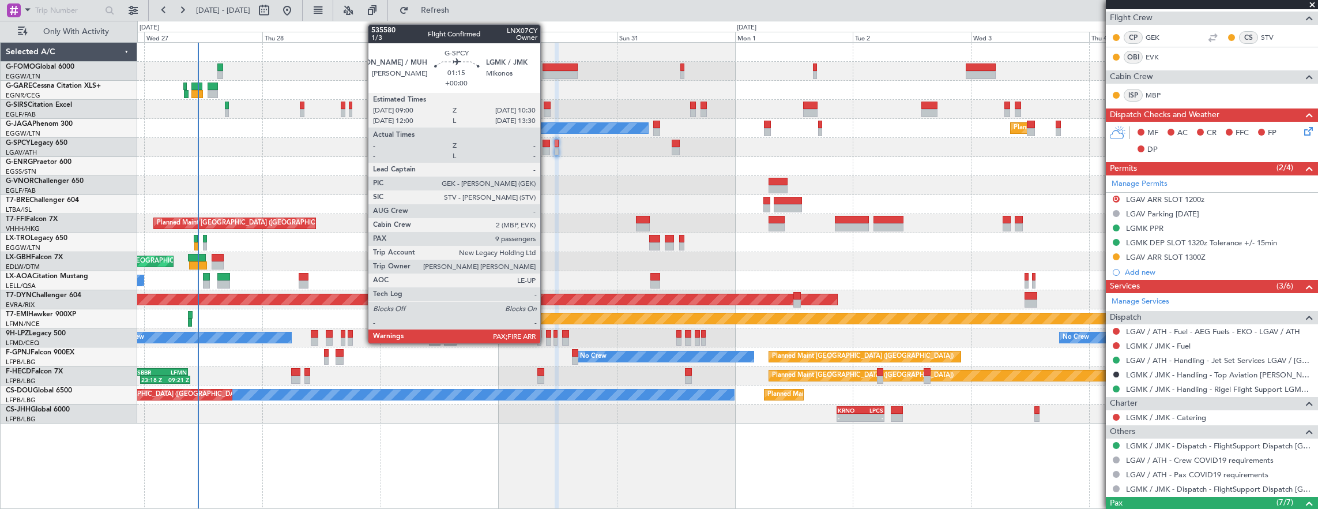
click at [546, 145] on div at bounding box center [546, 144] width 7 height 8
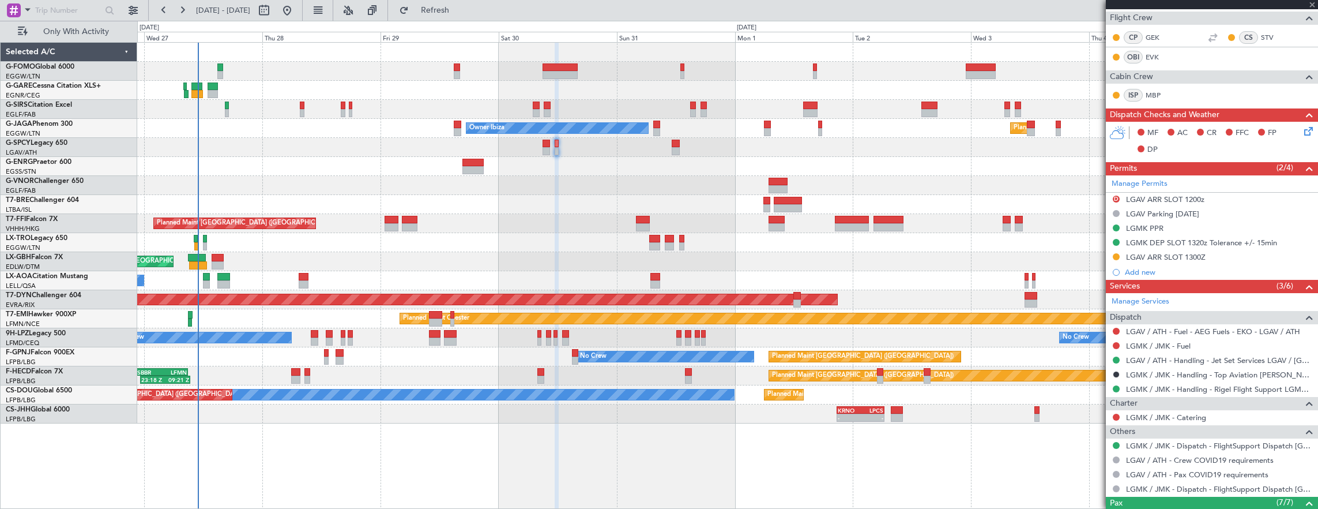
type input "9"
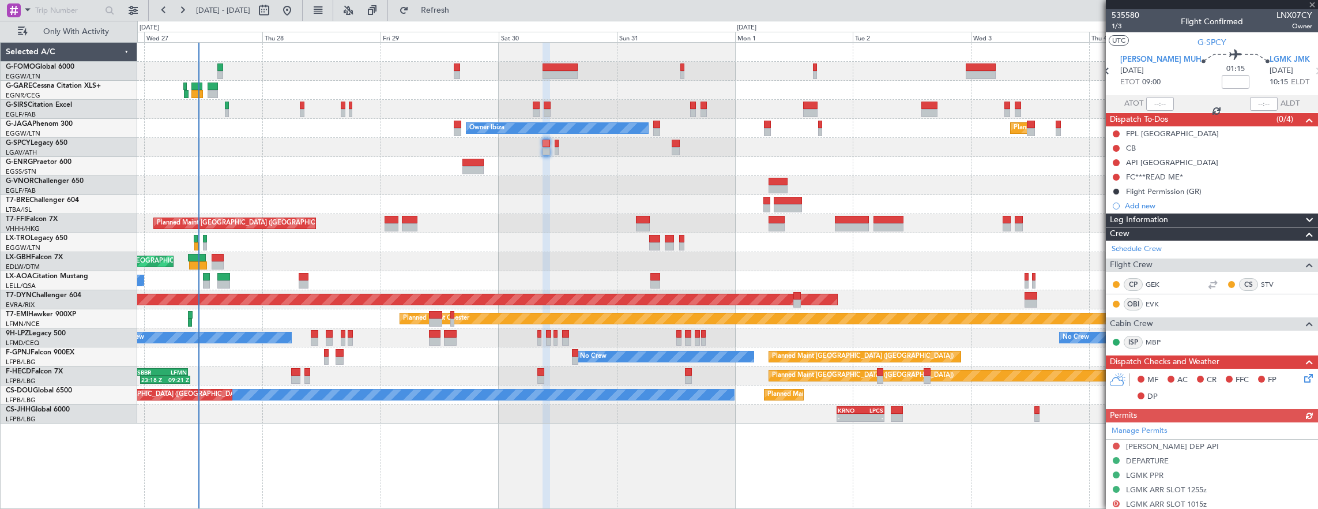
scroll to position [173, 0]
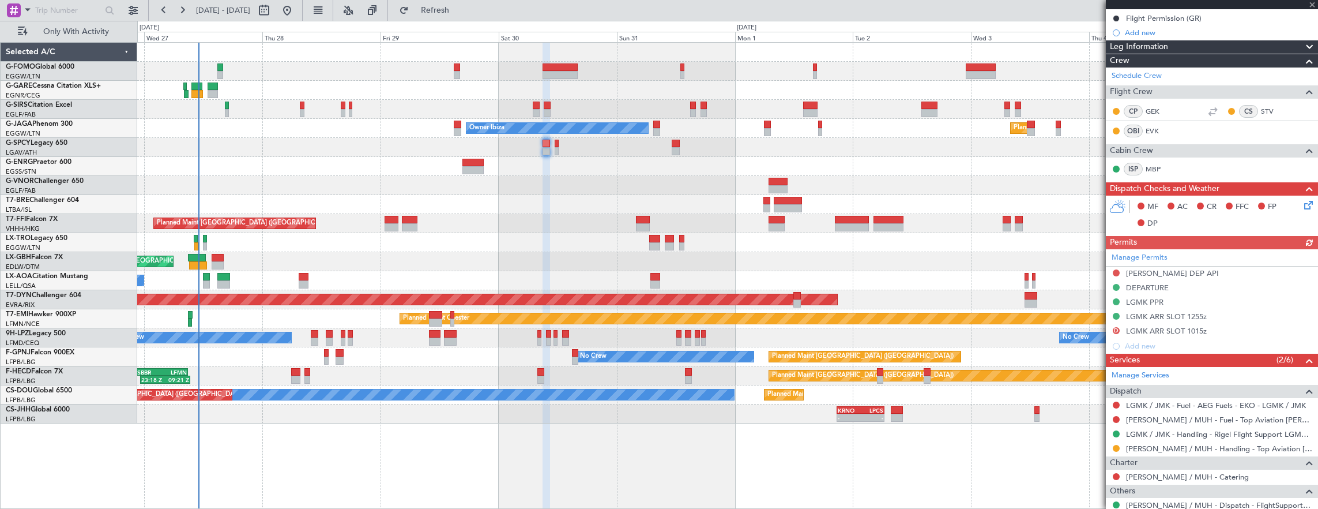
drag, startPoint x: 1189, startPoint y: 299, endPoint x: 1125, endPoint y: 308, distance: 65.2
click at [1189, 299] on div "Manage Permits [PERSON_NAME] DEP API DEPARTURE LGMK PPR LGMK ARR SLOT 1255z D L…" at bounding box center [1212, 301] width 212 height 104
click at [1217, 300] on div "LGMK PPR" at bounding box center [1212, 302] width 212 height 14
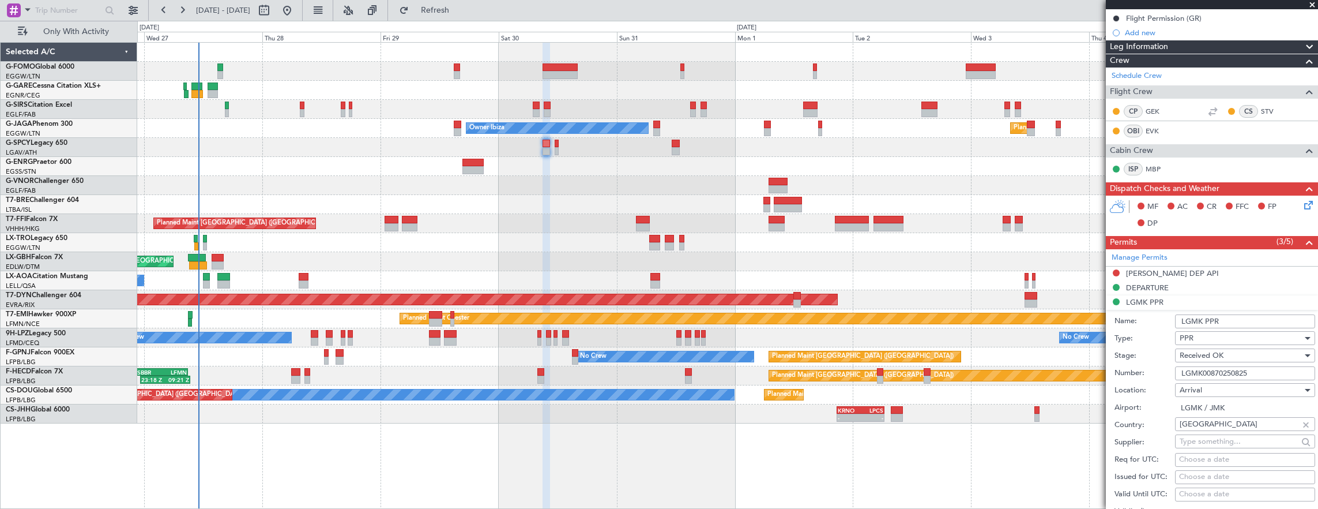
click at [1258, 366] on input "LGMK00870250825" at bounding box center [1245, 373] width 140 height 14
paste input "789"
type input "LGMK00789250825"
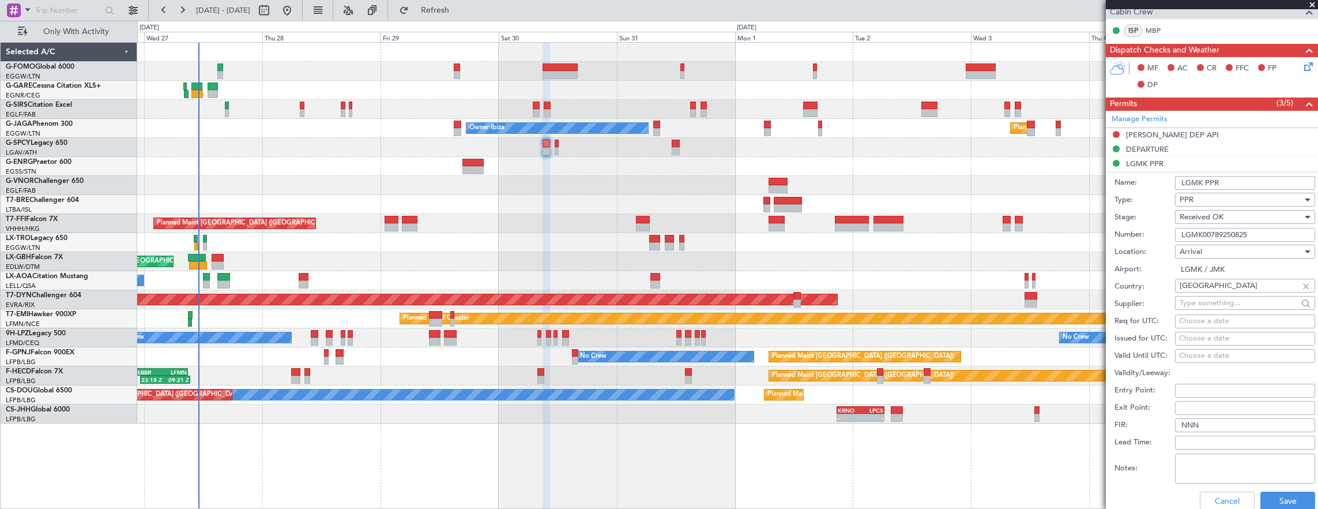
scroll to position [346, 0]
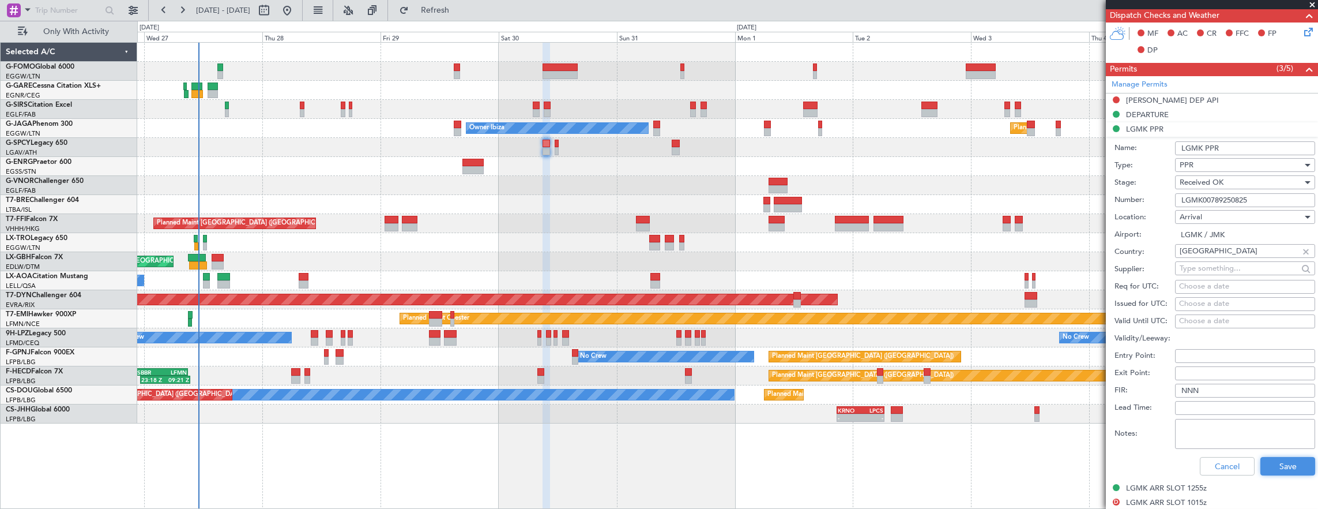
drag, startPoint x: 1275, startPoint y: 464, endPoint x: 1084, endPoint y: 502, distance: 194.7
click at [1275, 464] on button "Save" at bounding box center [1288, 466] width 55 height 18
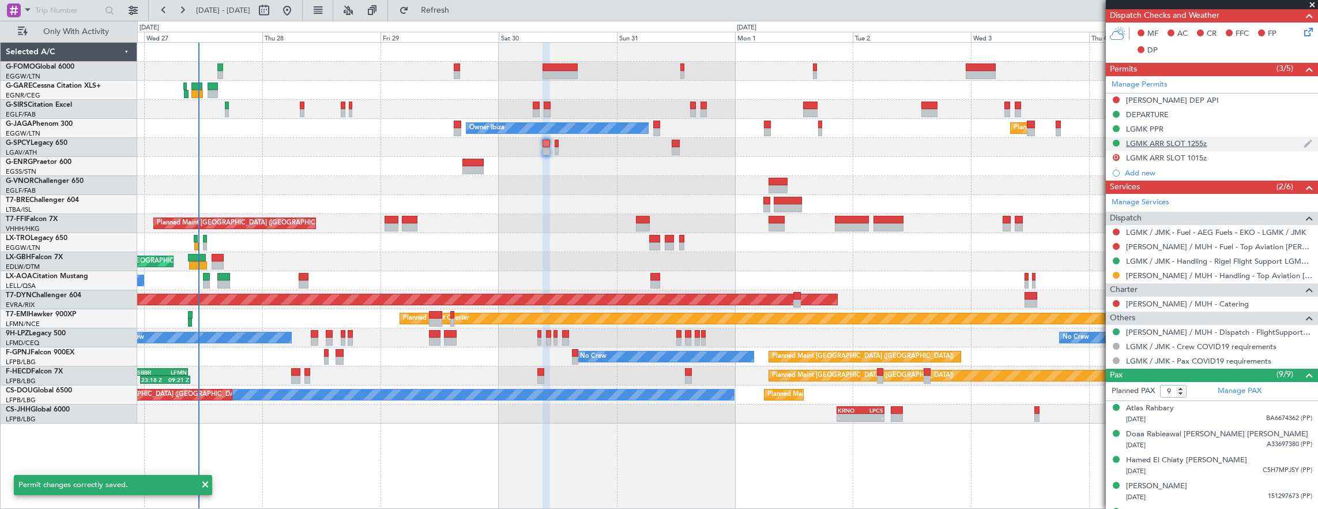
click at [1241, 141] on div "LGMK ARR SLOT 1255z" at bounding box center [1212, 144] width 212 height 14
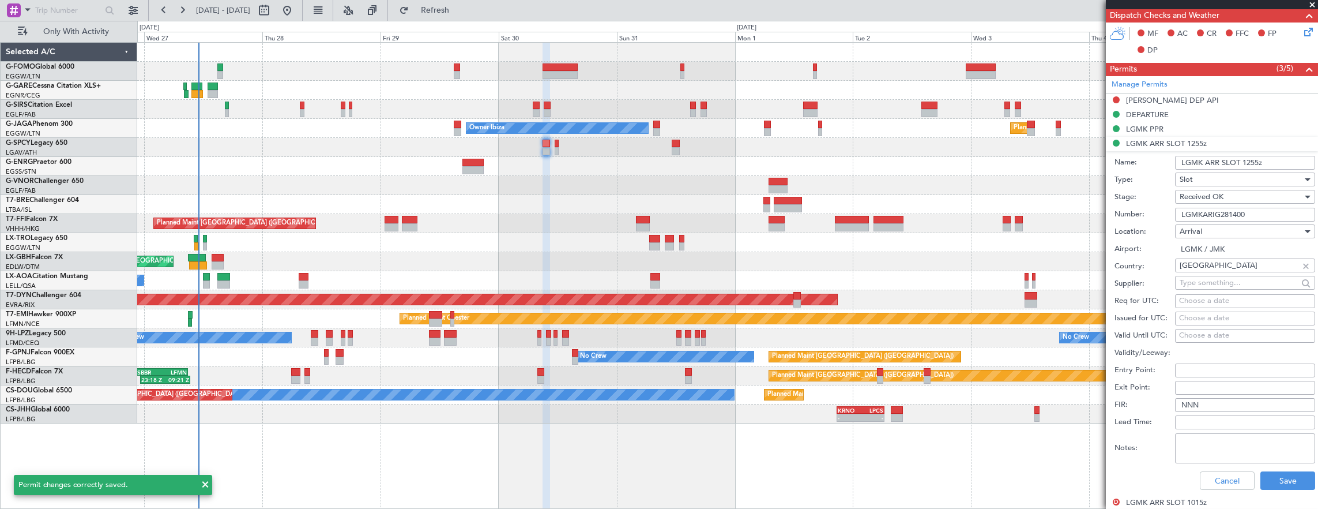
click at [1271, 215] on input "LGMKARIG281400" at bounding box center [1245, 215] width 140 height 14
paste input "3003"
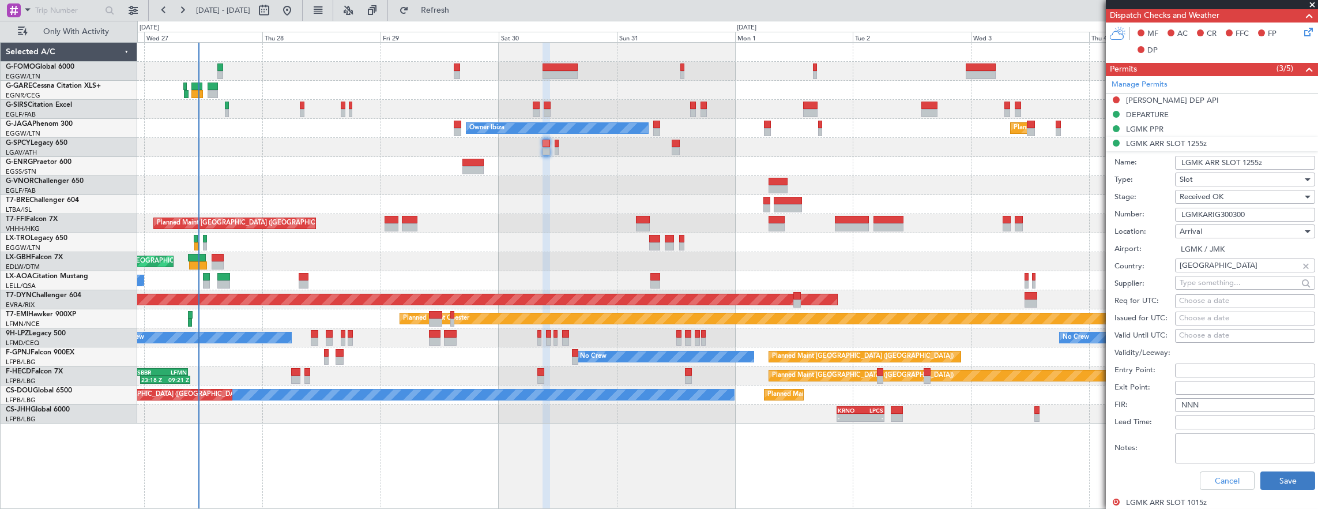
type input "LGMKARIG300300"
click at [1283, 475] on button "Save" at bounding box center [1288, 480] width 55 height 18
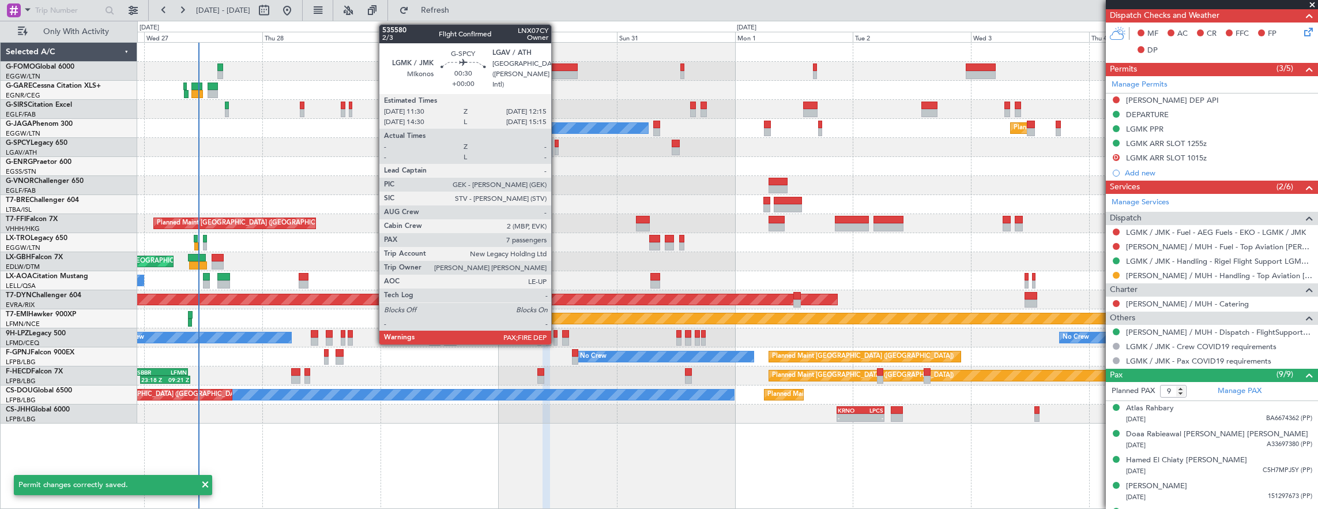
click at [557, 142] on div at bounding box center [557, 144] width 4 height 8
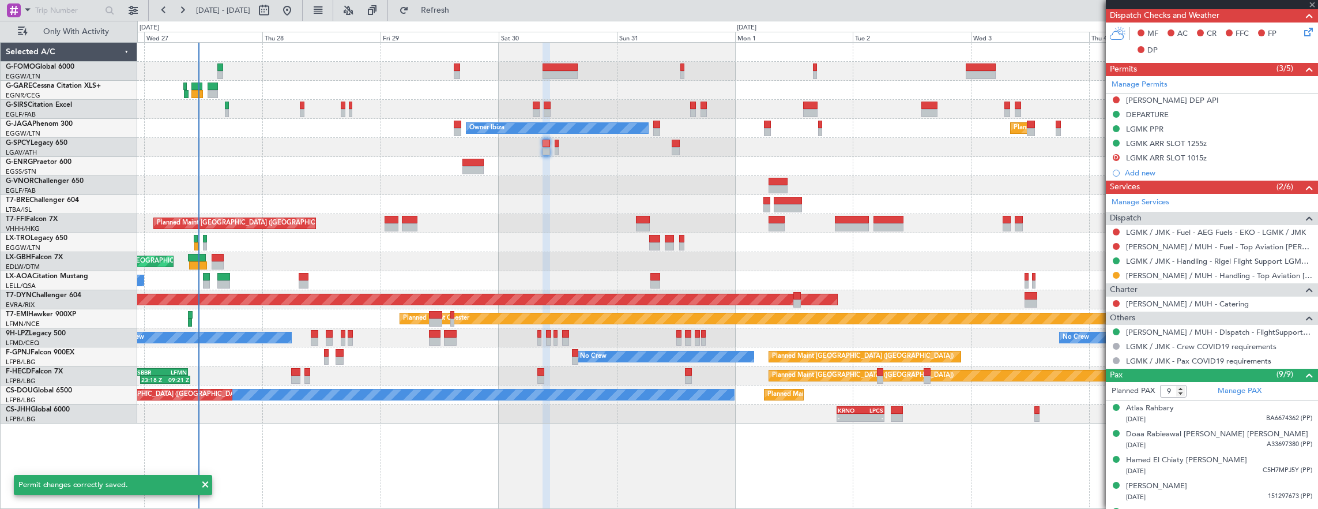
type input "7"
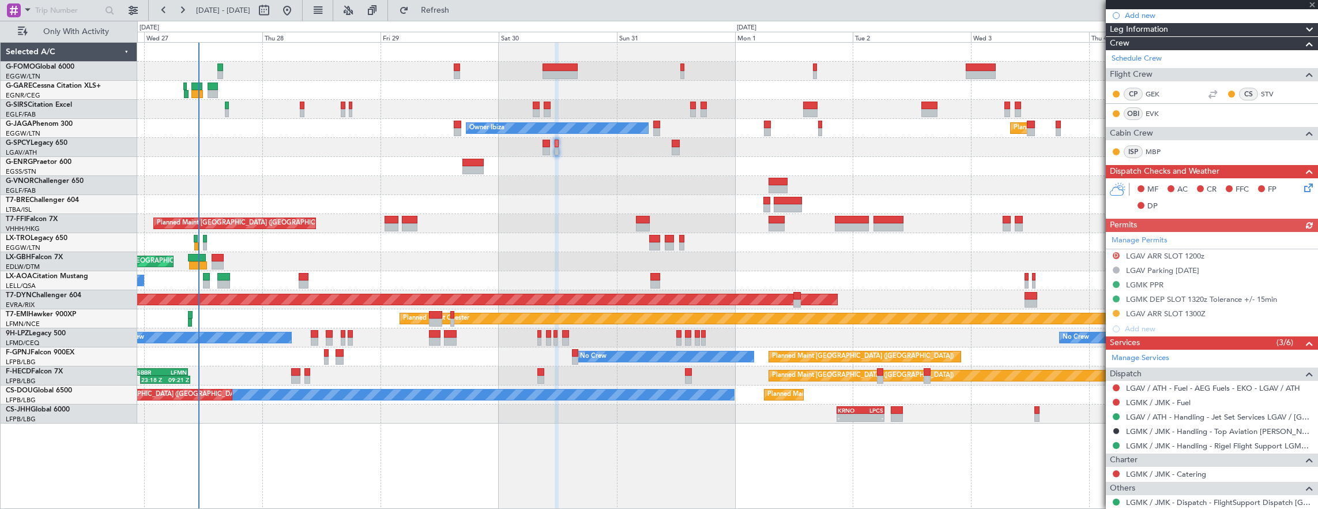
scroll to position [231, 0]
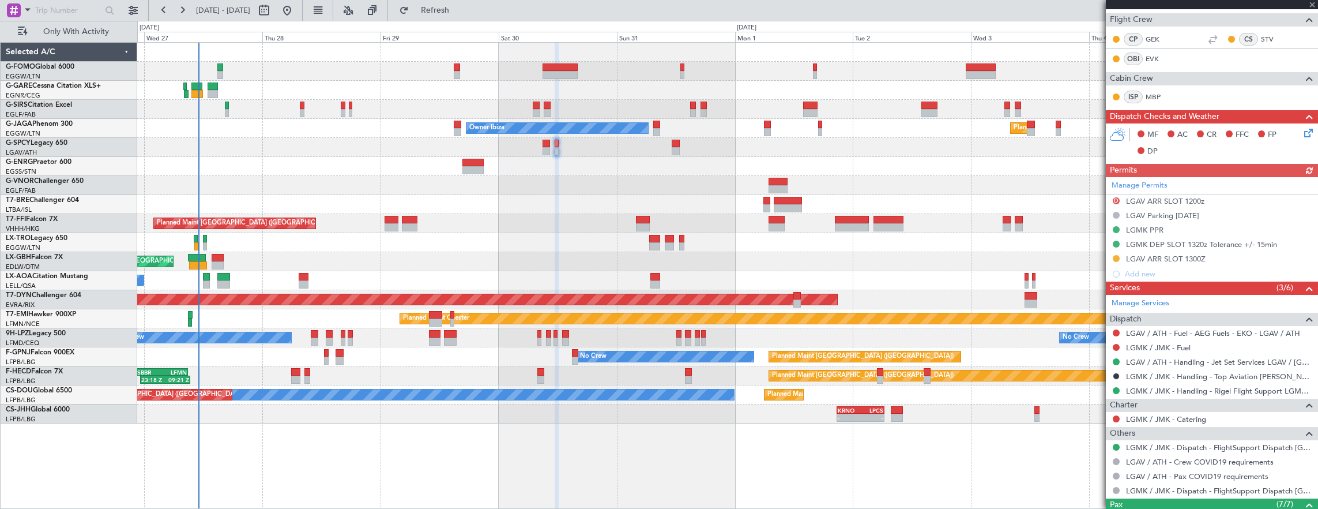
click at [1233, 258] on div "Manage Permits D LGAV ARR SLOT 1200z LGAV Parking [DATE] LGMK PPR LGMK DEP SLOT…" at bounding box center [1212, 229] width 212 height 104
click at [1283, 243] on div "LGMK DEP SLOT 1320z Tolerance +/- 15min" at bounding box center [1212, 245] width 212 height 14
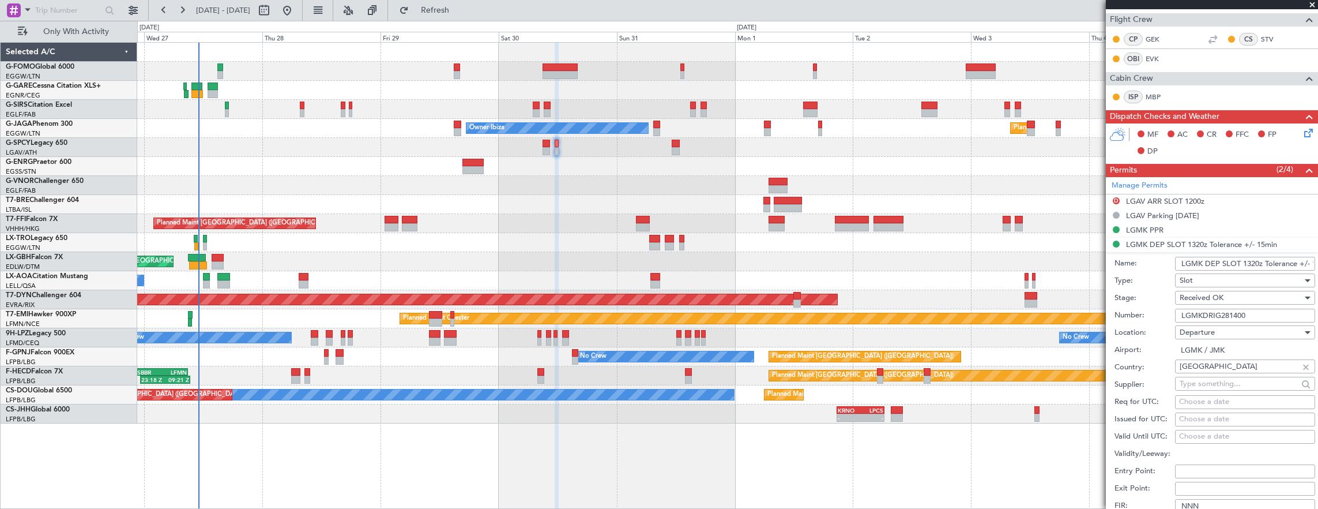
click at [1266, 316] on input "LGMKDRIG281400" at bounding box center [1245, 316] width 140 height 14
paste input "3003"
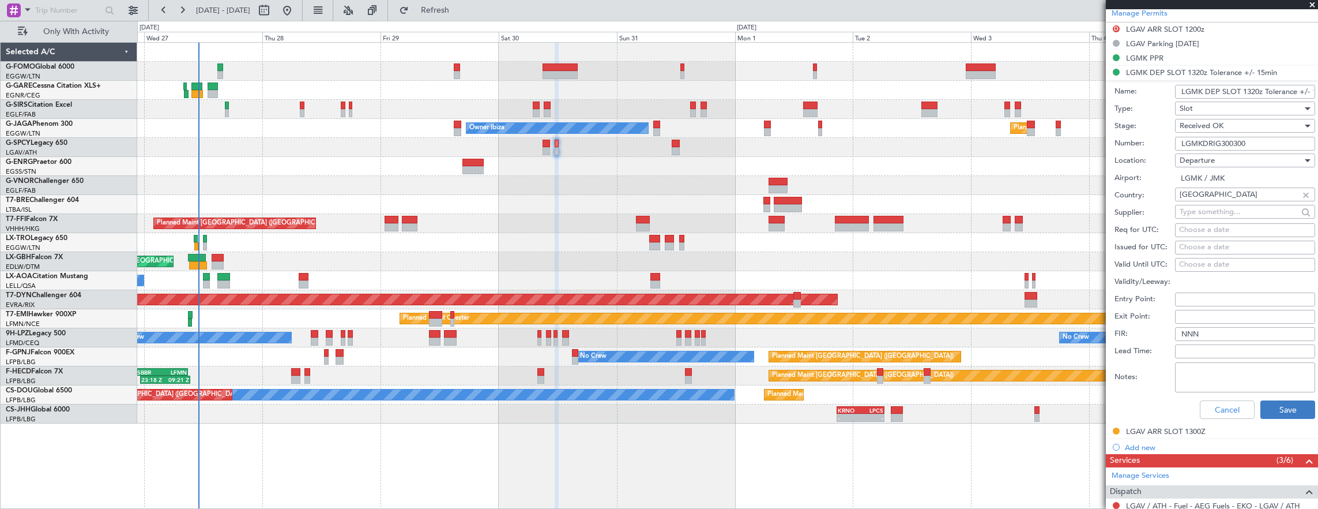
scroll to position [461, 0]
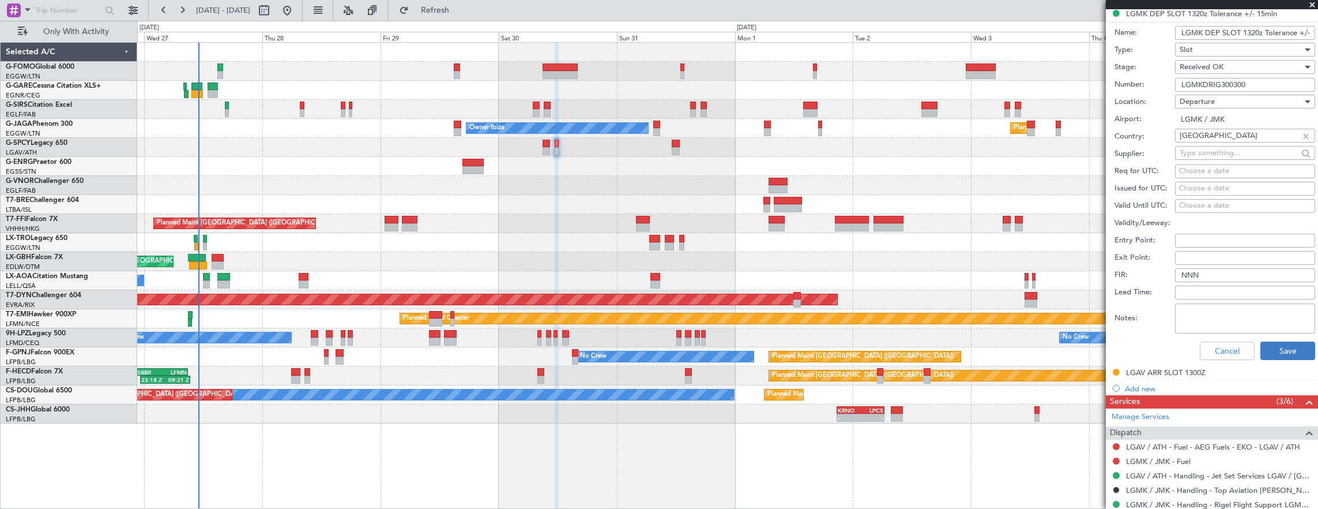
type input "LGMKDRIG300300"
click at [1273, 344] on button "Save" at bounding box center [1288, 350] width 55 height 18
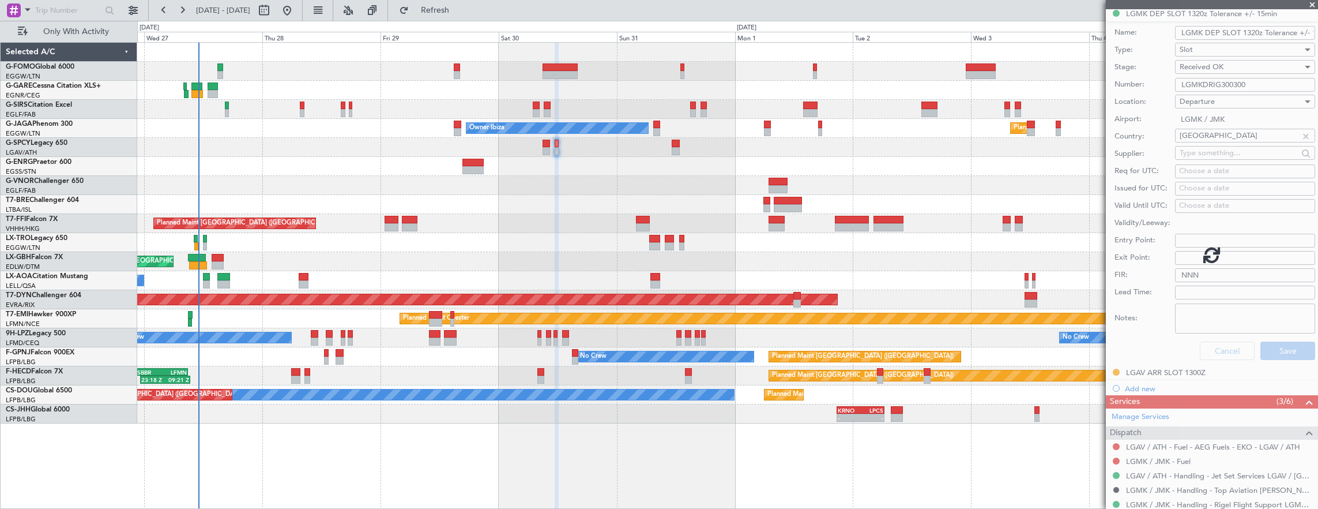
scroll to position [117, 0]
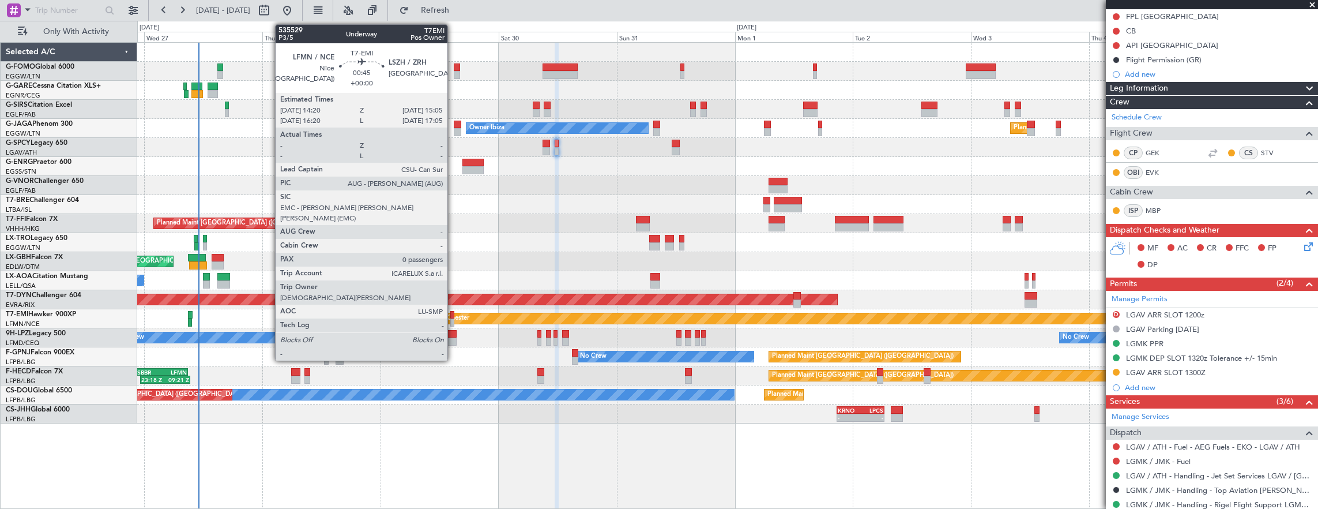
click at [454, 321] on div at bounding box center [452, 322] width 4 height 8
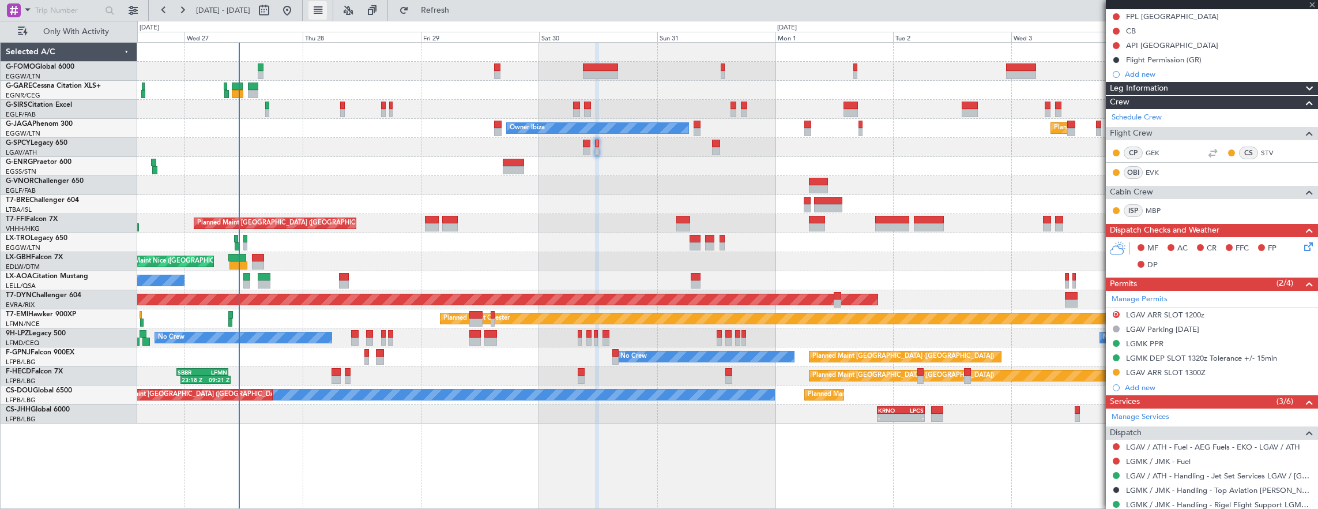
type input "0"
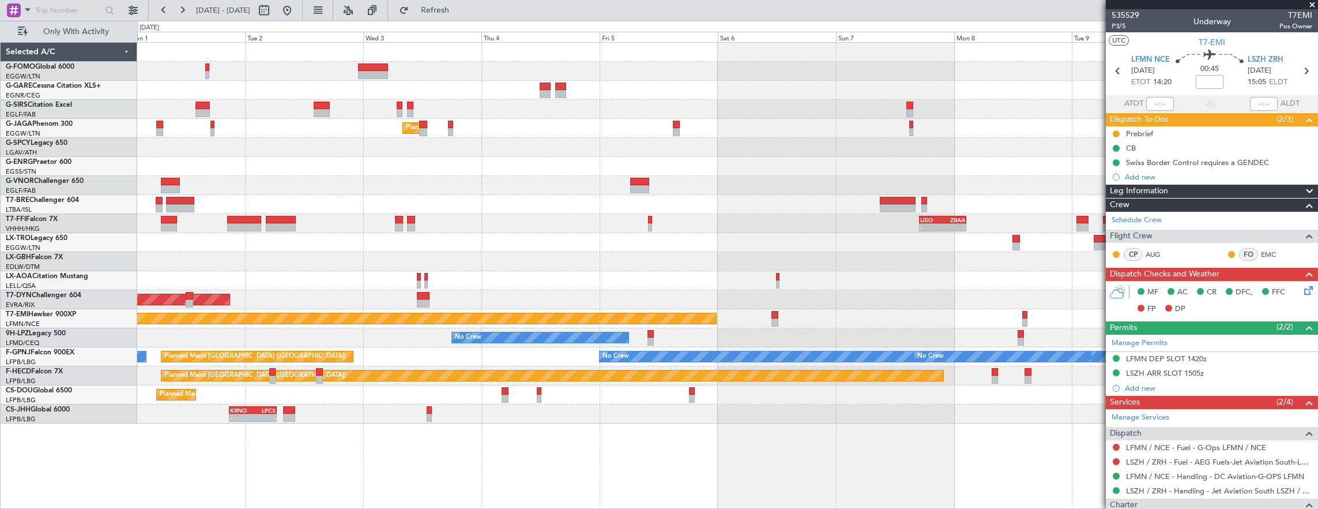
click at [265, 167] on div at bounding box center [727, 166] width 1181 height 19
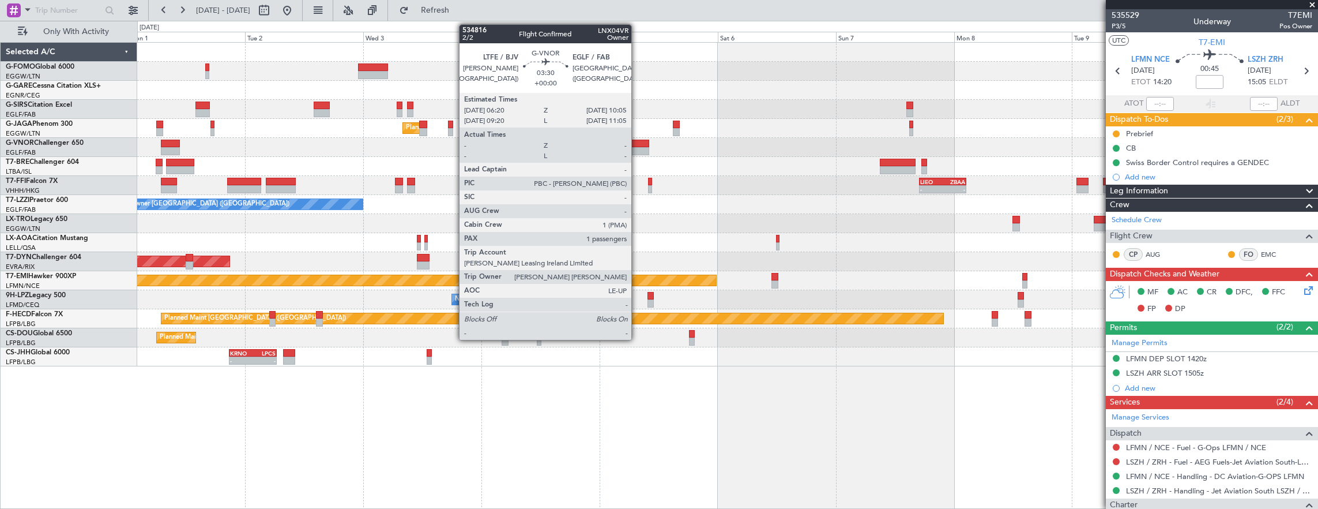
click at [637, 144] on div at bounding box center [639, 144] width 19 height 8
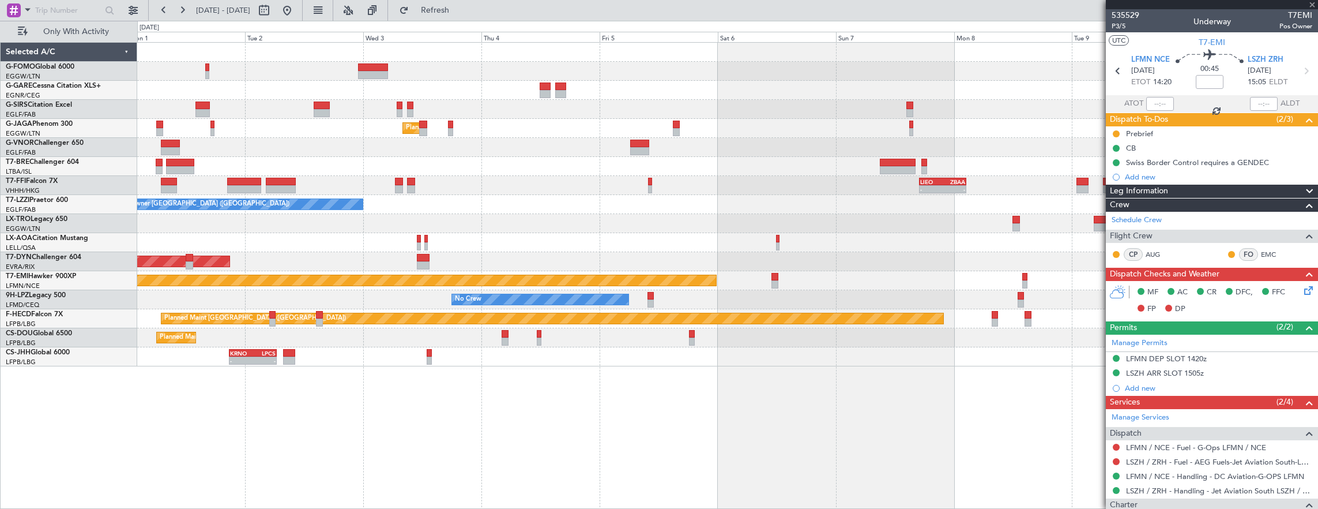
type input "1"
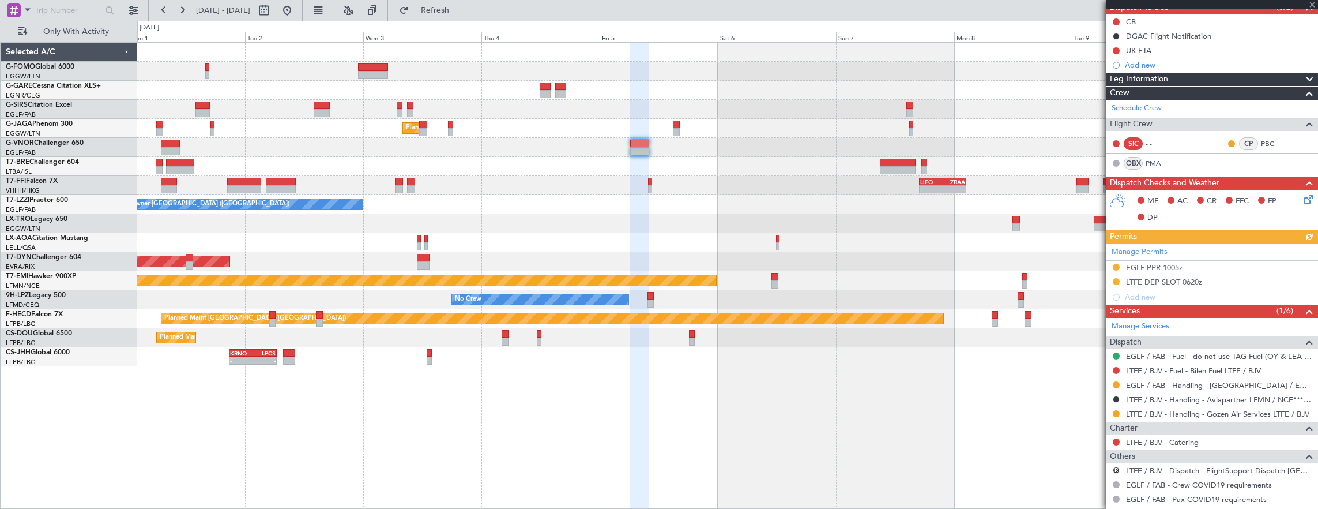
scroll to position [179, 0]
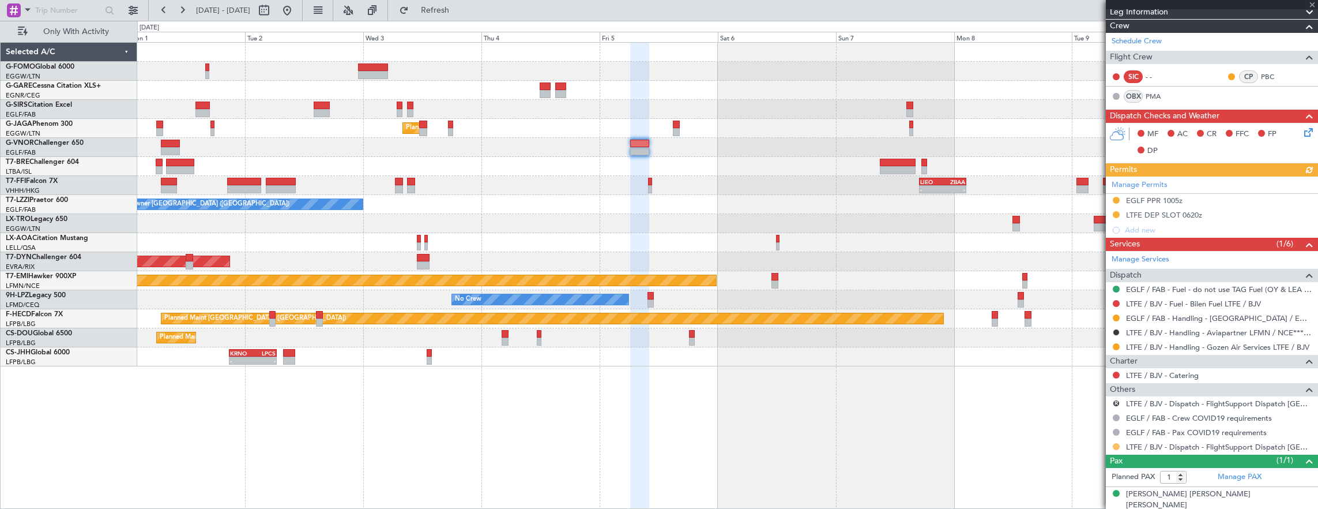
click at [1115, 443] on button at bounding box center [1116, 446] width 7 height 7
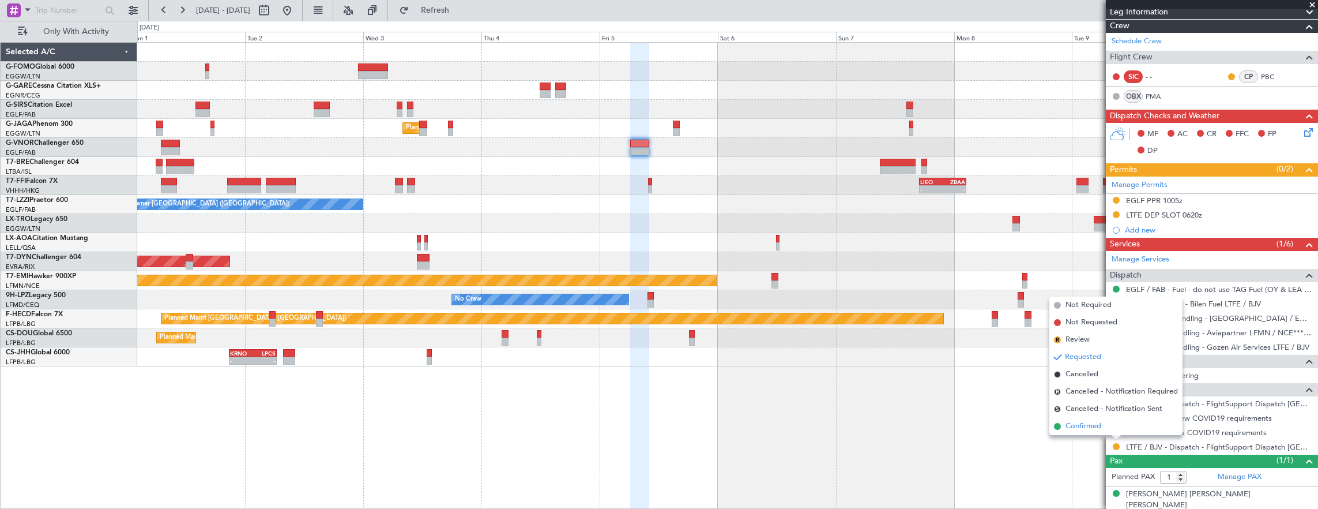
click at [1110, 429] on li "Confirmed" at bounding box center [1116, 426] width 133 height 17
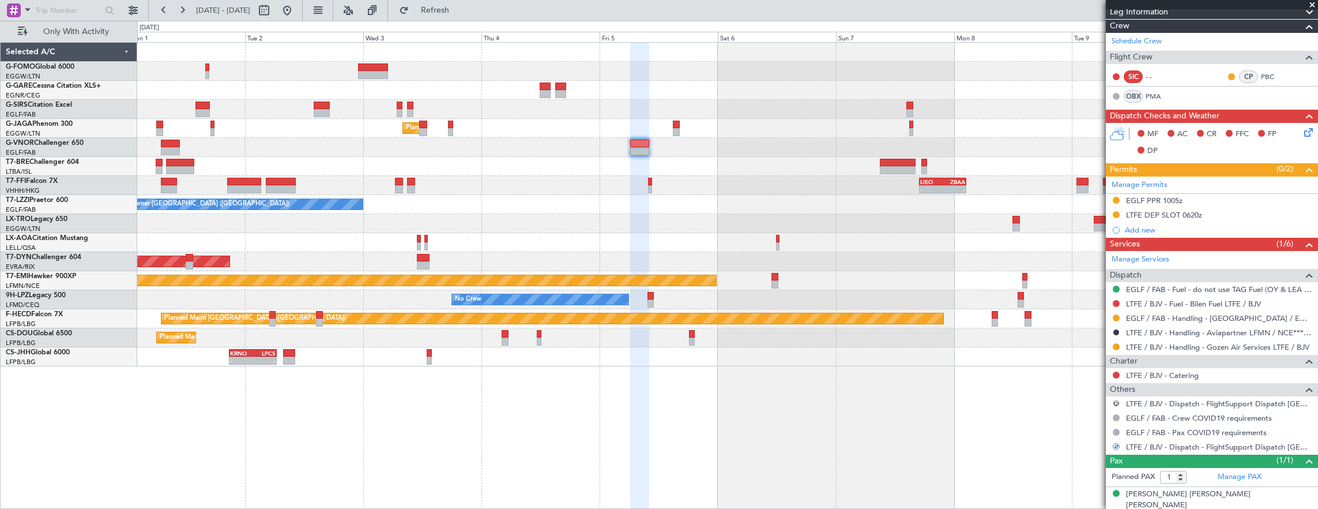
click at [1116, 400] on button "R" at bounding box center [1116, 403] width 7 height 7
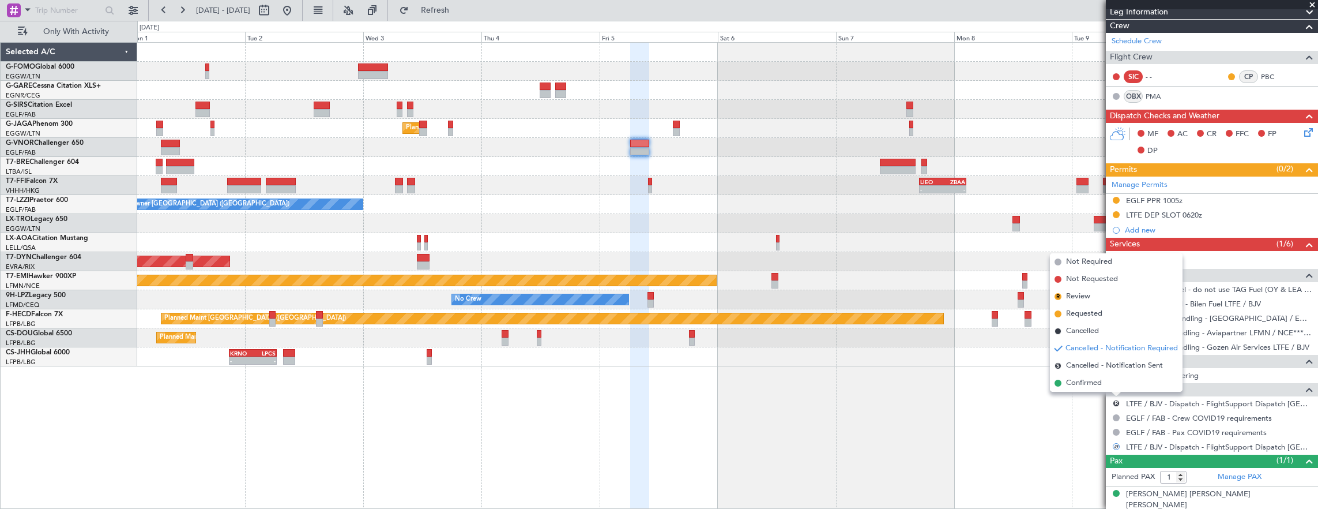
click at [1081, 261] on span "Not Required" at bounding box center [1089, 262] width 46 height 12
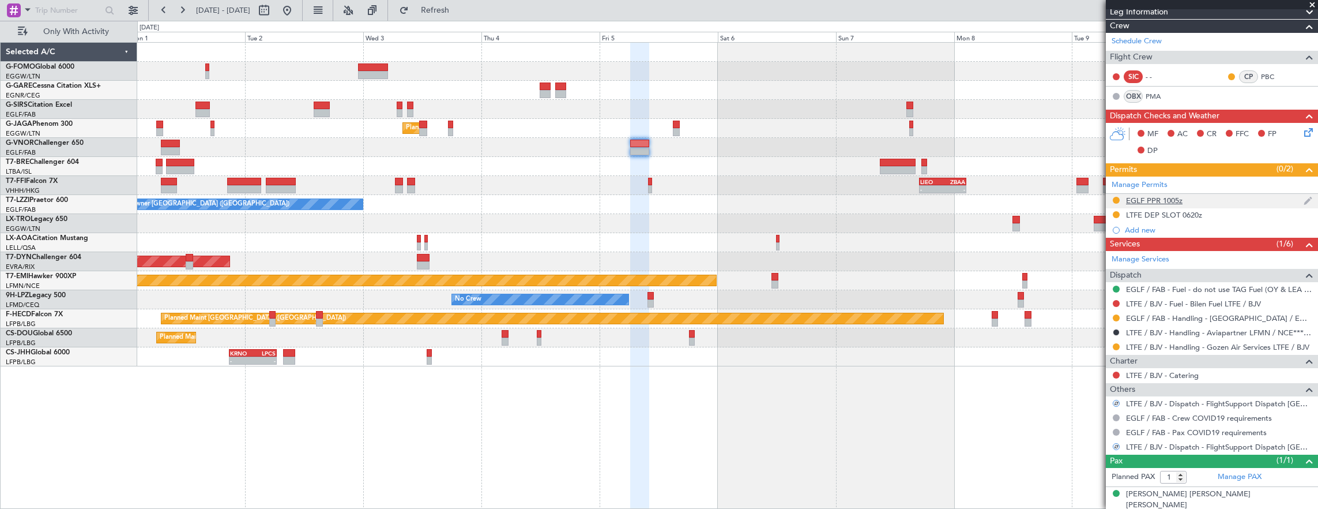
click at [1216, 201] on div "EGLF PPR 1005z" at bounding box center [1212, 201] width 212 height 14
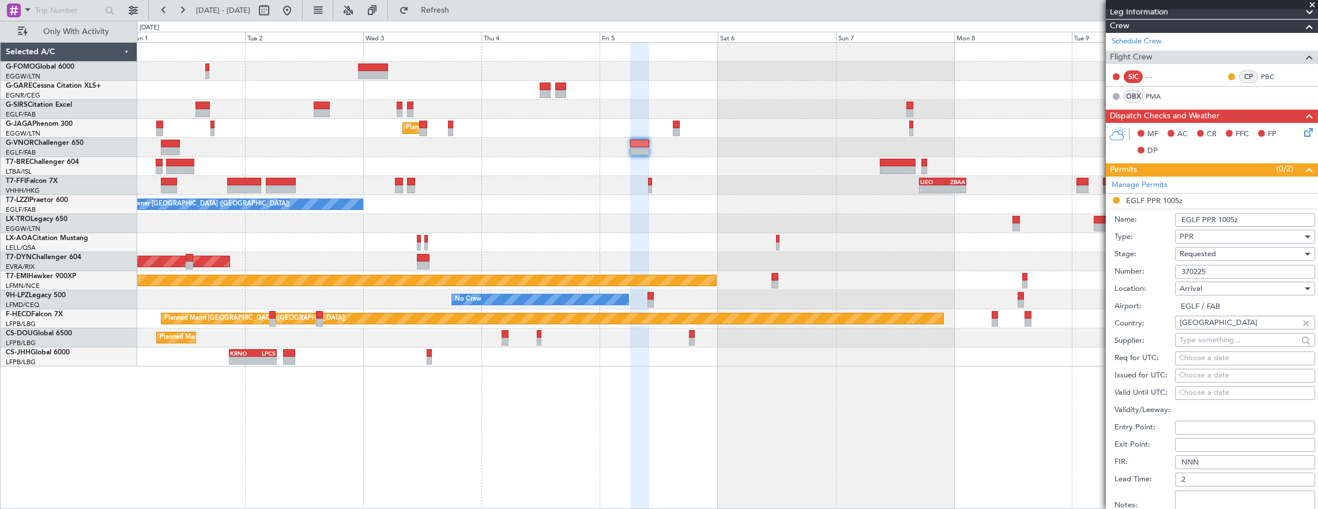
click at [1242, 265] on input "370225" at bounding box center [1245, 272] width 140 height 14
paste input "2076"
type input "372076"
click at [1235, 250] on div "Requested" at bounding box center [1241, 253] width 123 height 17
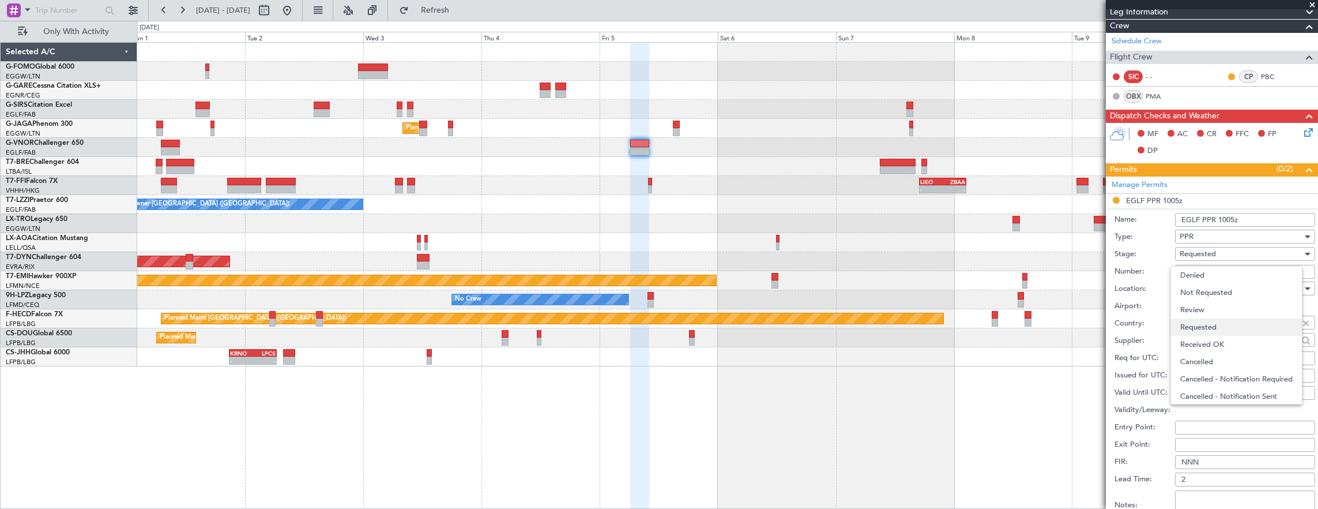
scroll to position [5, 0]
click at [1232, 337] on span "Received OK" at bounding box center [1241, 339] width 121 height 17
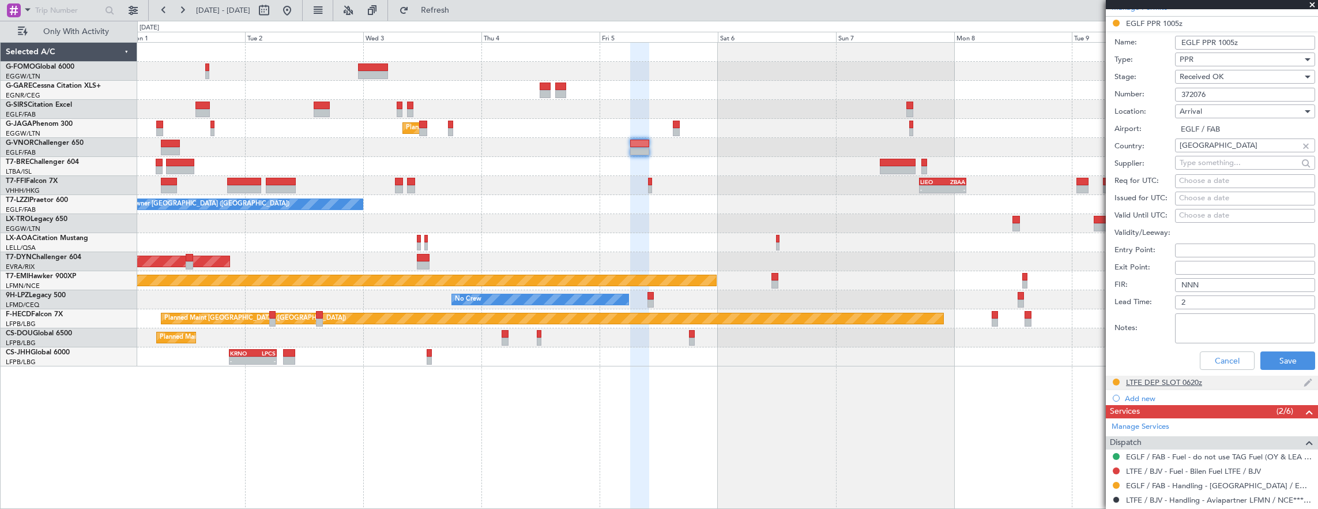
scroll to position [467, 0]
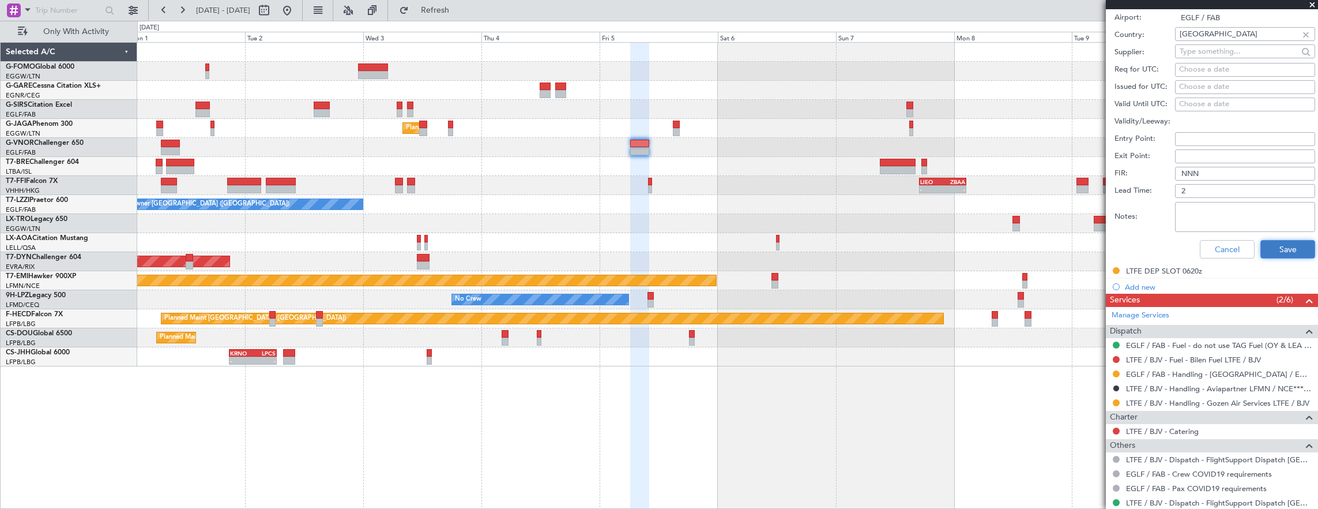
click at [1274, 240] on button "Save" at bounding box center [1288, 249] width 55 height 18
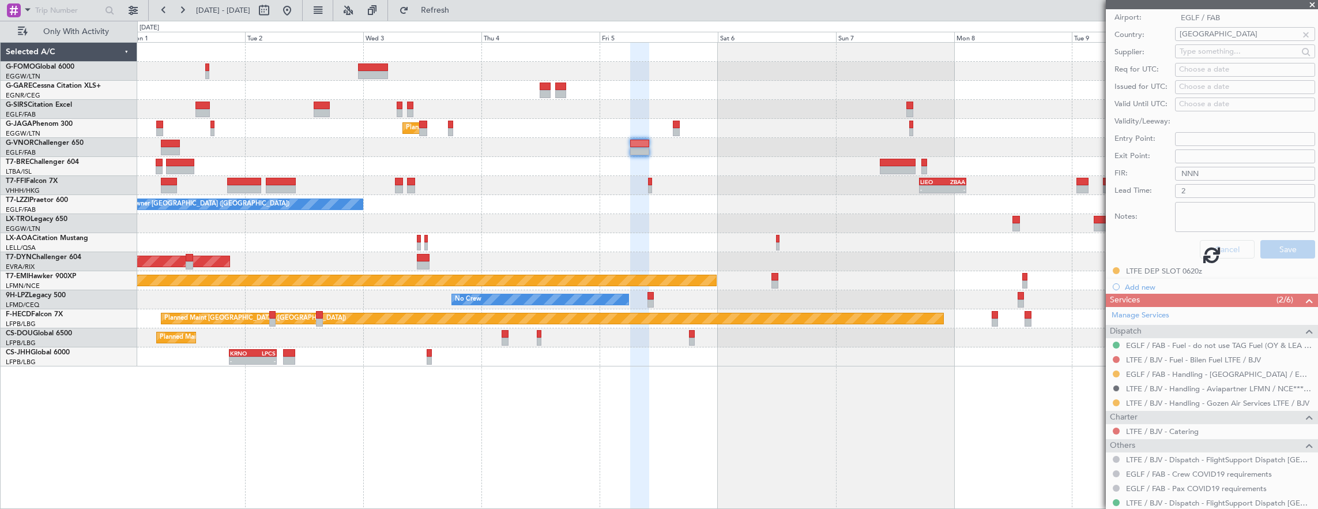
scroll to position [123, 0]
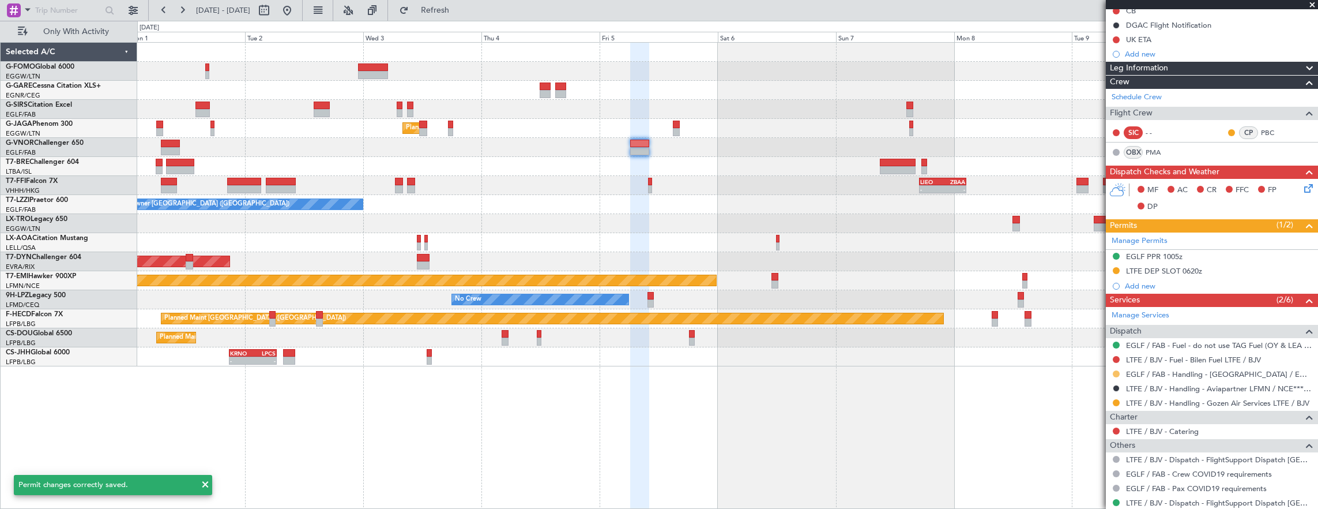
click at [1114, 370] on button at bounding box center [1116, 373] width 7 height 7
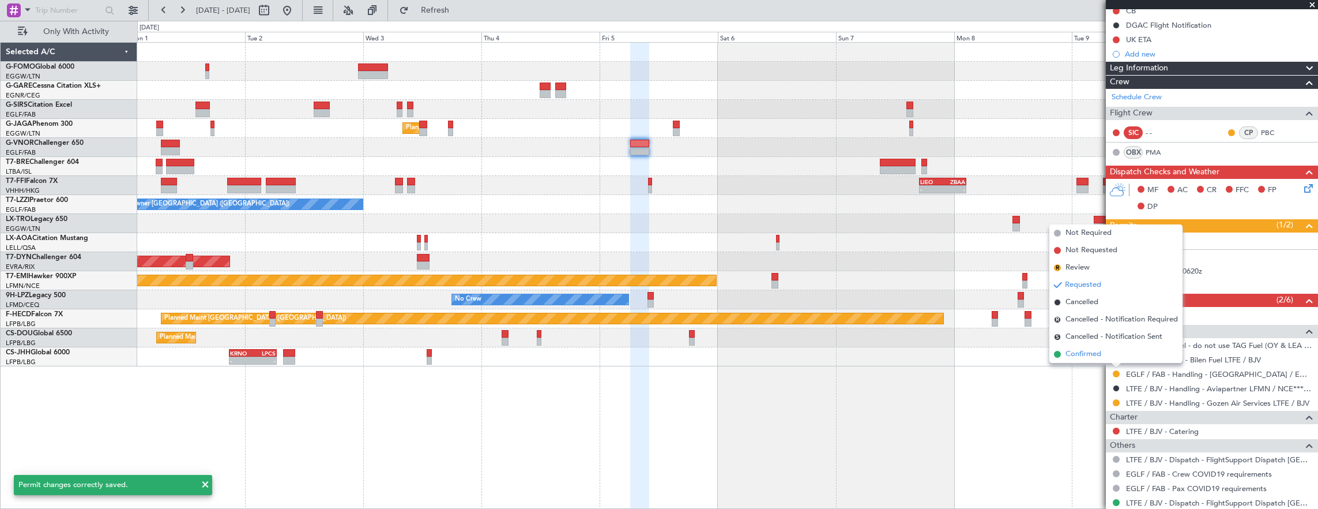
click at [1115, 355] on li "Confirmed" at bounding box center [1116, 353] width 133 height 17
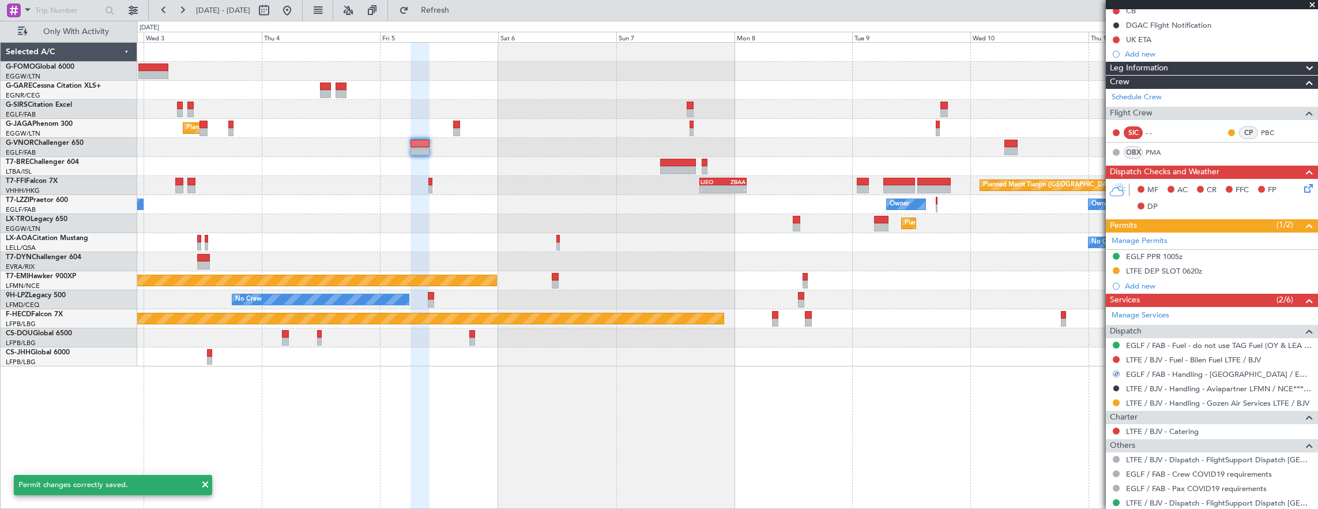
click at [839, 148] on div at bounding box center [727, 147] width 1181 height 19
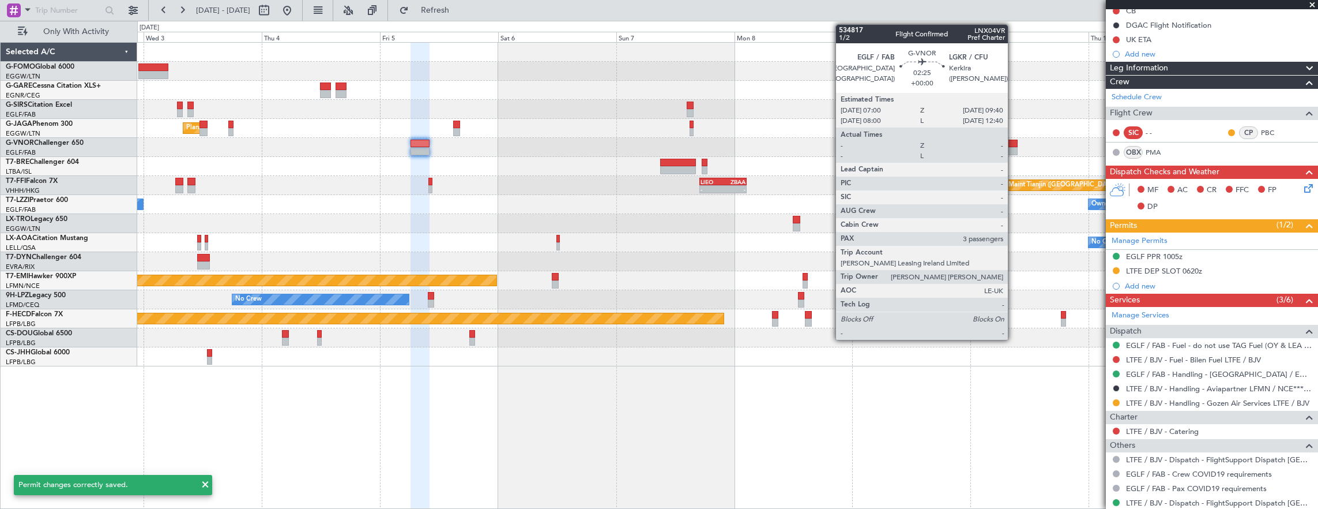
click at [1014, 142] on div at bounding box center [1011, 144] width 13 height 8
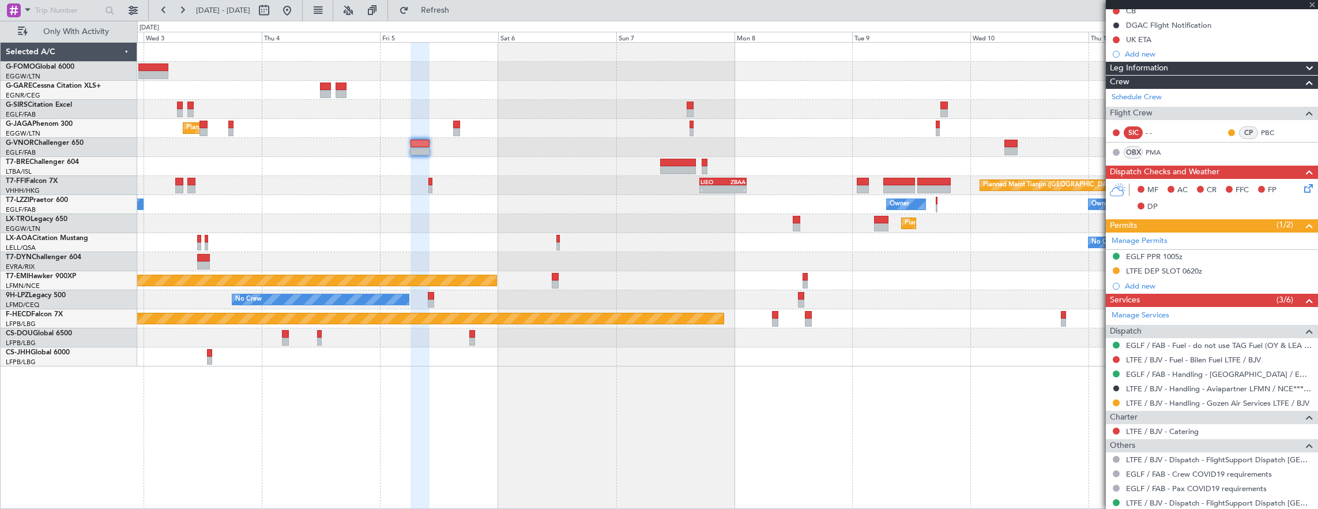
type input "3"
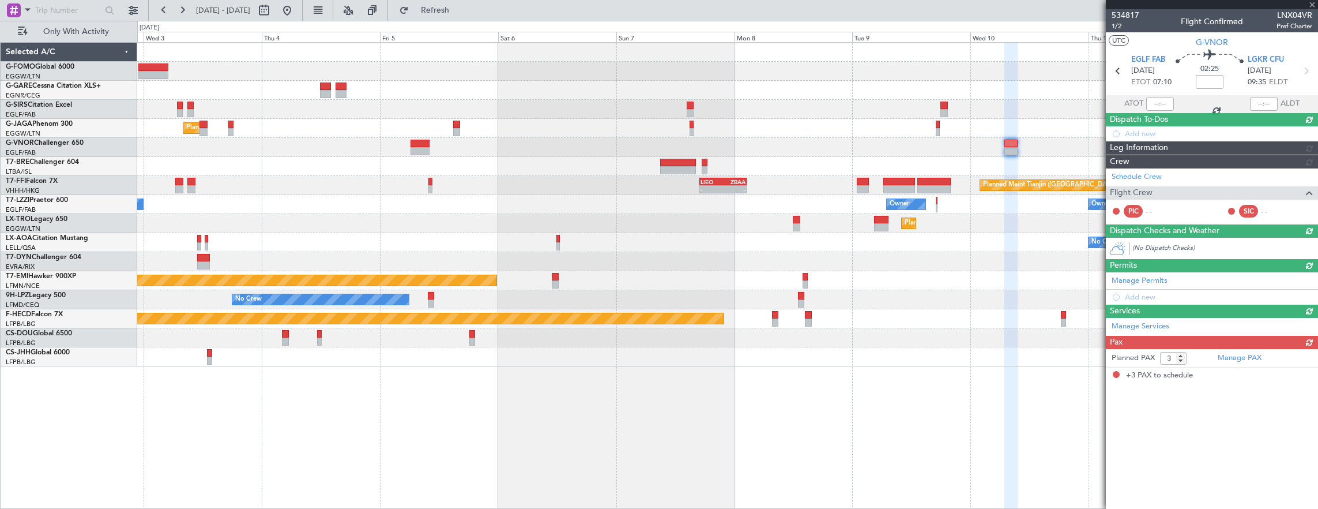
scroll to position [0, 0]
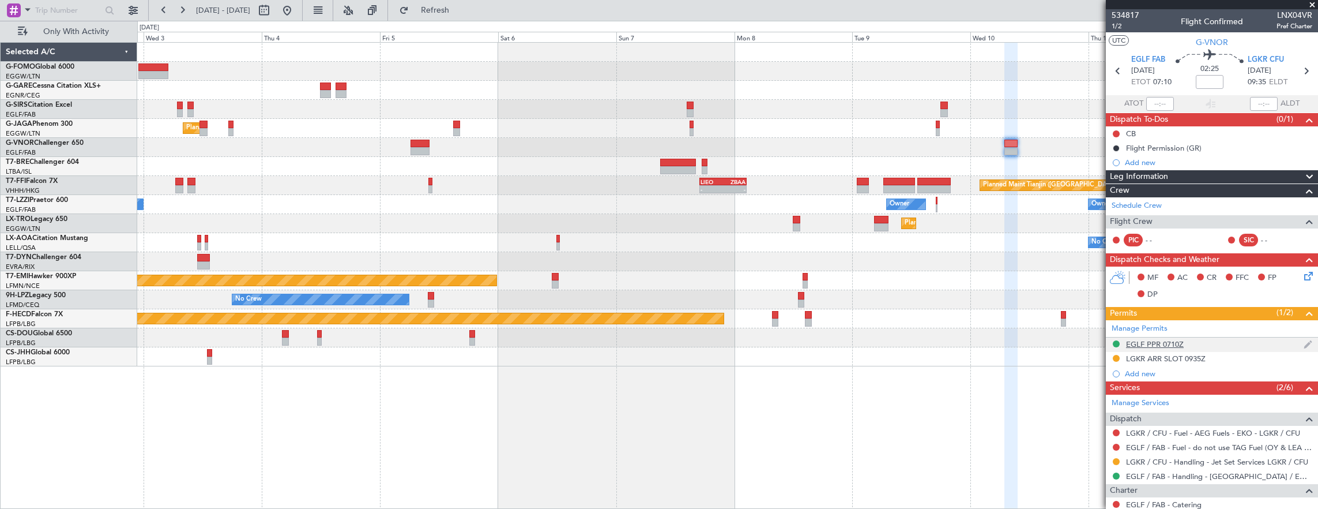
click at [1226, 346] on div "EGLF PPR 0710Z" at bounding box center [1212, 344] width 212 height 14
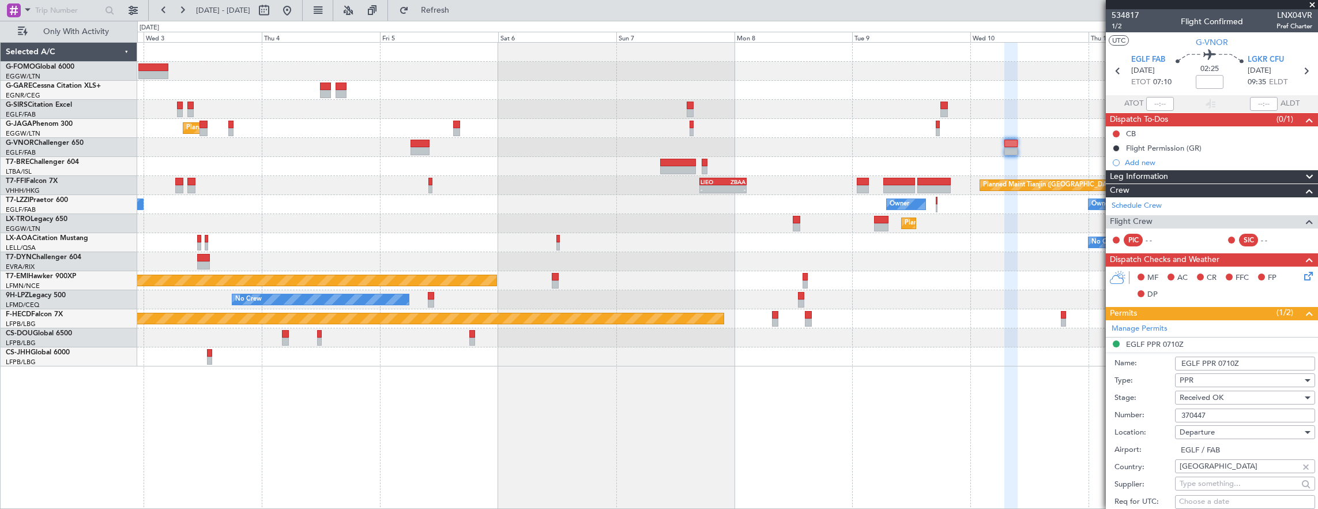
click at [1241, 413] on input "370447" at bounding box center [1245, 415] width 140 height 14
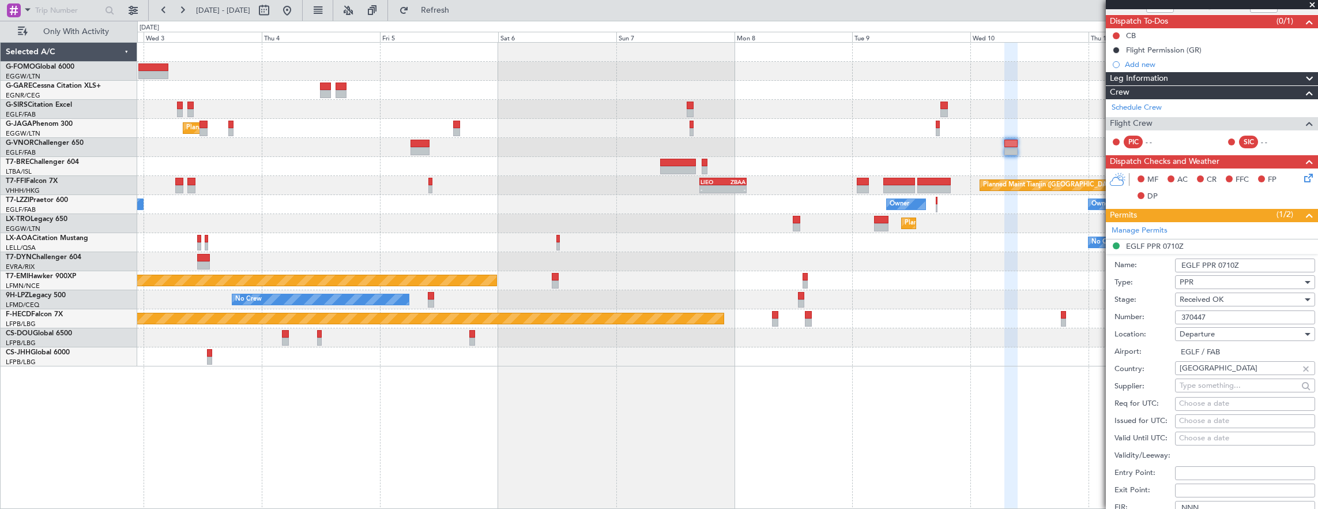
scroll to position [173, 0]
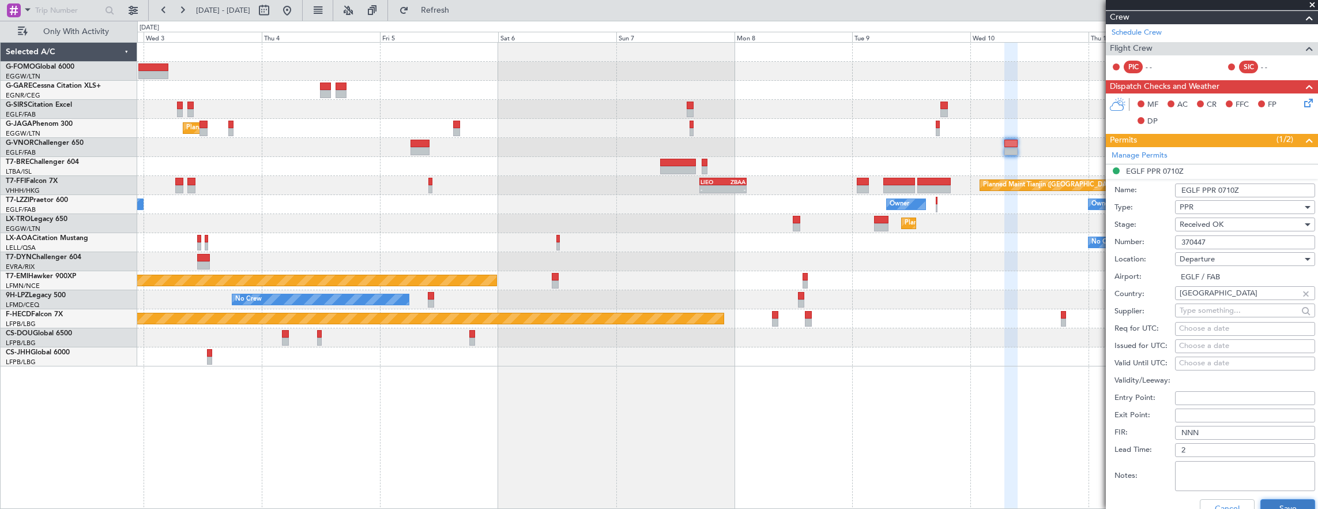
click at [1268, 505] on button "Save" at bounding box center [1288, 508] width 55 height 18
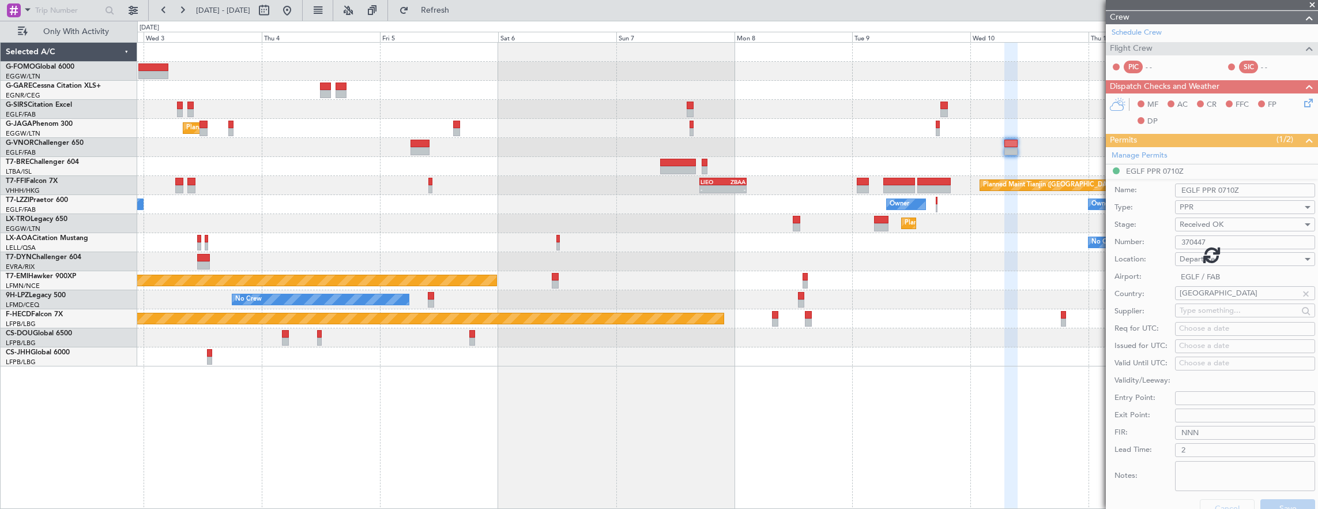
scroll to position [167, 0]
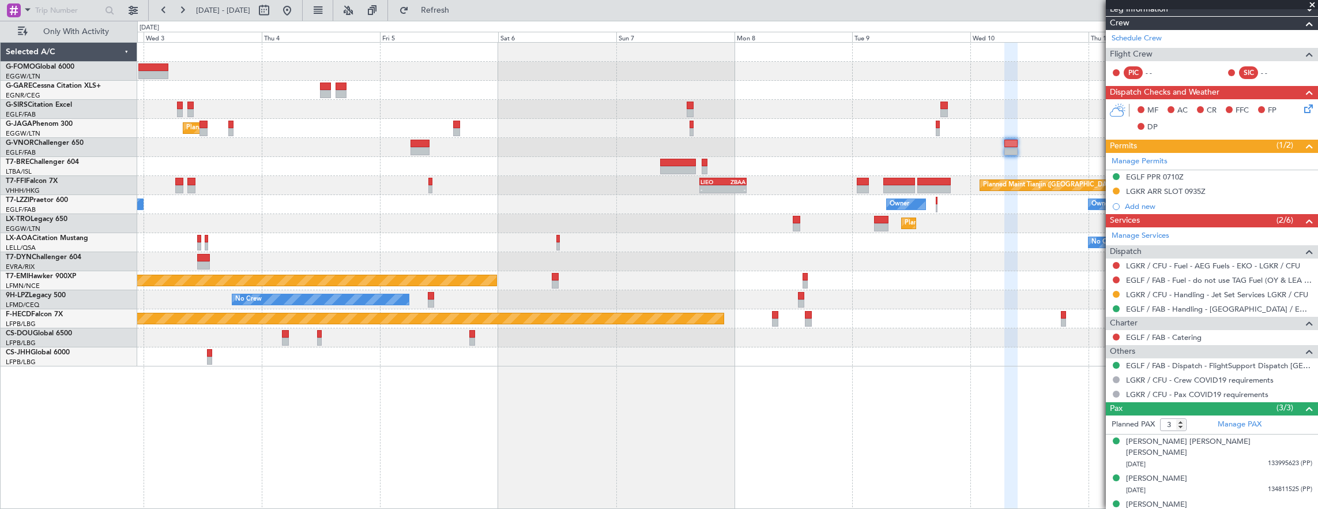
click at [1079, 196] on div "Planned Maint London (Luton) Planned Maint Geneva (Cointrin) Planned Maint Tian…" at bounding box center [727, 205] width 1181 height 324
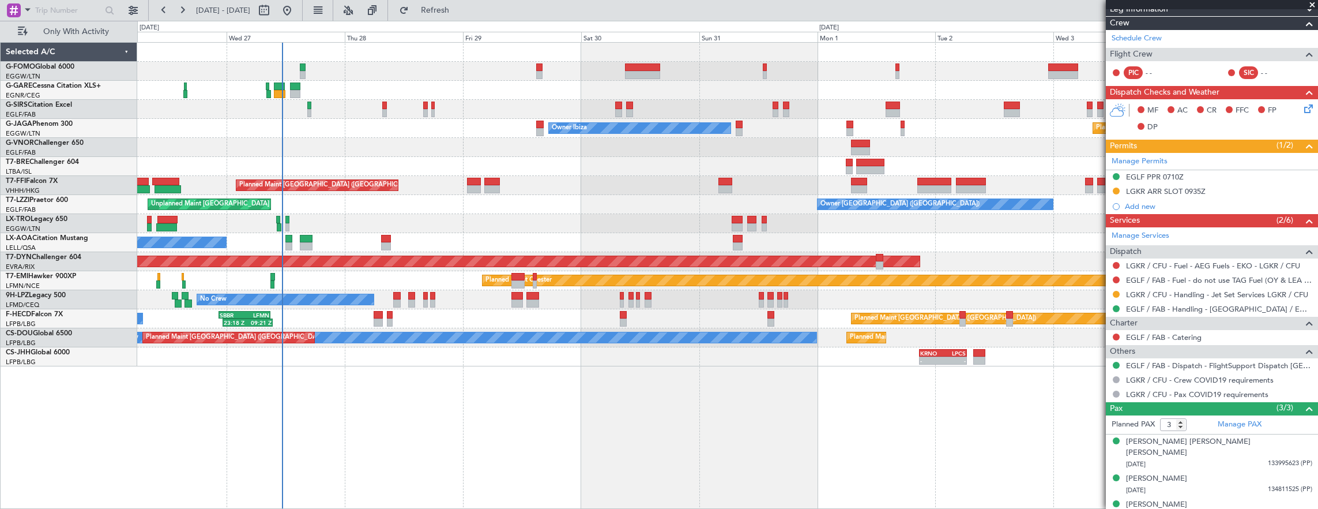
click at [302, 281] on div "Planned Maint Chester" at bounding box center [727, 280] width 1181 height 19
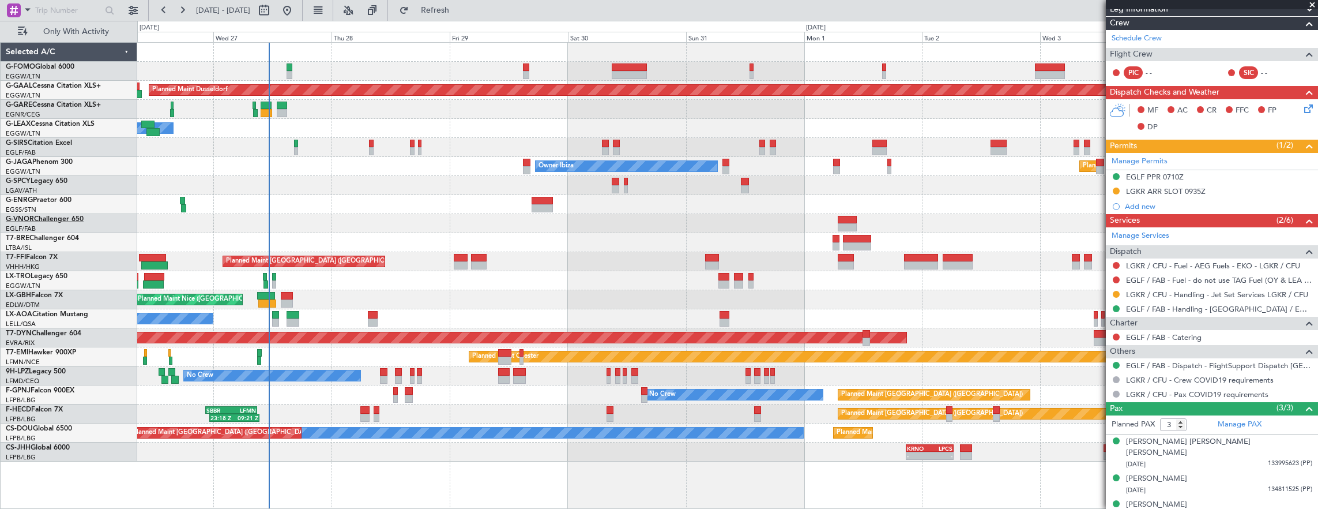
click at [37, 216] on link "G-VNOR Challenger 650" at bounding box center [45, 219] width 78 height 7
click at [734, 278] on div "Planned Maint Dusseldorf Owner Unplanned Maint Oxford (Kidlington) Owner Ibiza …" at bounding box center [727, 252] width 1181 height 419
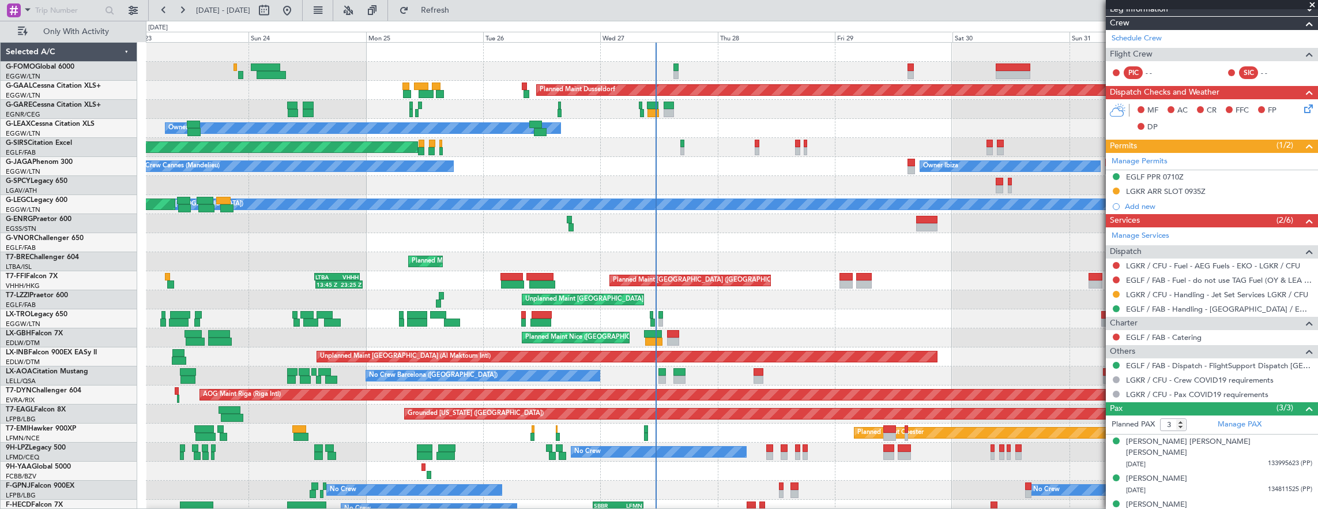
click at [604, 233] on div at bounding box center [732, 242] width 1173 height 19
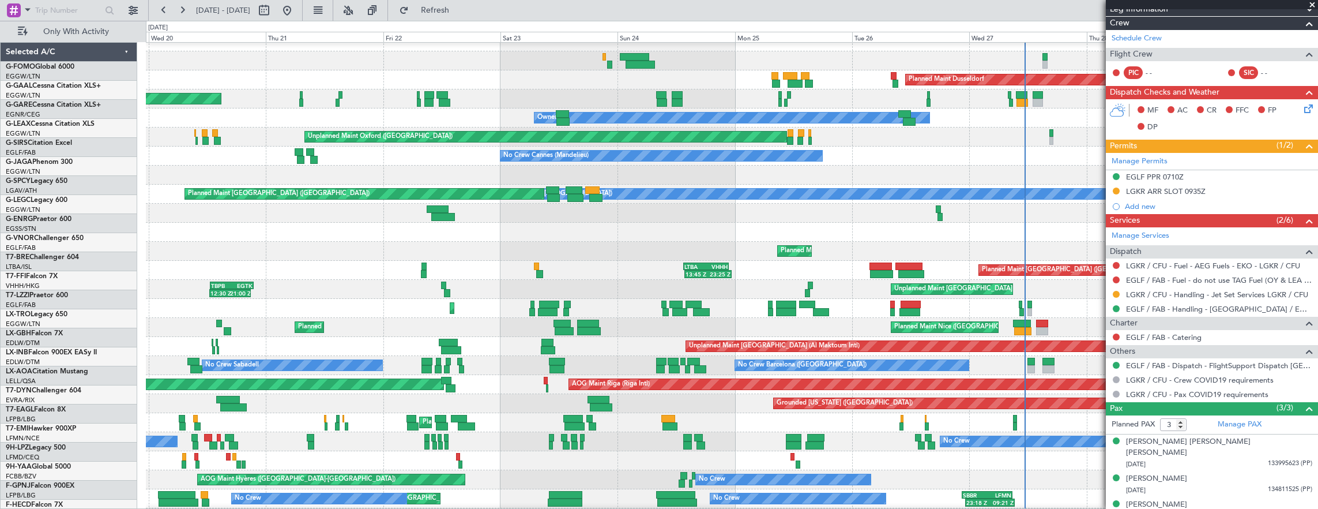
scroll to position [10, 0]
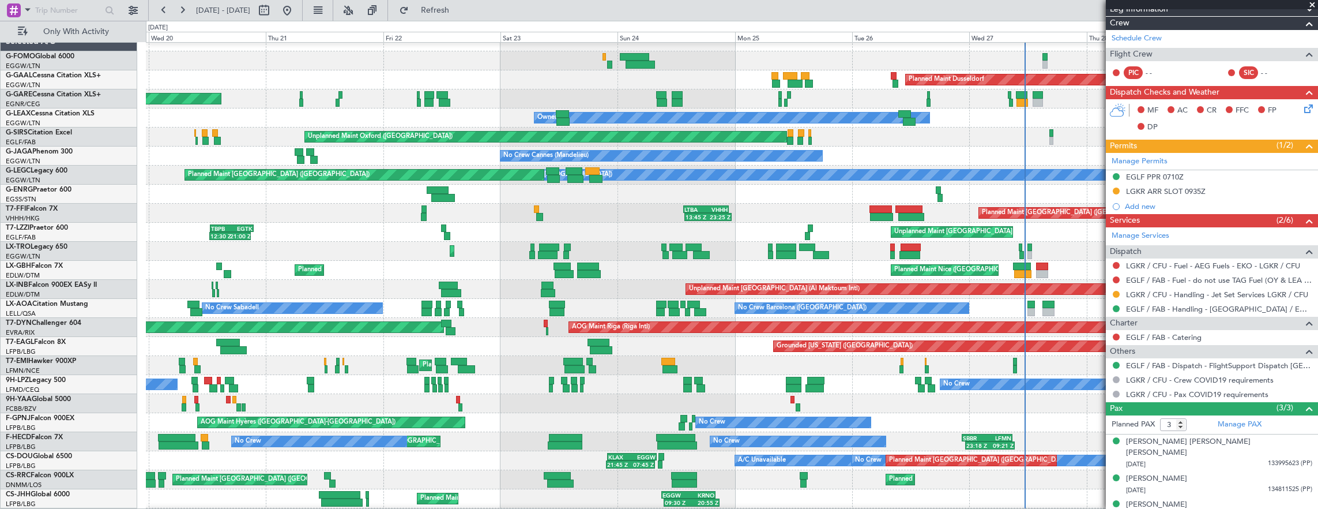
click at [786, 209] on div "Planned Maint Dusseldorf Unplanned Maint Chester Owner Owner Unplanned Maint Ox…" at bounding box center [732, 279] width 1173 height 495
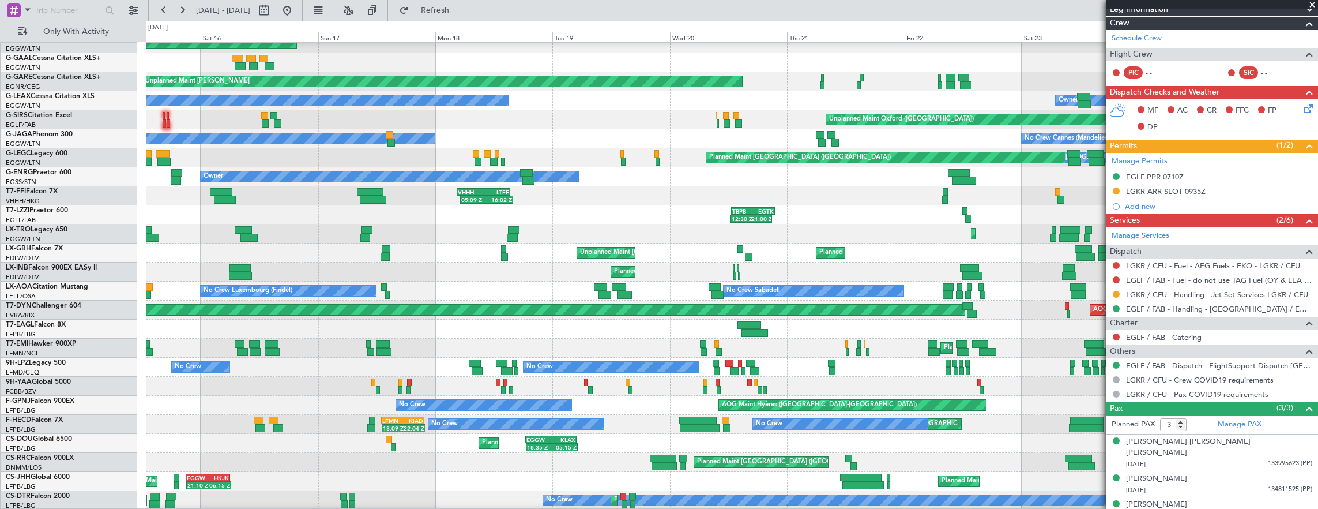
click at [1057, 285] on div "No Crew Barcelona (El Prat) No Crew Sabadell No Crew Luxembourg (Findel)" at bounding box center [732, 290] width 1173 height 19
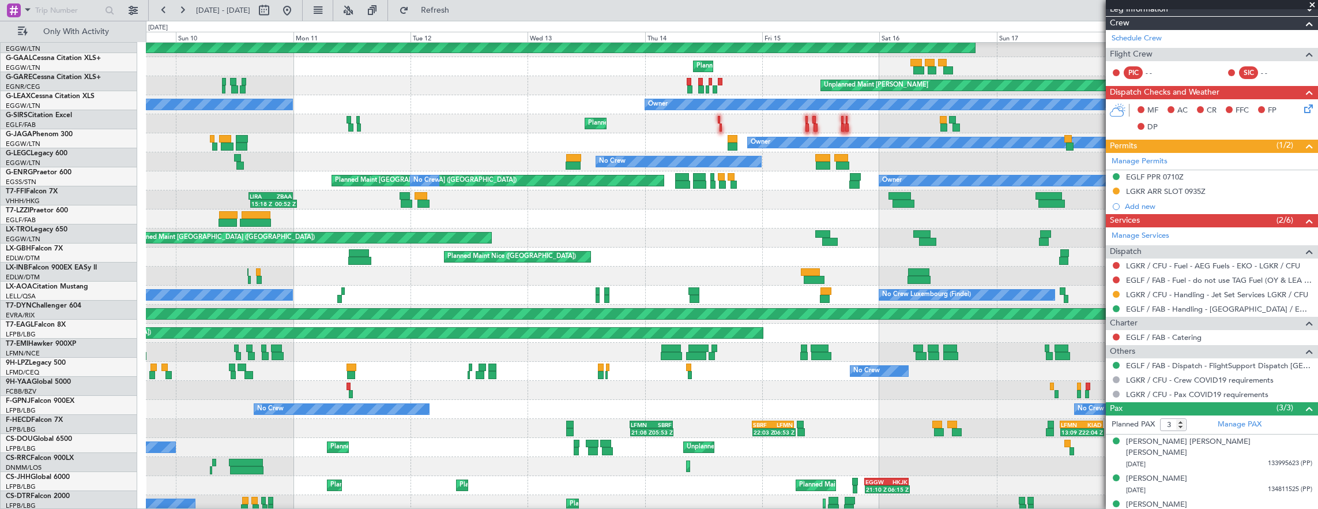
scroll to position [24, 0]
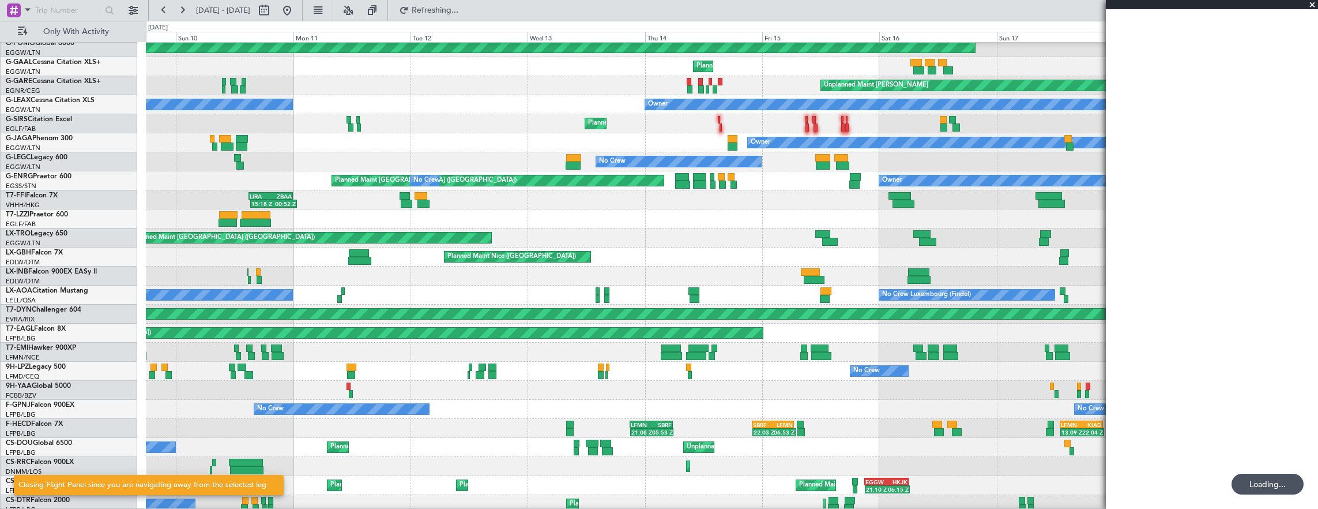
click at [955, 124] on div "Planned Maint Windsor Locks (Bradley Intl) Planned Maint No Crew Unplanned Main…" at bounding box center [732, 266] width 1173 height 495
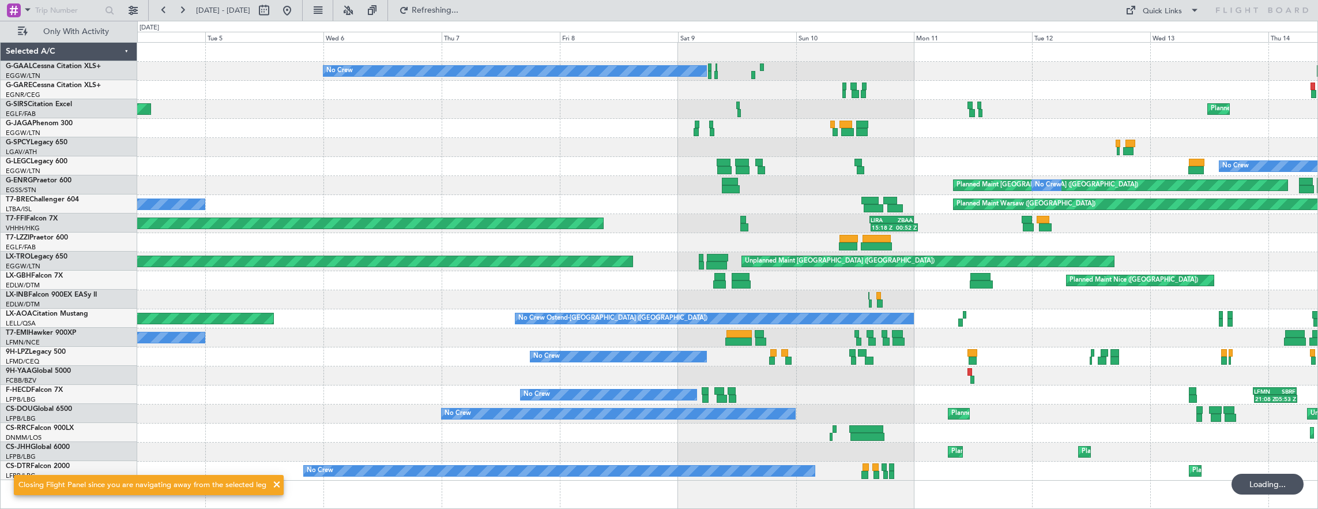
scroll to position [0, 0]
click at [569, 262] on div "Planned Maint No Crew Unplanned Maint Chester Planned Maint London (Farnborough…" at bounding box center [727, 262] width 1181 height 438
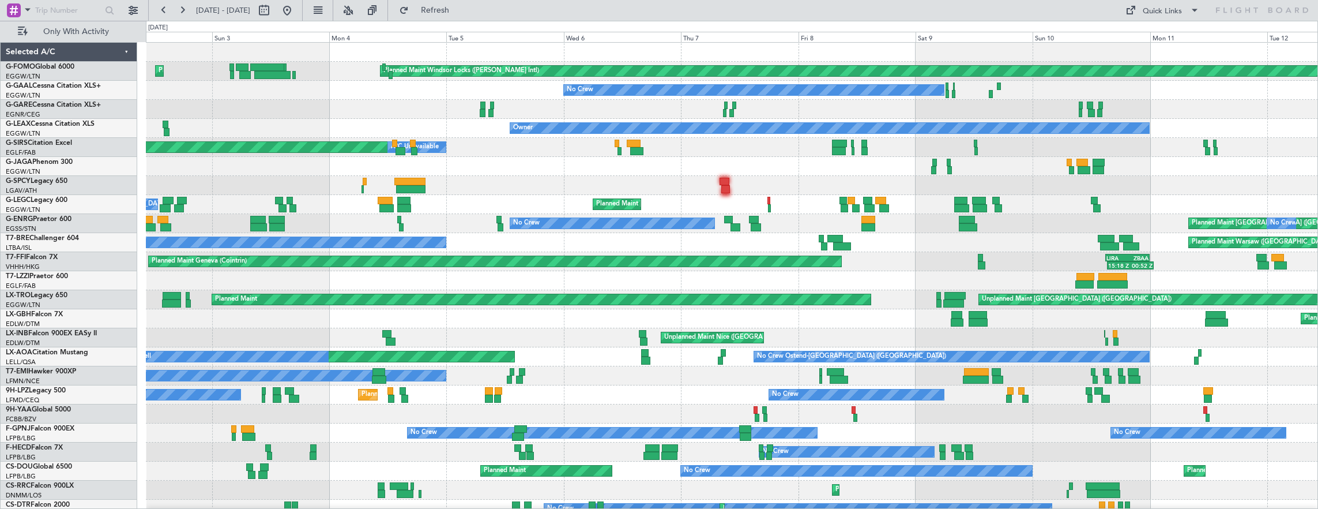
drag, startPoint x: 324, startPoint y: 13, endPoint x: 1104, endPoint y: 5, distance: 780.4
click at [296, 13] on button at bounding box center [287, 10] width 18 height 18
